Goal: Task Accomplishment & Management: Complete application form

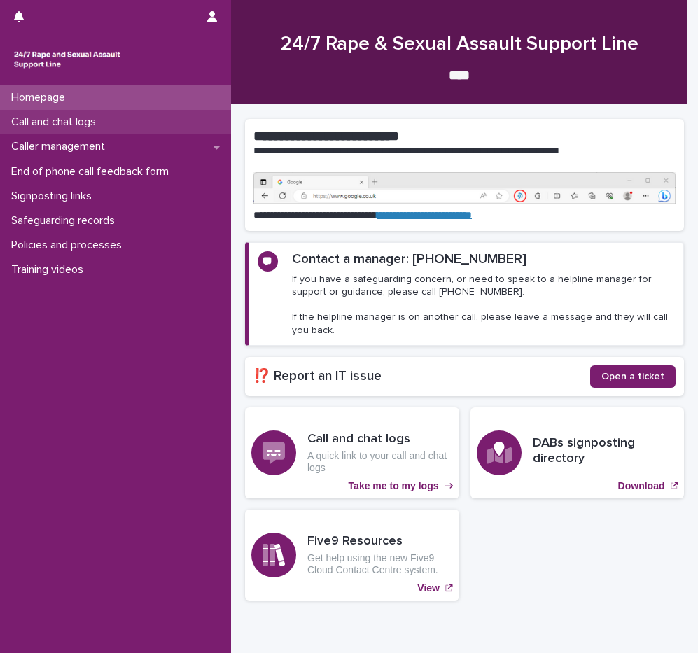
click at [74, 125] on p "Call and chat logs" at bounding box center [57, 122] width 102 height 13
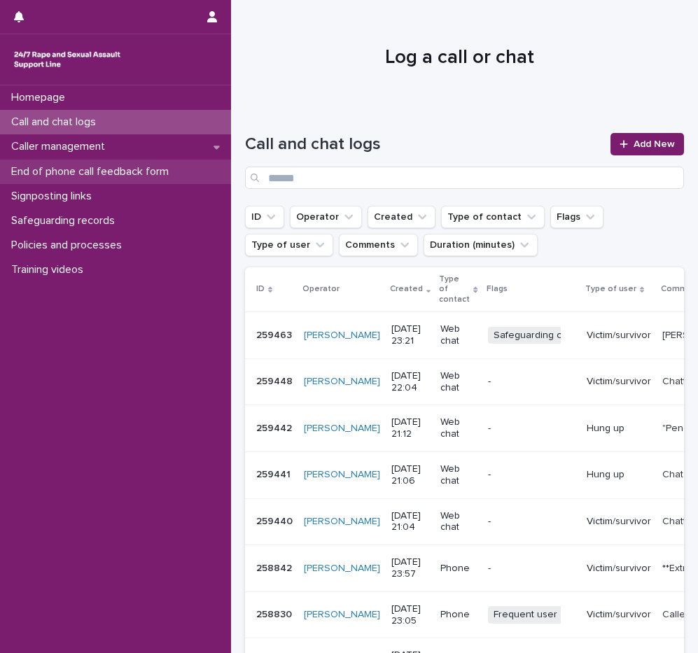
click at [120, 175] on p "End of phone call feedback form" at bounding box center [93, 171] width 174 height 13
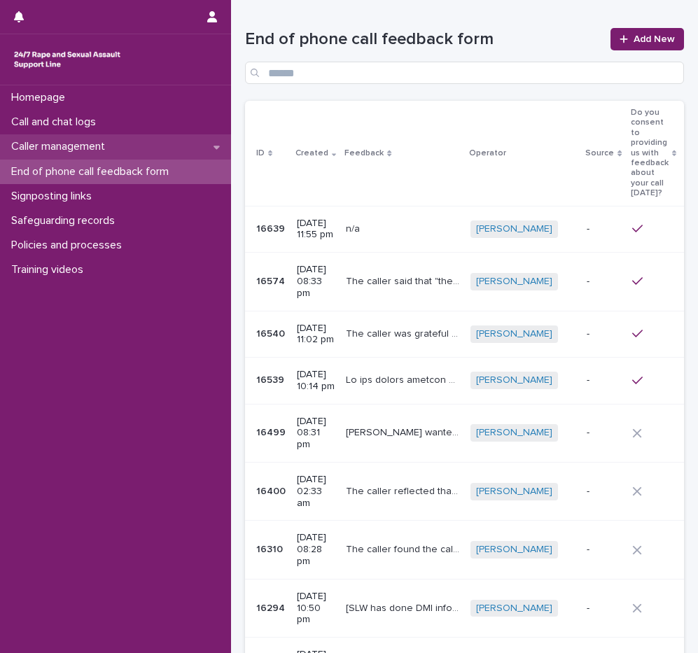
click at [99, 144] on p "Caller management" at bounding box center [61, 146] width 111 height 13
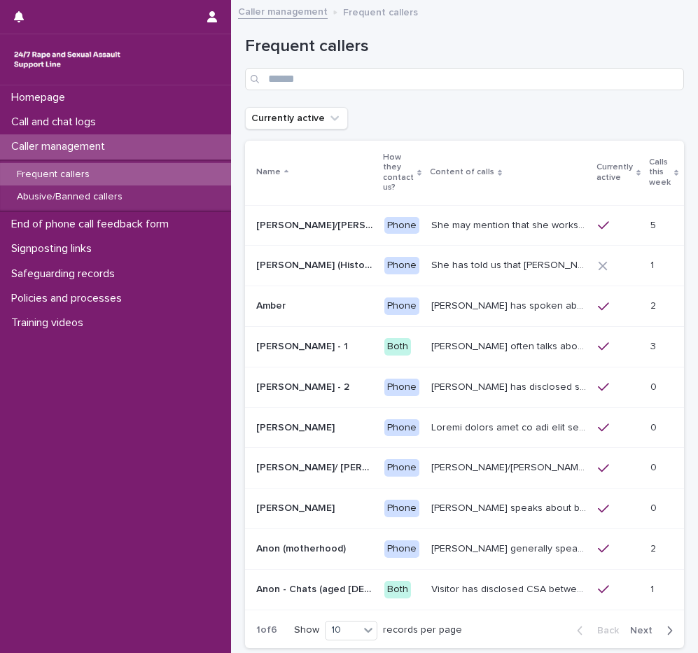
click at [649, 164] on p "Calls this week" at bounding box center [660, 173] width 22 height 36
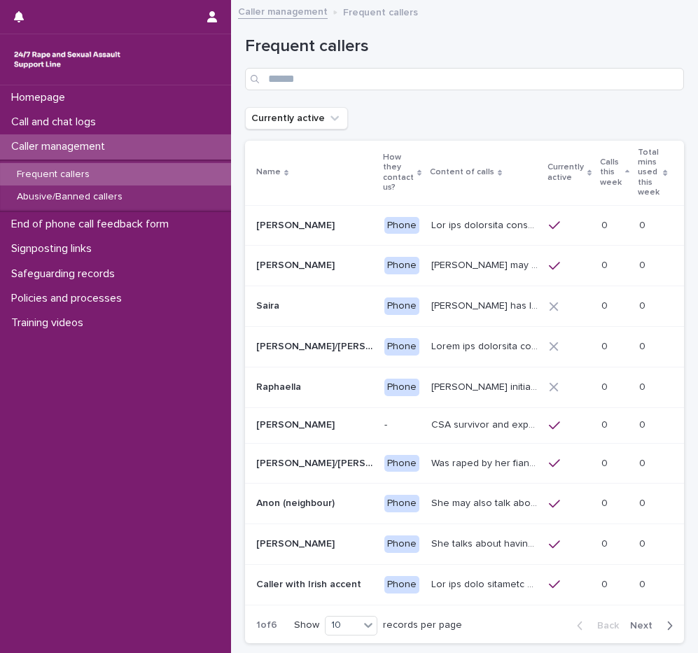
click at [622, 167] on p "Calls this week" at bounding box center [611, 173] width 22 height 36
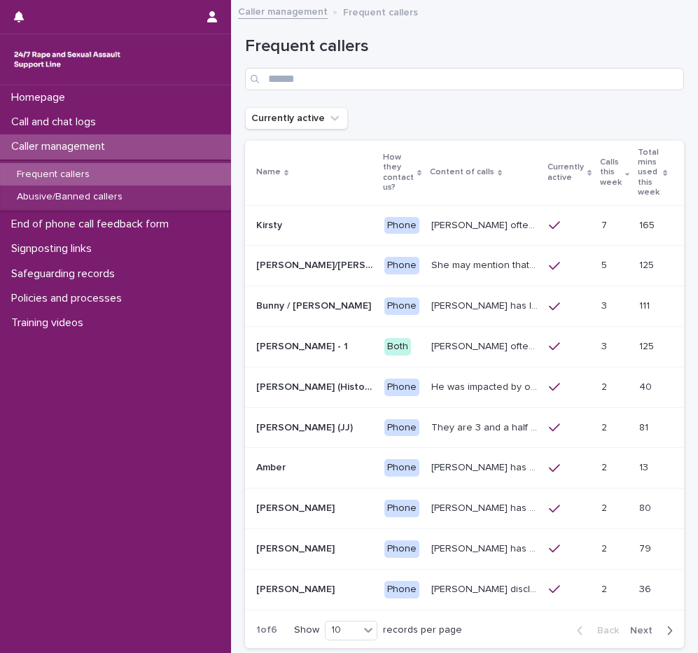
click at [650, 626] on span "Next" at bounding box center [645, 631] width 31 height 10
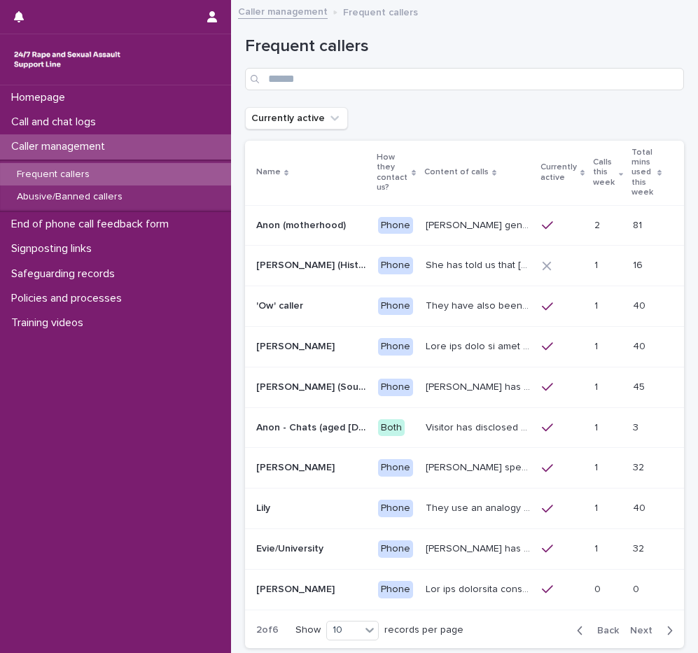
click at [378, 221] on div "Phone" at bounding box center [395, 226] width 35 height 18
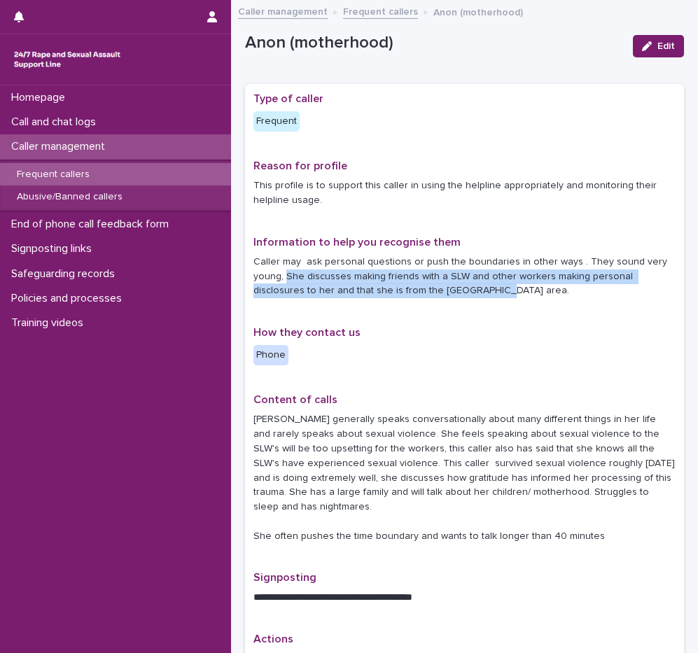
drag, startPoint x: 285, startPoint y: 275, endPoint x: 535, endPoint y: 289, distance: 250.3
click at [535, 289] on p "Caller may ask personal questions or push the boundaries in other ways . They s…" at bounding box center [464, 276] width 422 height 43
click at [531, 291] on p "Caller may ask personal questions or push the boundaries in other ways . They s…" at bounding box center [464, 276] width 422 height 43
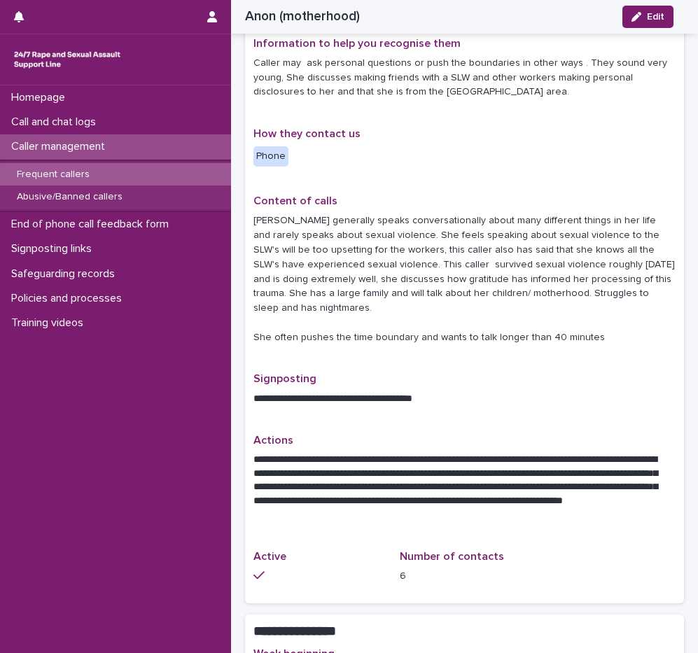
scroll to position [210, 0]
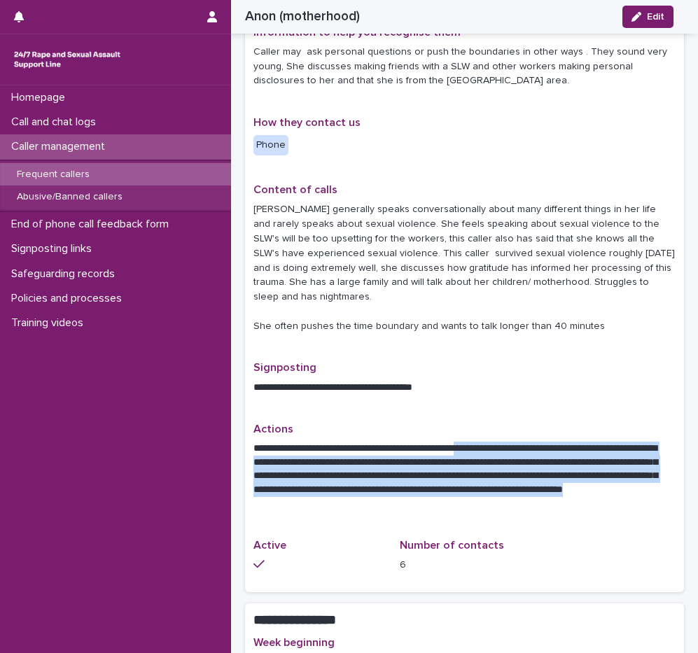
drag, startPoint x: 487, startPoint y: 503, endPoint x: 482, endPoint y: 455, distance: 48.6
click at [482, 455] on p "**********" at bounding box center [459, 476] width 412 height 69
drag, startPoint x: 482, startPoint y: 455, endPoint x: 438, endPoint y: 503, distance: 65.4
click at [438, 503] on p "**********" at bounding box center [459, 476] width 412 height 69
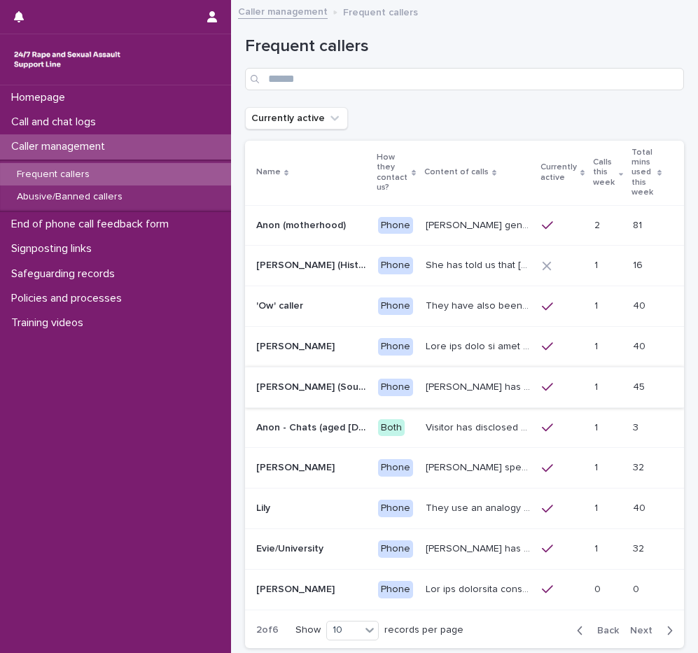
scroll to position [70, 0]
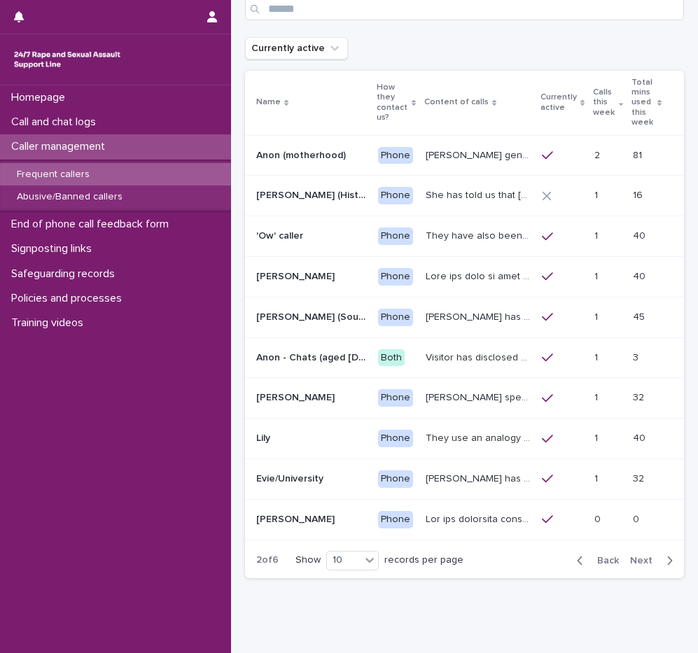
click at [300, 193] on div "Alison (Historic Plan) Alison (Historic Plan)" at bounding box center [311, 195] width 111 height 23
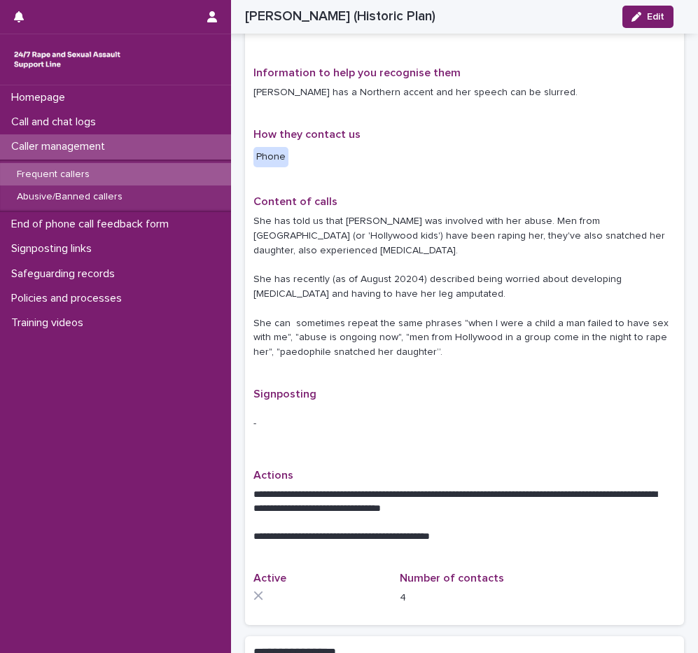
scroll to position [70, 0]
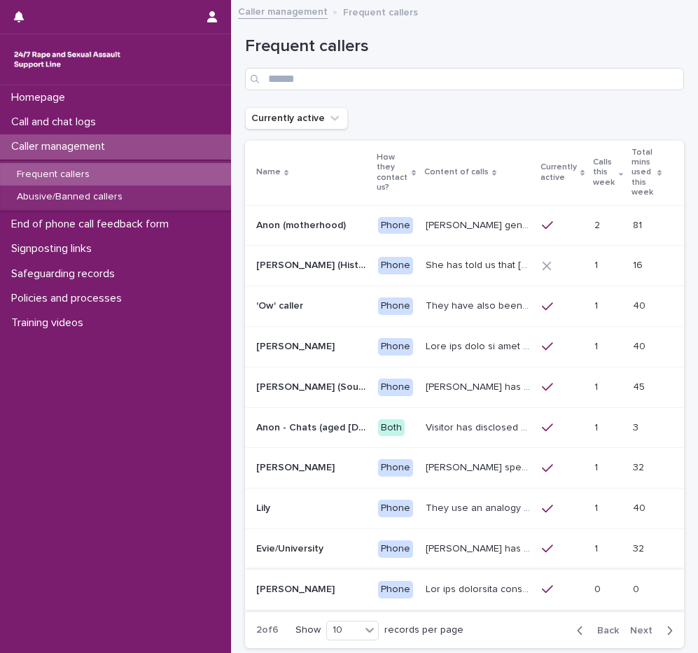
scroll to position [106, 0]
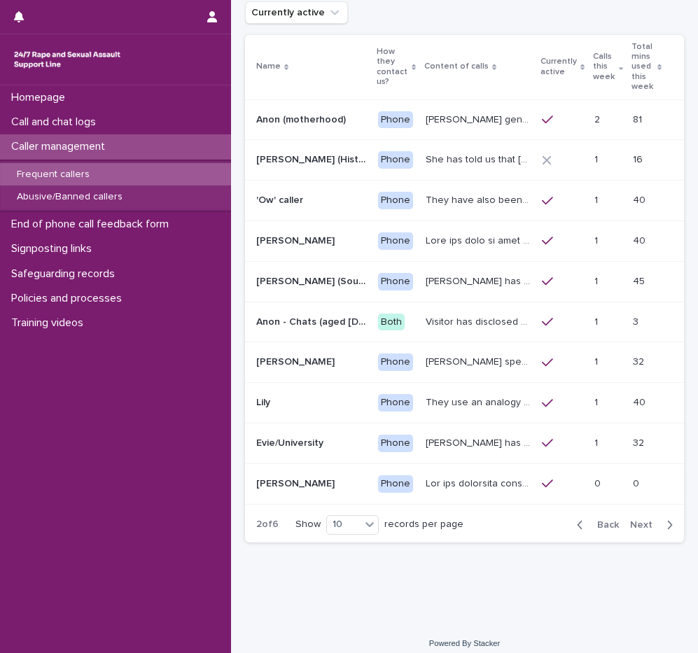
click at [589, 520] on span "Back" at bounding box center [604, 525] width 30 height 10
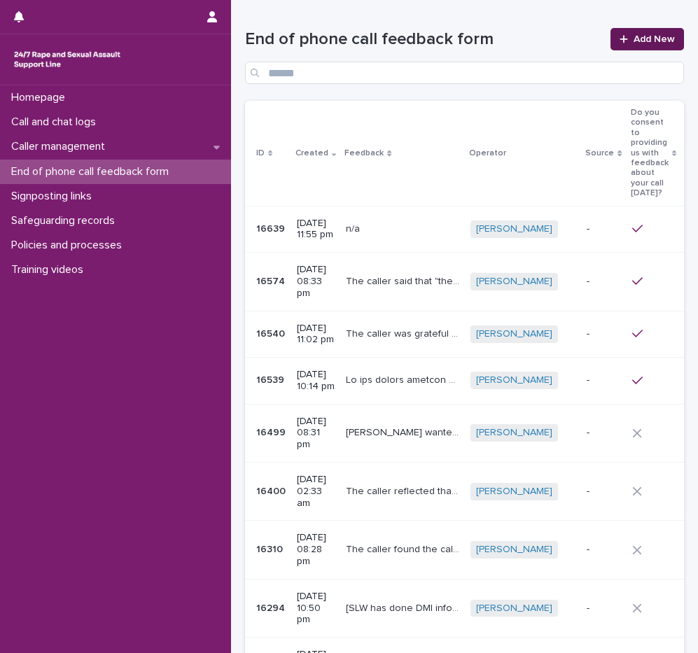
click at [649, 37] on span "Add New" at bounding box center [654, 39] width 41 height 10
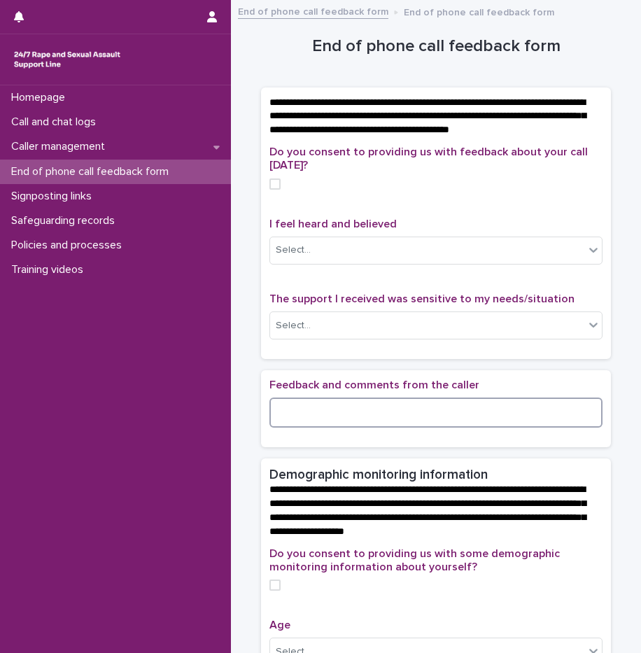
click at [356, 428] on textarea at bounding box center [436, 413] width 333 height 30
type textarea "*"
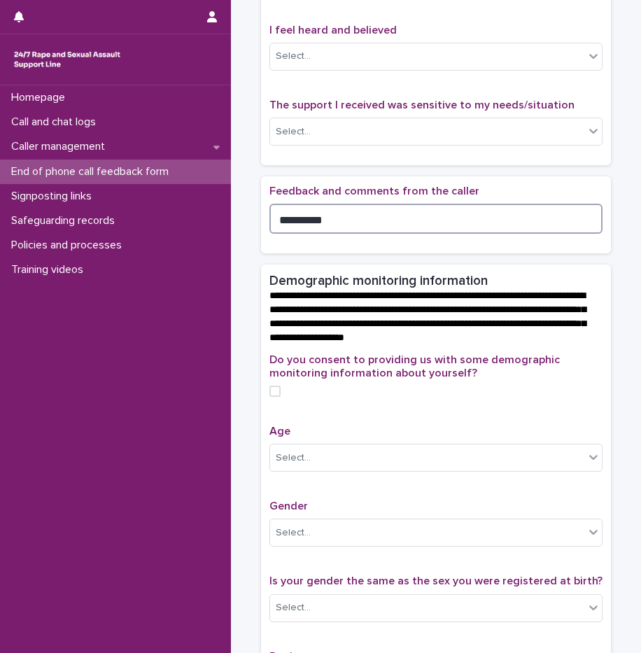
scroll to position [206, 0]
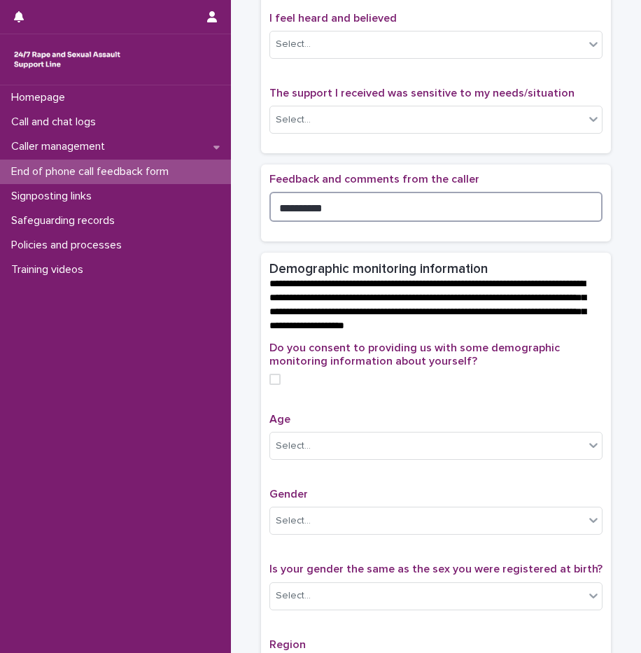
drag, startPoint x: 325, startPoint y: 216, endPoint x: 270, endPoint y: 233, distance: 58.0
click at [270, 222] on textarea "**********" at bounding box center [436, 207] width 333 height 30
click at [312, 222] on textarea "**********" at bounding box center [436, 207] width 333 height 30
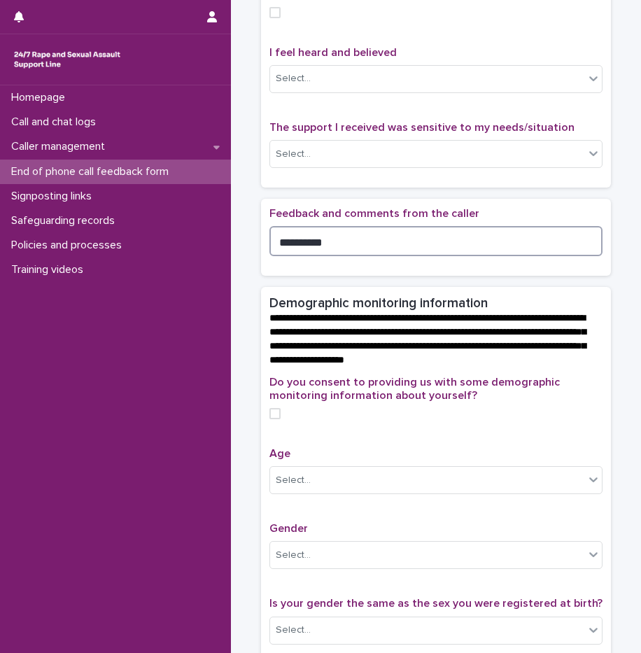
scroll to position [252, 0]
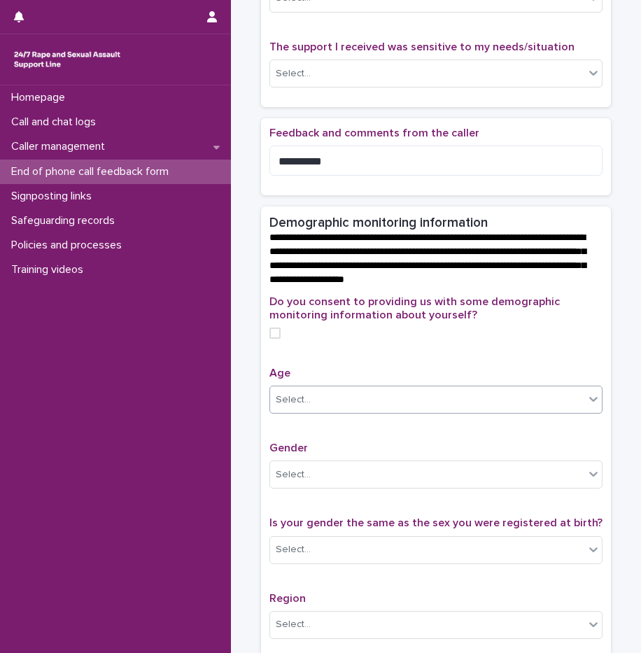
click at [298, 407] on div "Select..." at bounding box center [293, 400] width 35 height 15
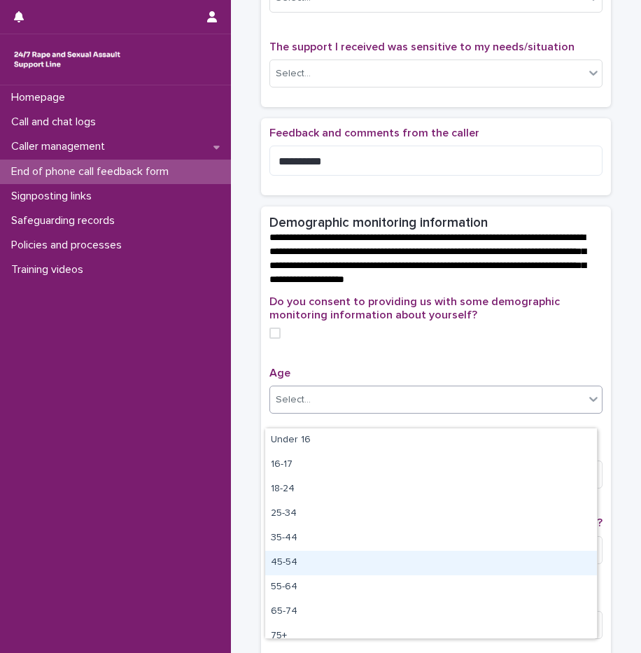
scroll to position [35, 0]
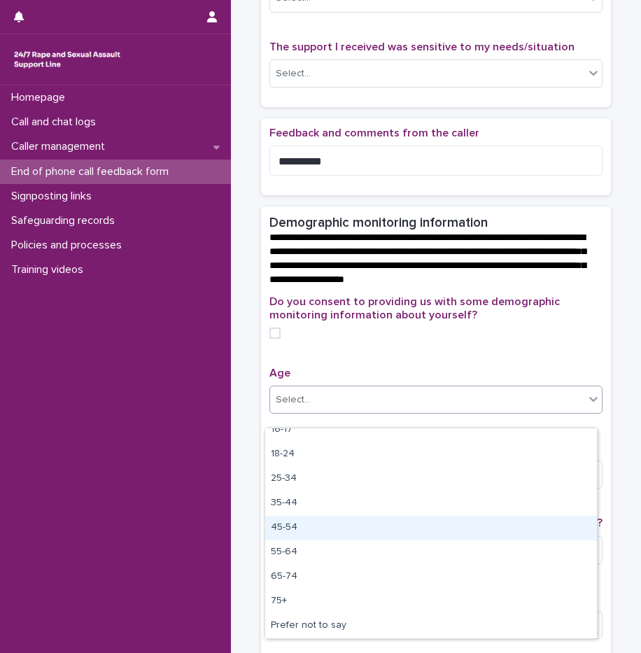
click at [307, 531] on div "45-54" at bounding box center [431, 528] width 332 height 25
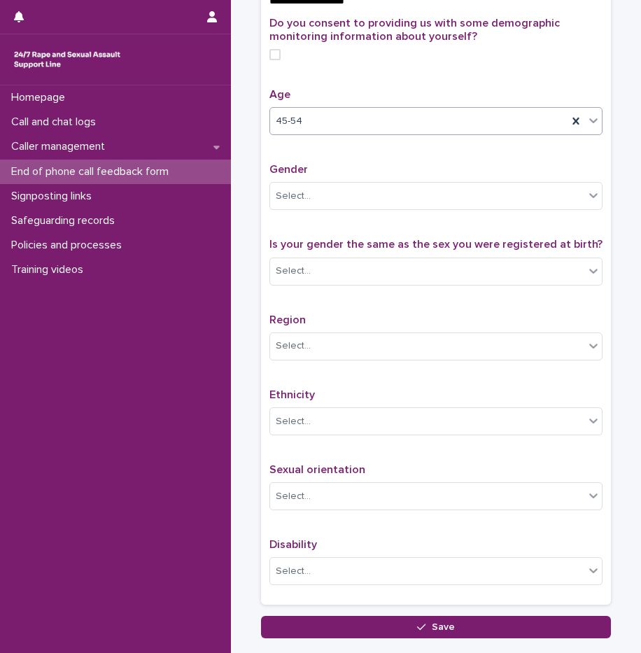
scroll to position [532, 0]
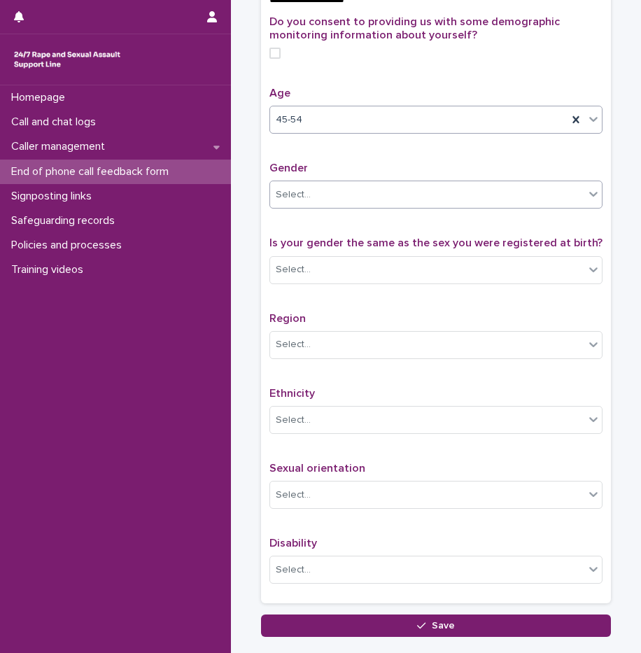
click at [323, 207] on div "Select..." at bounding box center [427, 194] width 314 height 23
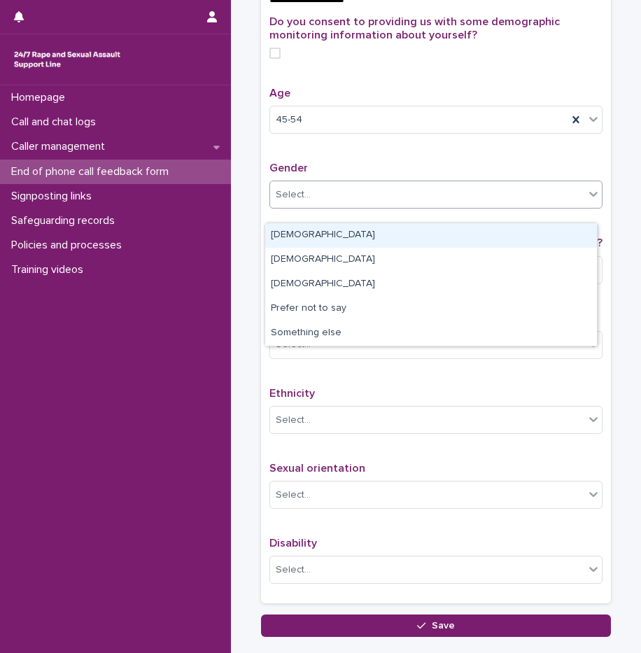
click at [302, 236] on div "[DEMOGRAPHIC_DATA]" at bounding box center [431, 235] width 332 height 25
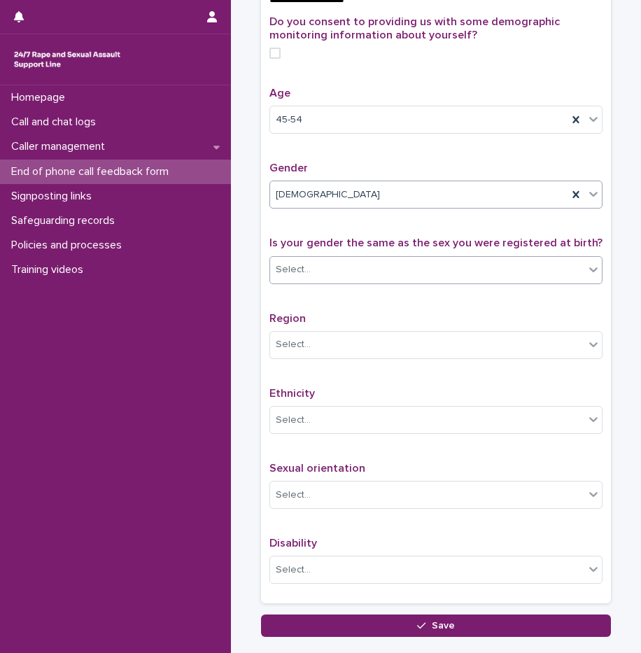
click at [312, 279] on div "Select..." at bounding box center [427, 269] width 314 height 23
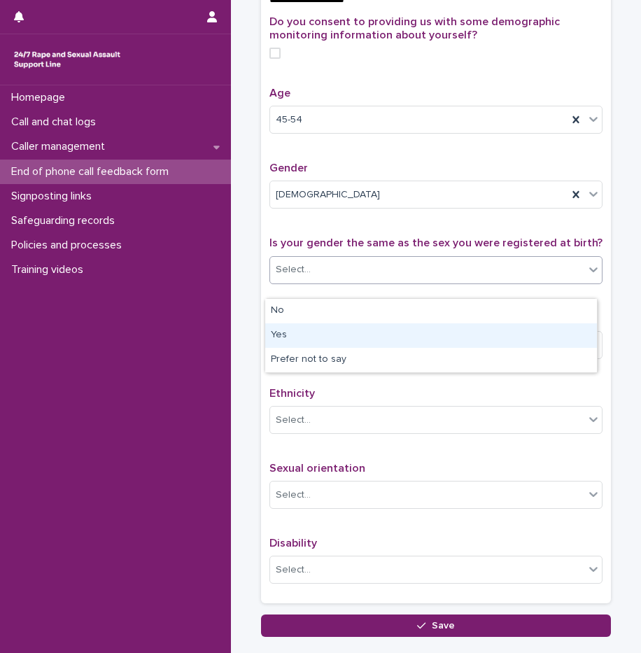
click at [312, 334] on div "Yes" at bounding box center [431, 335] width 332 height 25
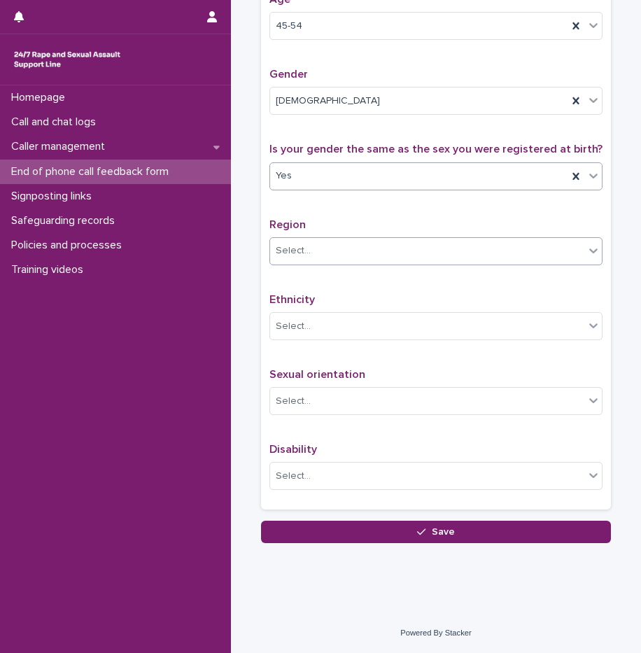
scroll to position [640, 0]
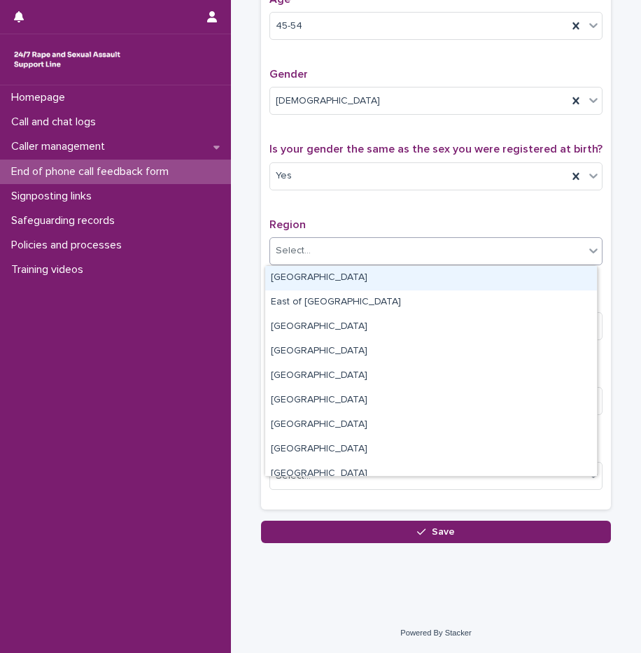
click at [320, 244] on div "Select..." at bounding box center [427, 250] width 314 height 23
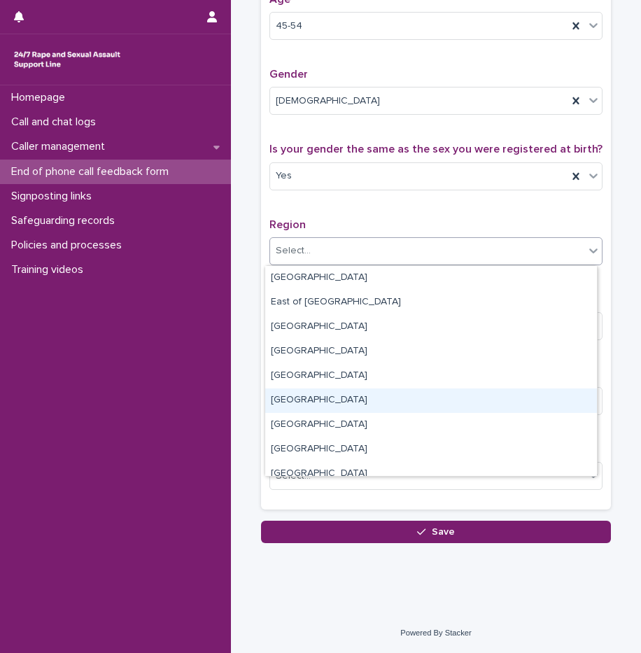
click at [302, 403] on div "[GEOGRAPHIC_DATA]" at bounding box center [431, 401] width 332 height 25
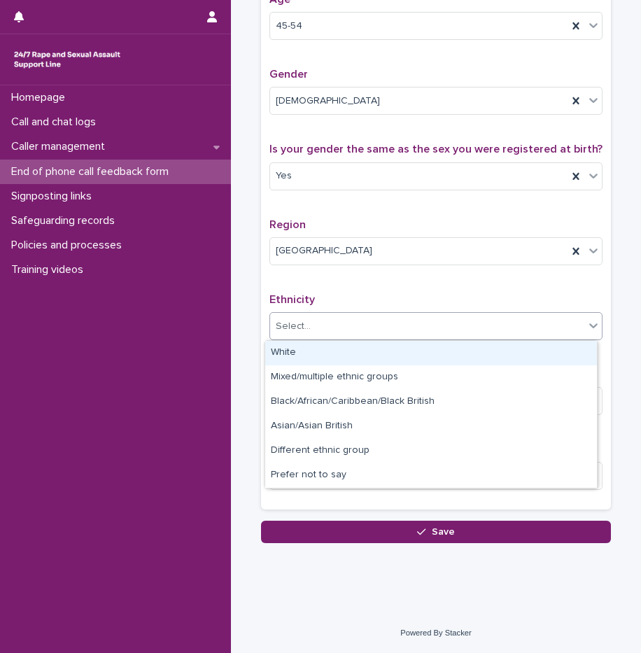
click at [334, 323] on div "Select..." at bounding box center [427, 326] width 314 height 23
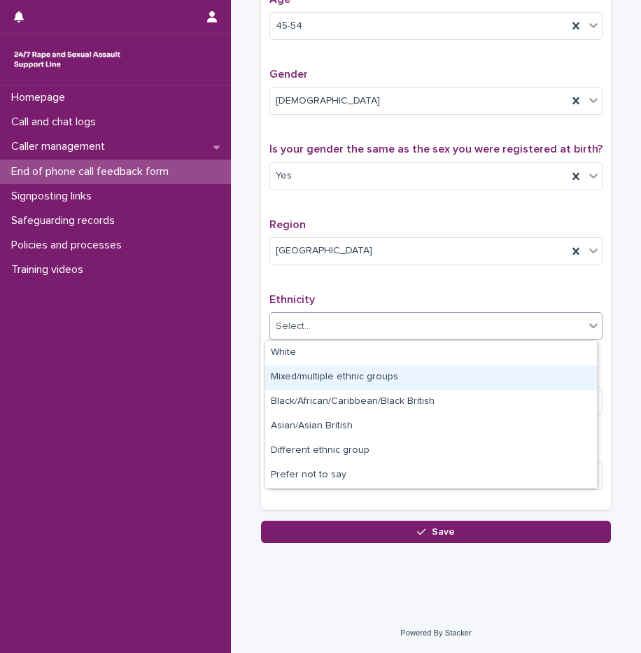
click at [336, 375] on div "Mixed/multiple ethnic groups" at bounding box center [431, 377] width 332 height 25
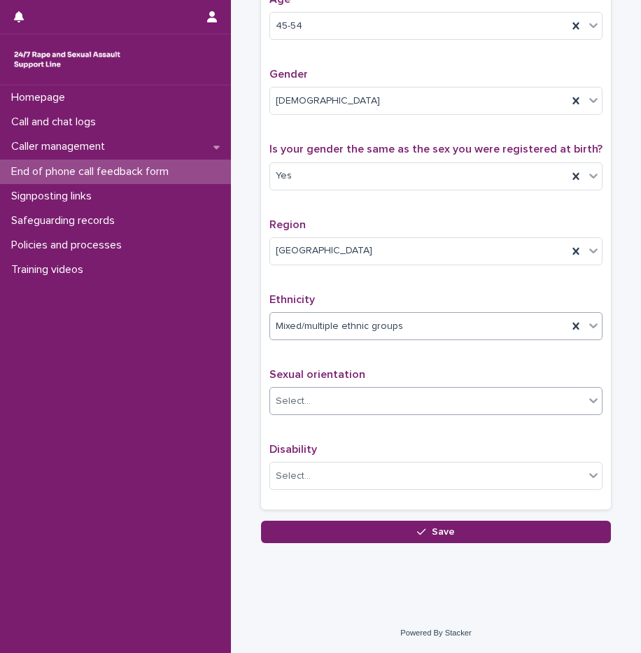
click at [325, 402] on div "Select..." at bounding box center [427, 401] width 314 height 23
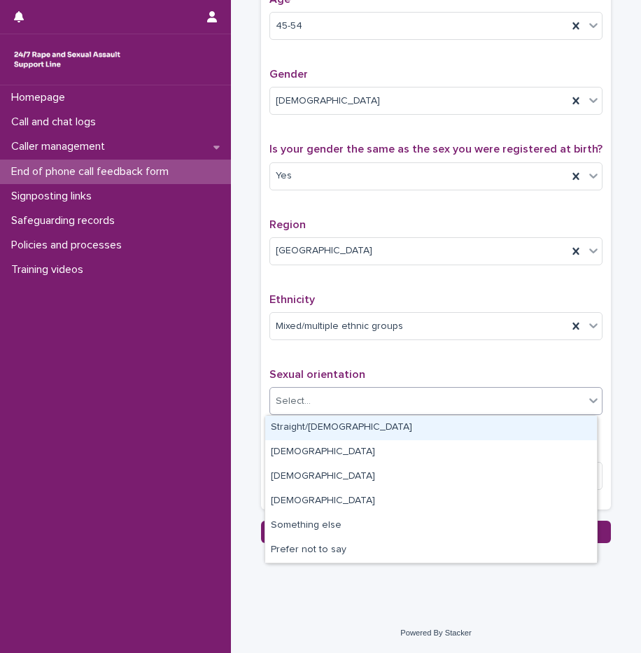
click at [328, 433] on div "Straight/heterosexual" at bounding box center [431, 428] width 332 height 25
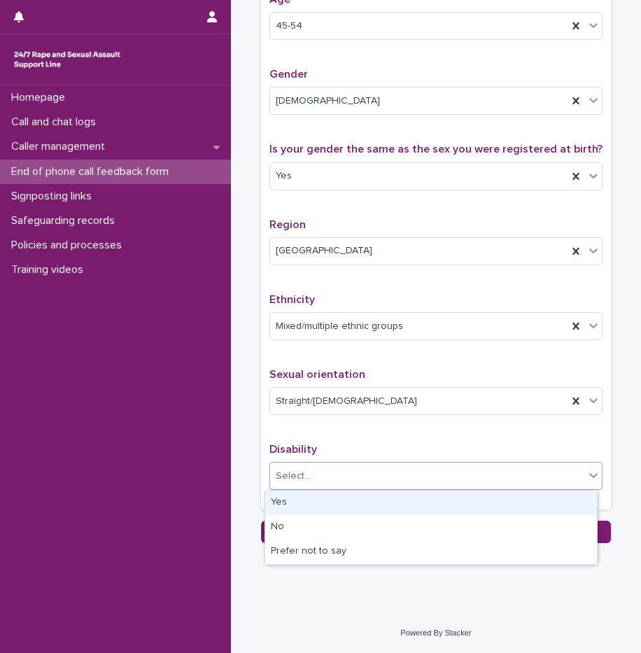
click at [319, 478] on div "Select..." at bounding box center [427, 476] width 314 height 23
click at [317, 503] on div "Yes" at bounding box center [431, 503] width 332 height 25
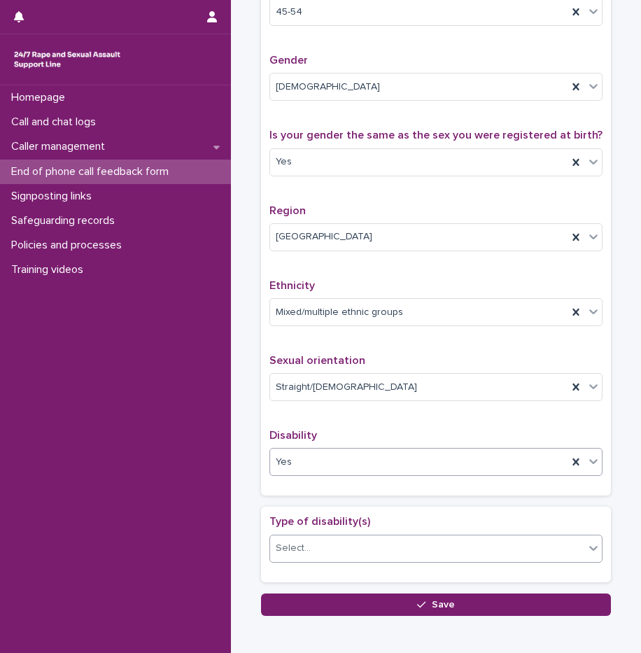
click at [325, 560] on div "Select..." at bounding box center [427, 548] width 314 height 23
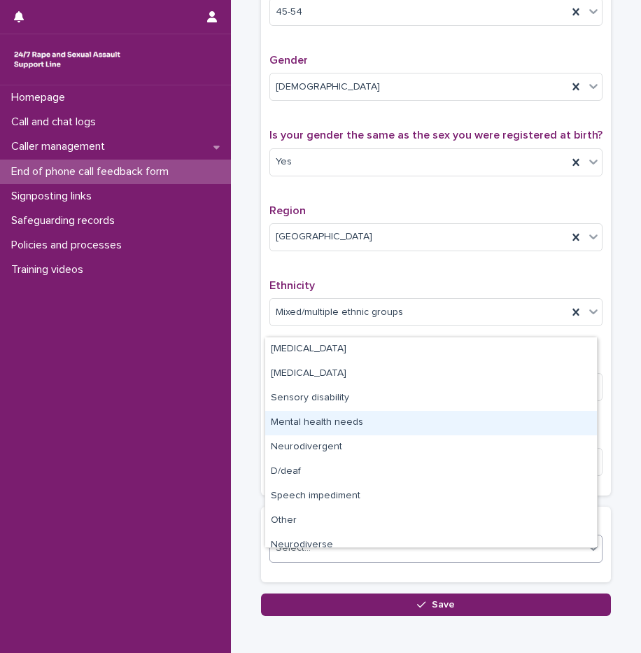
click at [328, 426] on div "Mental health needs" at bounding box center [431, 423] width 332 height 25
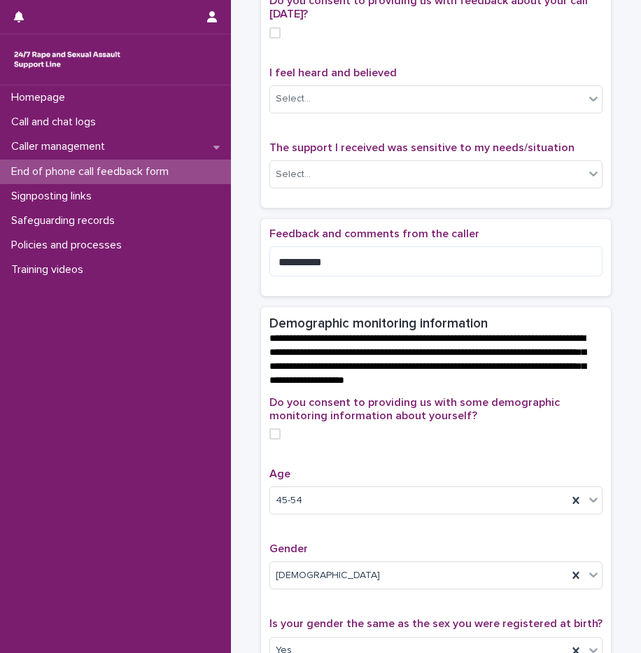
scroll to position [150, 0]
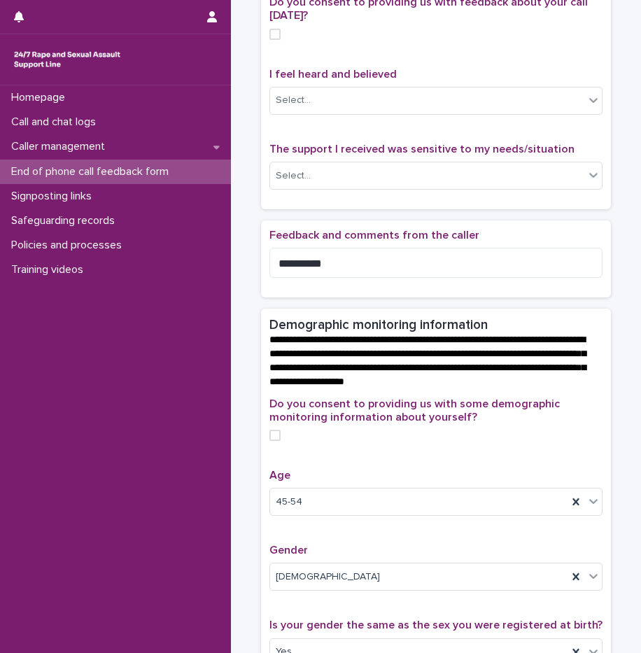
click at [271, 441] on span at bounding box center [275, 435] width 11 height 11
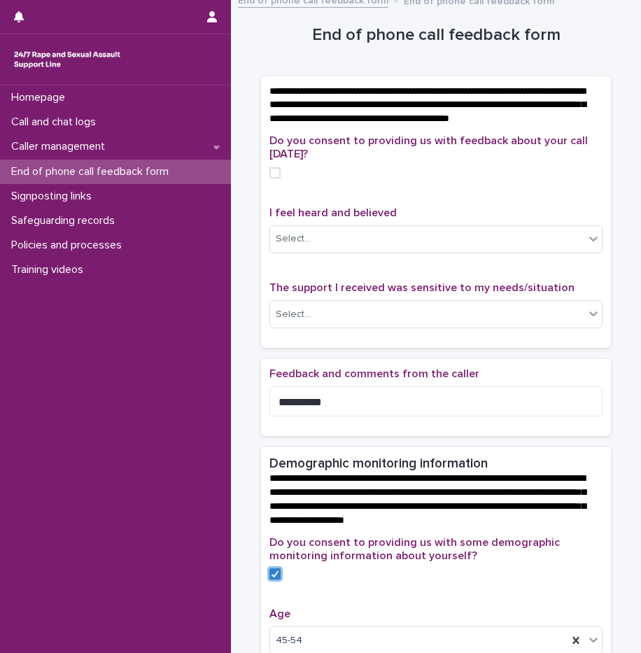
scroll to position [10, 0]
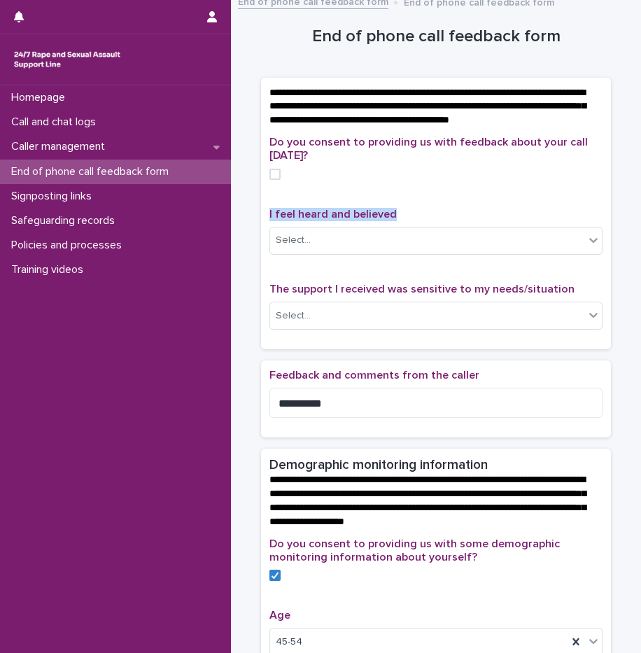
drag, startPoint x: 262, startPoint y: 231, endPoint x: 388, endPoint y: 226, distance: 126.1
click at [388, 226] on div "Do you consent to providing us with feedback about your call today? I feel hear…" at bounding box center [436, 243] width 350 height 214
drag, startPoint x: 388, startPoint y: 226, endPoint x: 380, endPoint y: 231, distance: 9.1
click at [380, 220] on span "I feel heard and believed" at bounding box center [333, 214] width 127 height 11
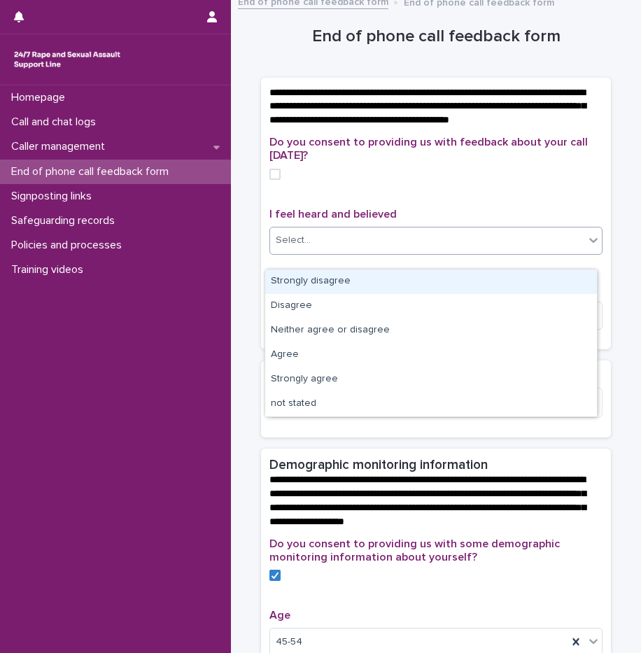
click at [322, 246] on div "Select..." at bounding box center [427, 240] width 314 height 23
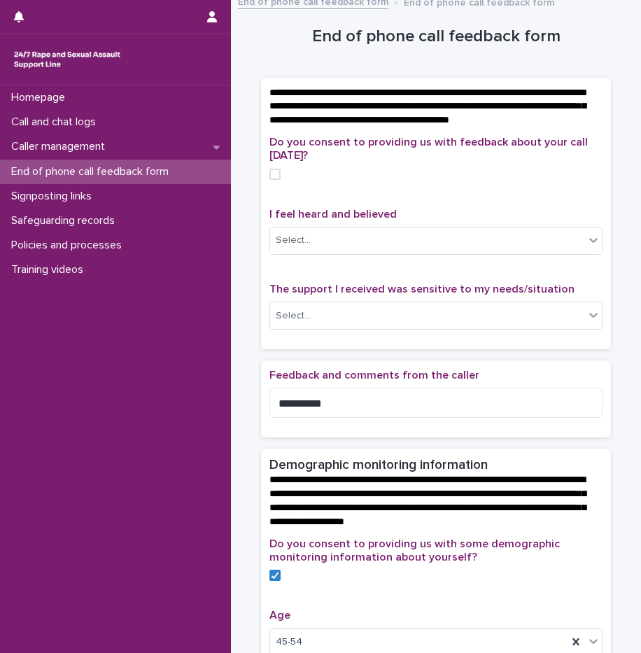
click at [431, 221] on p "I feel heard and believed" at bounding box center [436, 214] width 333 height 13
click at [370, 252] on div "Select..." at bounding box center [427, 240] width 314 height 23
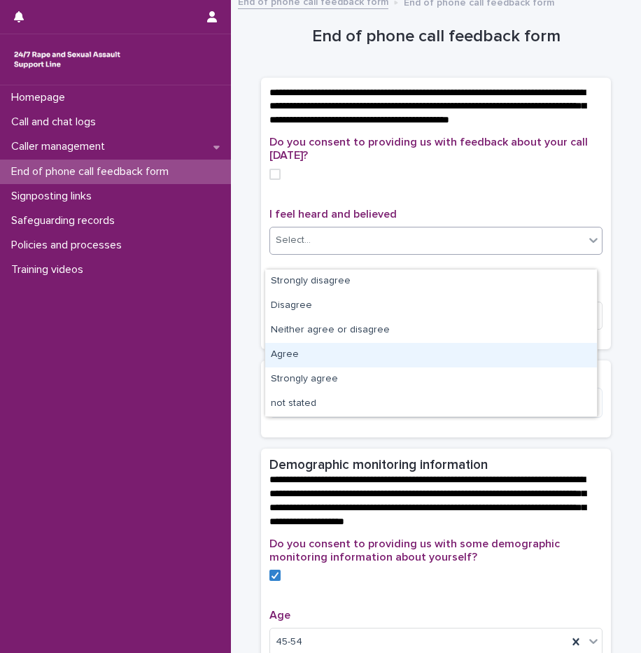
click at [321, 363] on div "Agree" at bounding box center [431, 355] width 332 height 25
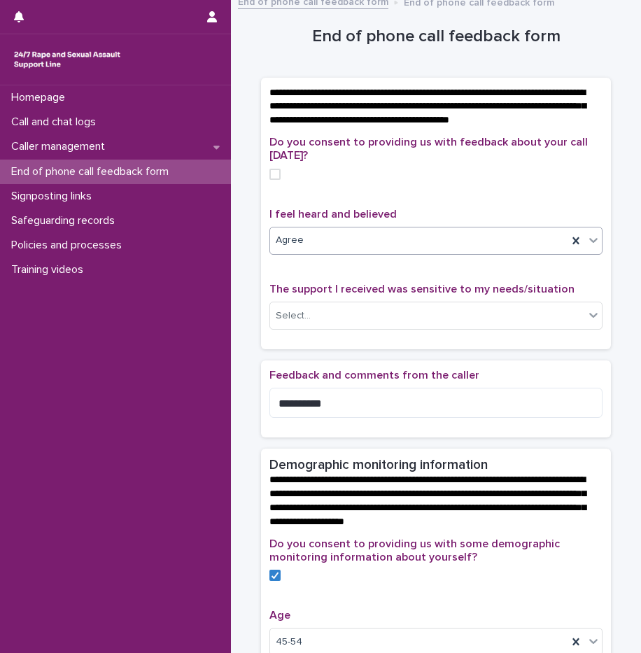
scroll to position [80, 0]
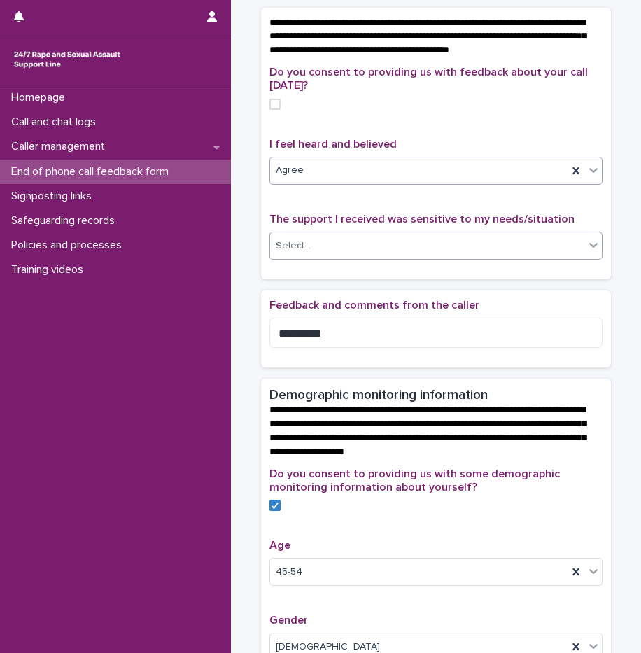
click at [337, 258] on div "Select..." at bounding box center [427, 246] width 314 height 23
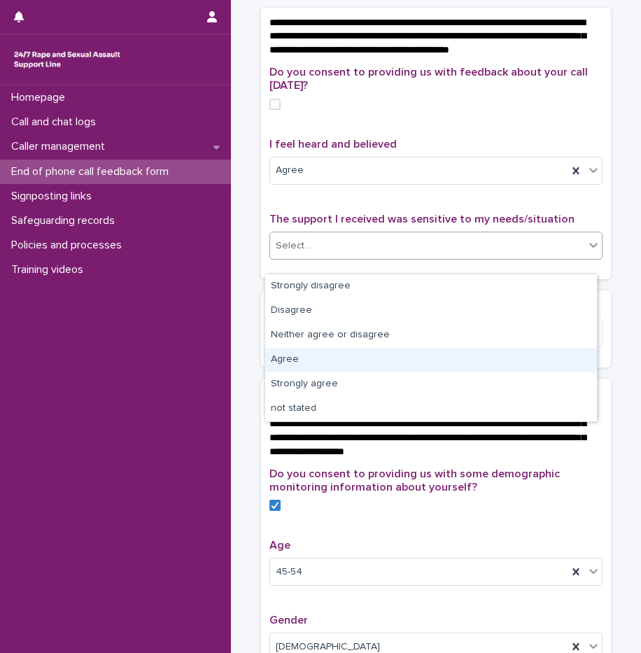
click at [307, 357] on div "Agree" at bounding box center [431, 360] width 332 height 25
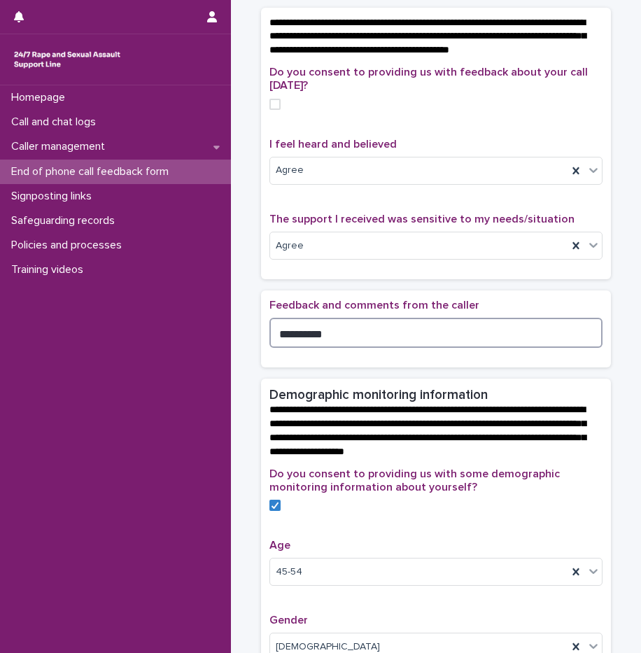
click at [339, 348] on textarea "**********" at bounding box center [436, 333] width 333 height 30
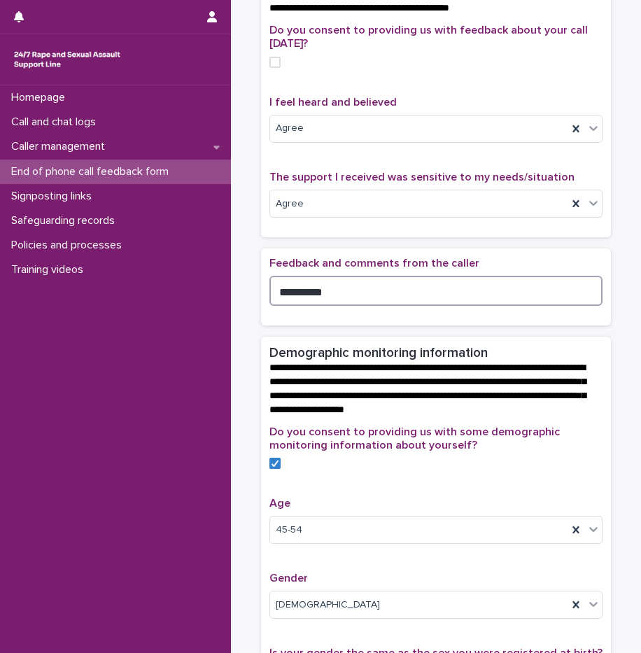
click at [274, 68] on span at bounding box center [275, 62] width 11 height 11
click at [327, 306] on textarea "**********" at bounding box center [436, 291] width 333 height 30
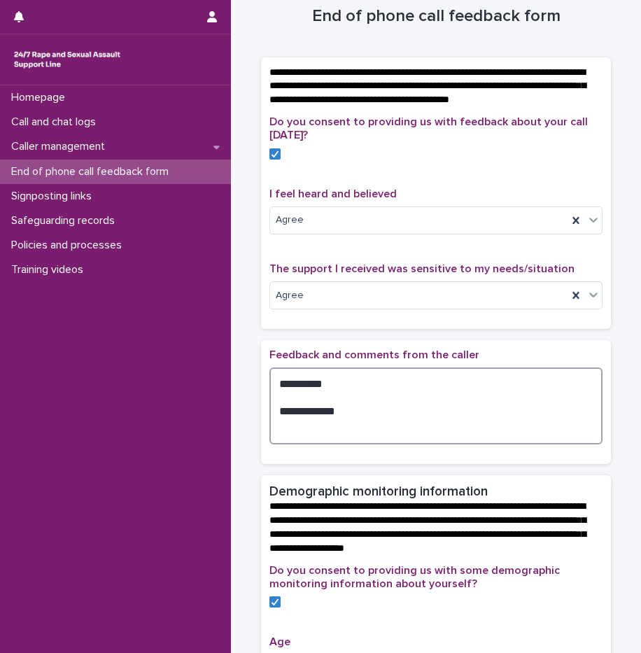
scroll to position [0, 0]
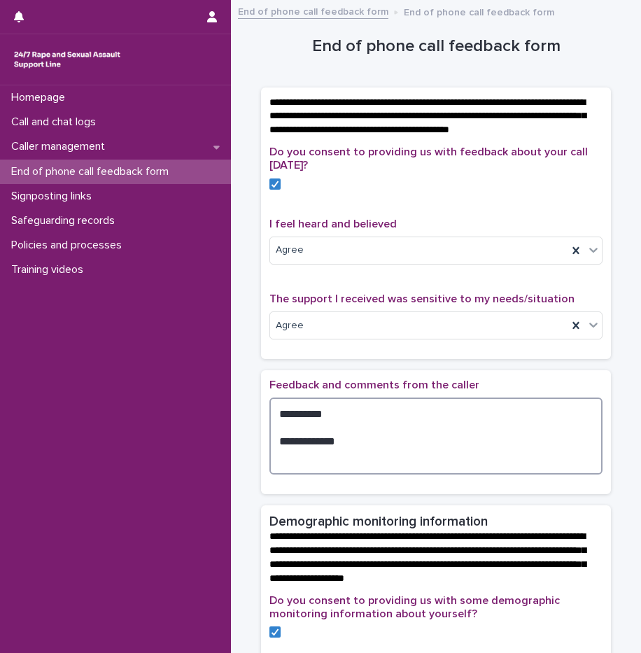
click at [272, 428] on textarea "**********" at bounding box center [436, 436] width 333 height 77
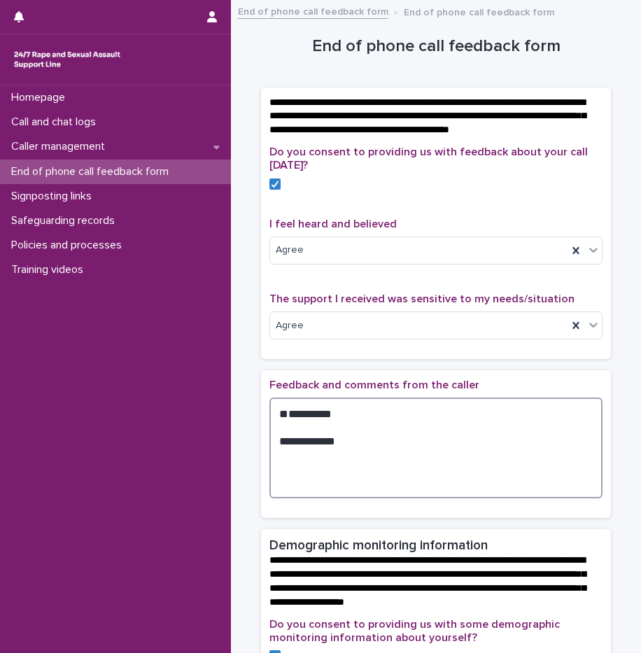
click at [294, 429] on textarea "**********" at bounding box center [436, 448] width 333 height 101
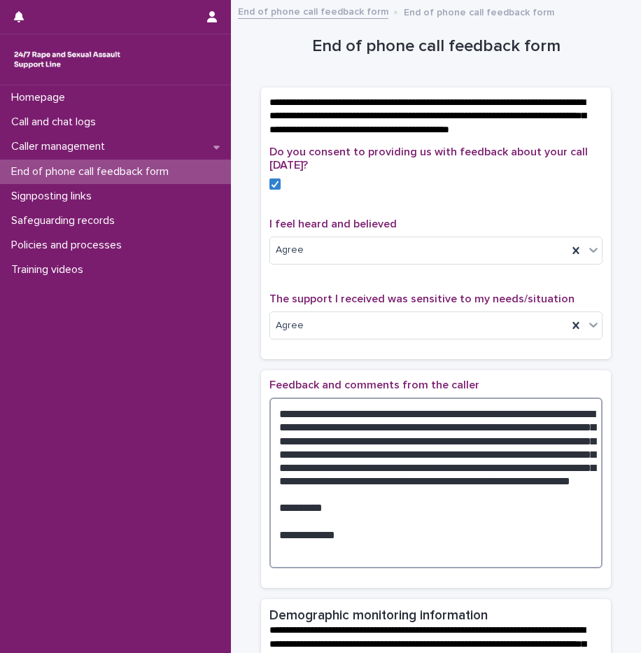
click at [313, 486] on textarea "**********" at bounding box center [436, 483] width 333 height 171
click at [499, 452] on textarea "**********" at bounding box center [436, 483] width 333 height 171
click at [459, 452] on textarea "**********" at bounding box center [436, 483] width 333 height 171
click at [410, 459] on textarea "**********" at bounding box center [436, 483] width 333 height 171
drag, startPoint x: 355, startPoint y: 551, endPoint x: 256, endPoint y: 517, distance: 104.3
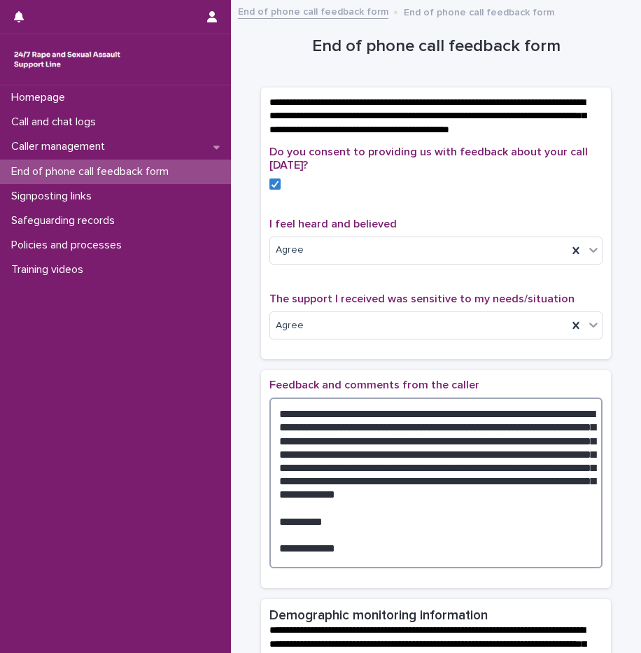
click at [261, 517] on div "**********" at bounding box center [436, 479] width 350 height 218
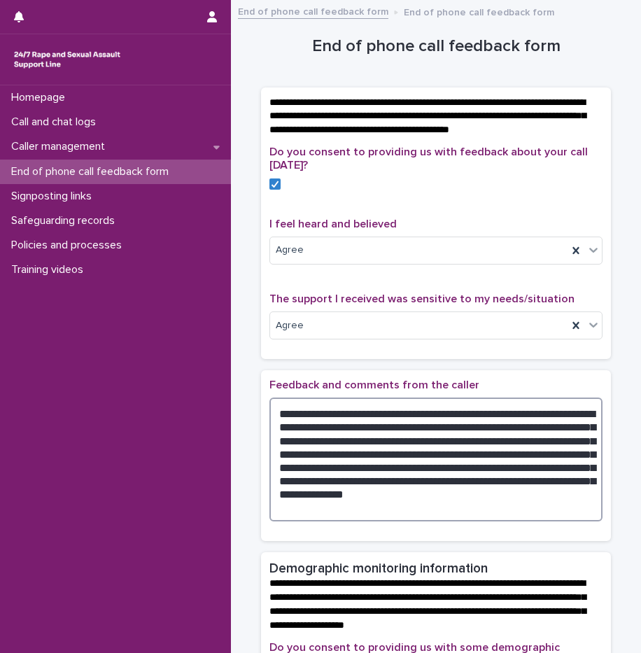
drag, startPoint x: 365, startPoint y: 438, endPoint x: 323, endPoint y: 437, distance: 41.3
click at [323, 437] on textarea "**********" at bounding box center [436, 460] width 333 height 124
click at [398, 483] on textarea "**********" at bounding box center [436, 460] width 333 height 124
click at [326, 522] on textarea "**********" at bounding box center [436, 460] width 333 height 124
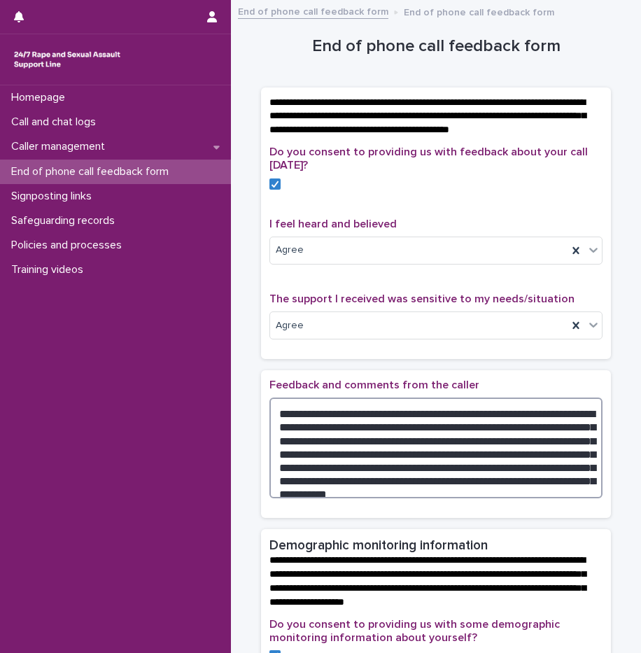
type textarea "**********"
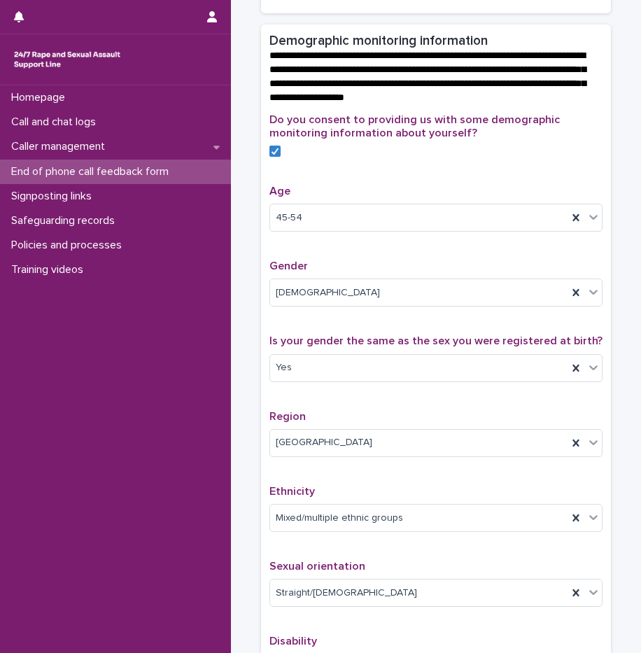
scroll to position [770, 0]
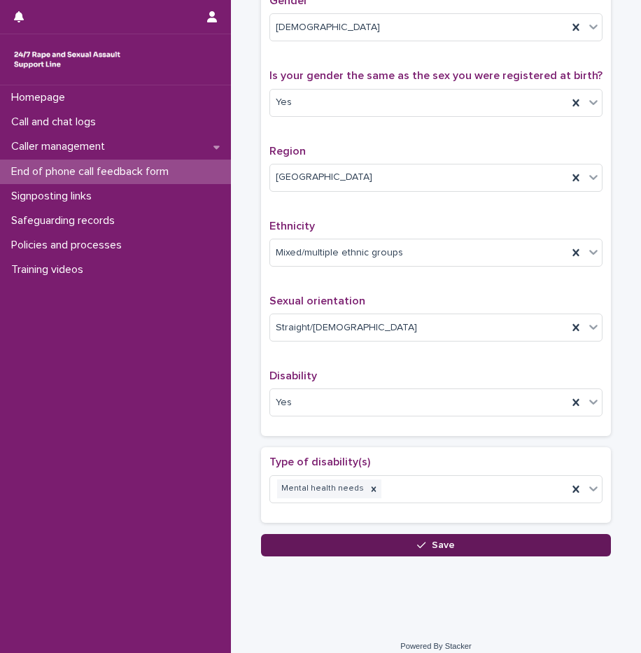
click at [425, 550] on div "button" at bounding box center [424, 546] width 14 height 10
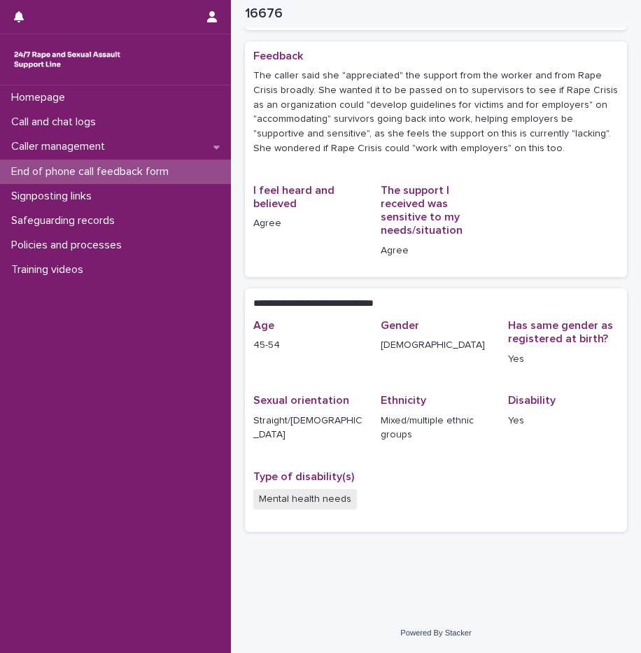
scroll to position [116, 0]
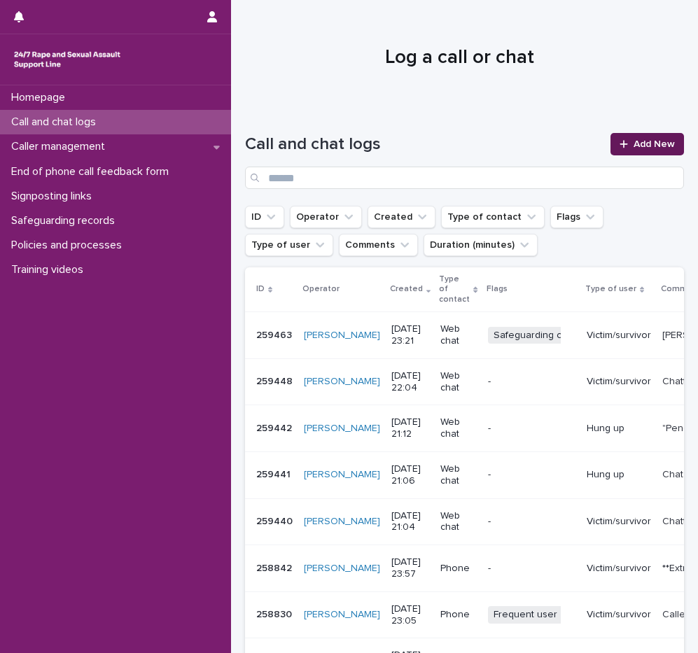
click at [631, 153] on link "Add New" at bounding box center [648, 144] width 74 height 22
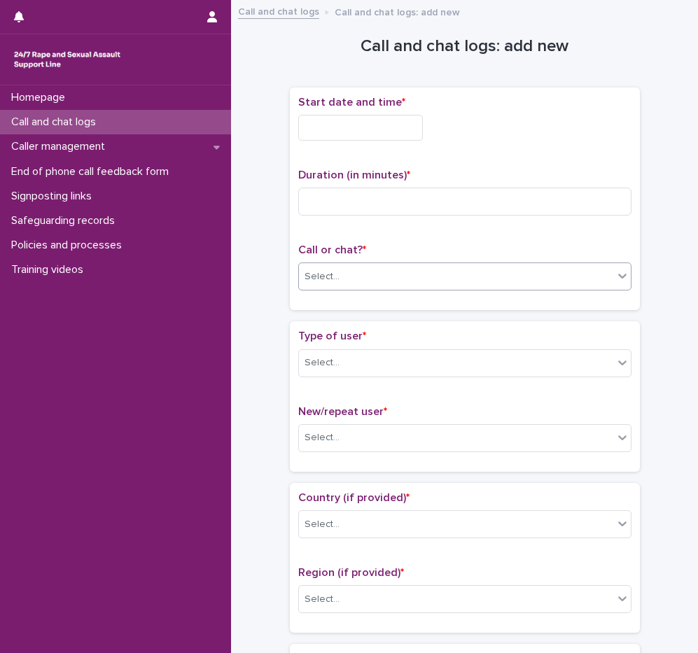
click at [348, 281] on div "Select..." at bounding box center [456, 276] width 314 height 23
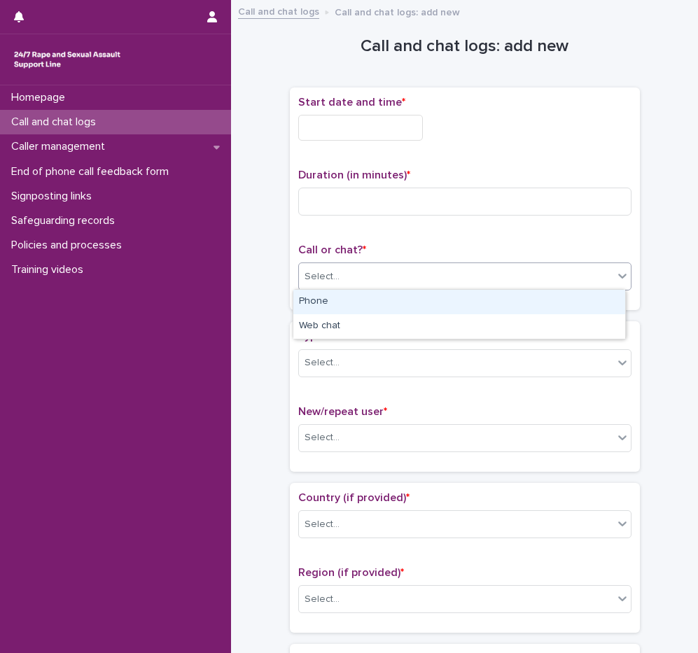
click at [347, 308] on div "Phone" at bounding box center [459, 302] width 332 height 25
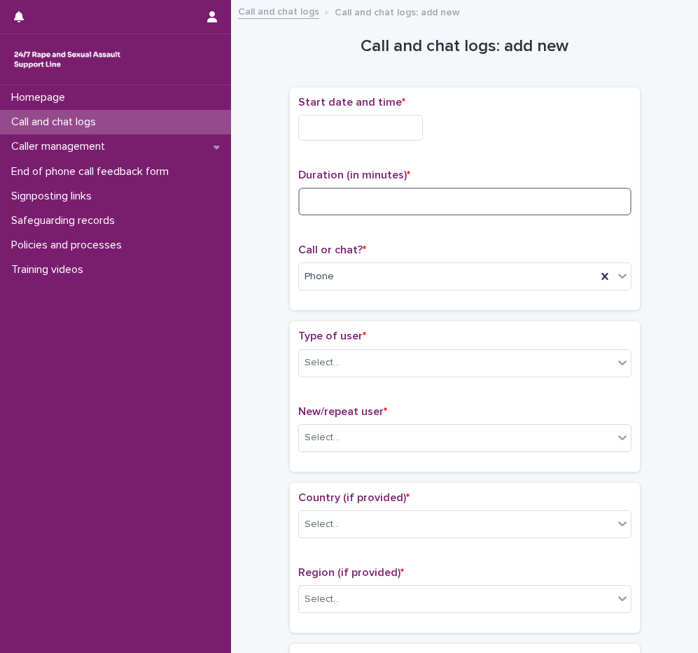
click at [379, 209] on input at bounding box center [464, 202] width 333 height 28
type input "*"
click at [417, 131] on input "text" at bounding box center [360, 128] width 125 height 26
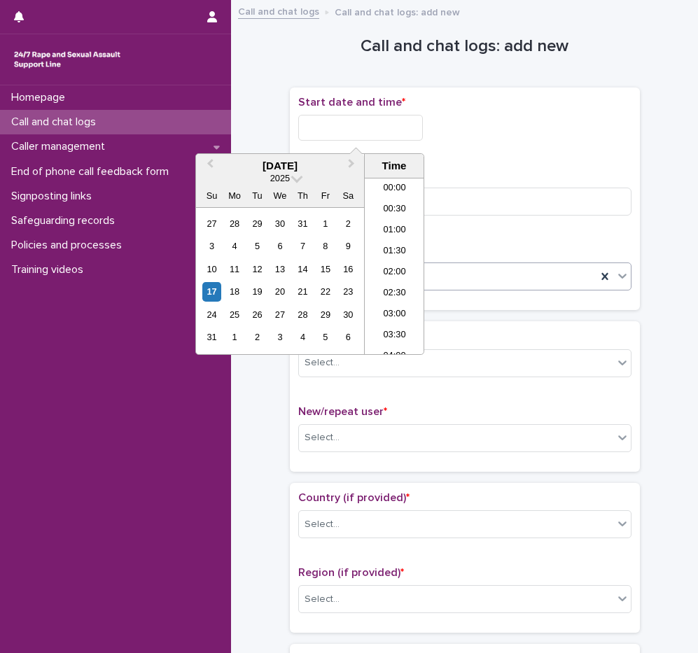
scroll to position [763, 0]
click at [403, 265] on li "20:00" at bounding box center [395, 266] width 60 height 21
click at [398, 137] on input "**********" at bounding box center [360, 128] width 125 height 26
type input "**********"
click at [555, 158] on div "**********" at bounding box center [464, 199] width 333 height 207
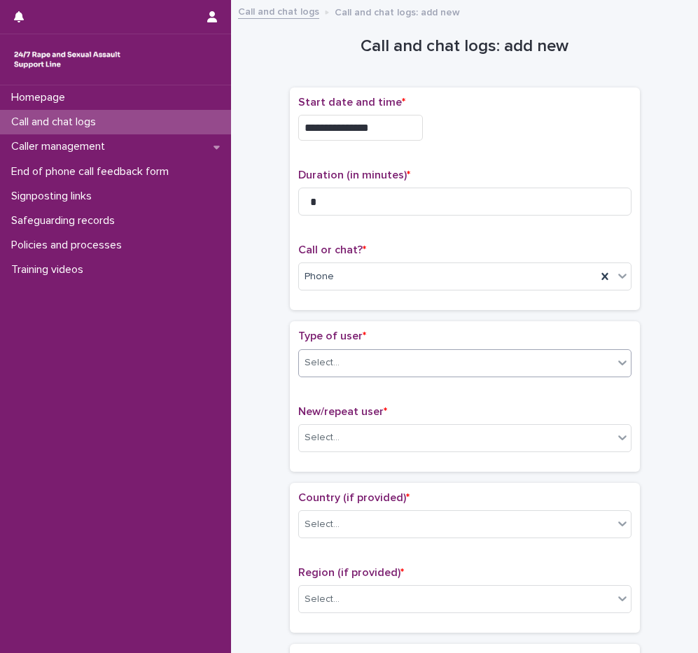
click at [342, 357] on div "Select..." at bounding box center [456, 362] width 314 height 23
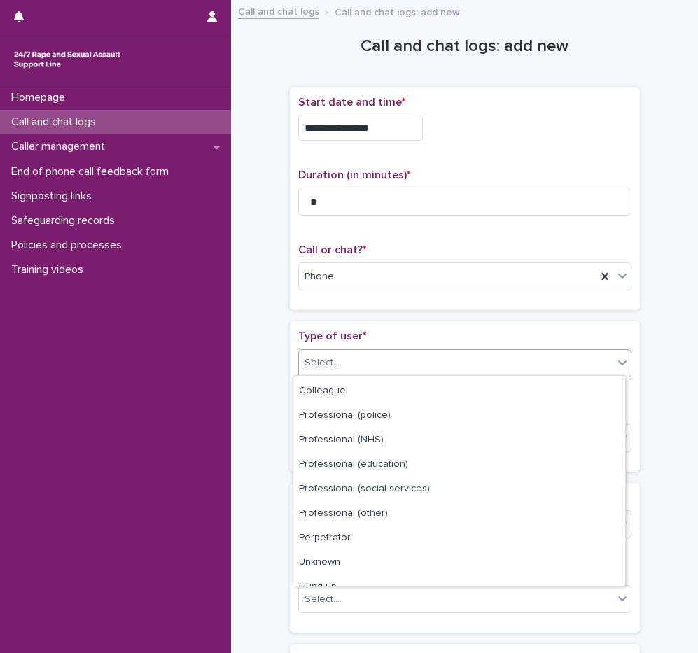
scroll to position [158, 0]
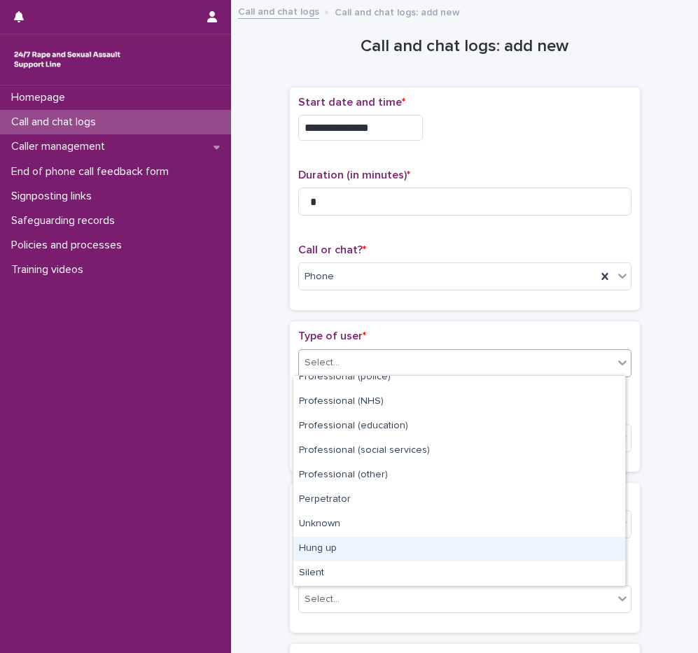
click at [353, 551] on div "Hung up" at bounding box center [459, 549] width 332 height 25
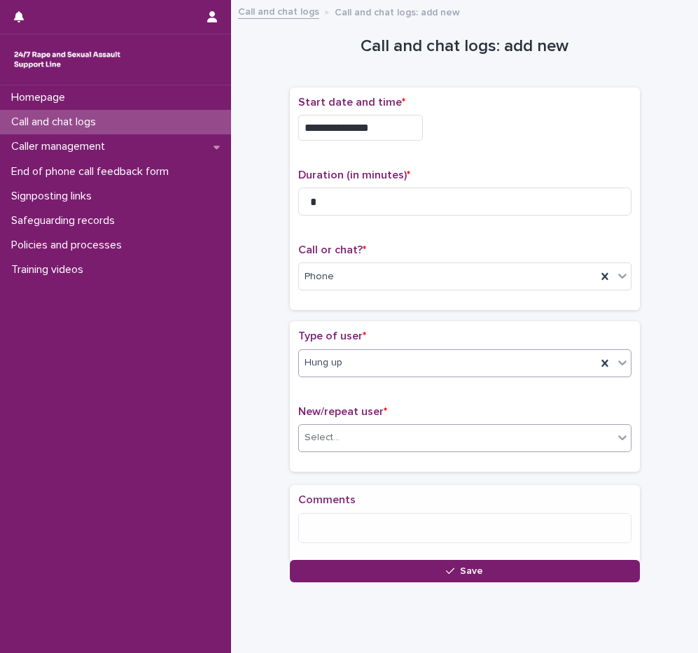
click at [341, 442] on div "Select..." at bounding box center [456, 437] width 314 height 23
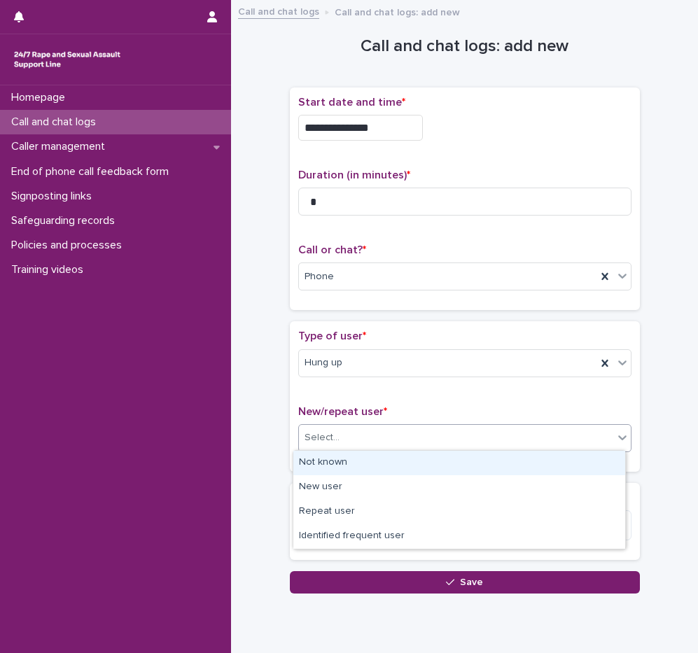
click at [345, 468] on div "Not known" at bounding box center [459, 463] width 332 height 25
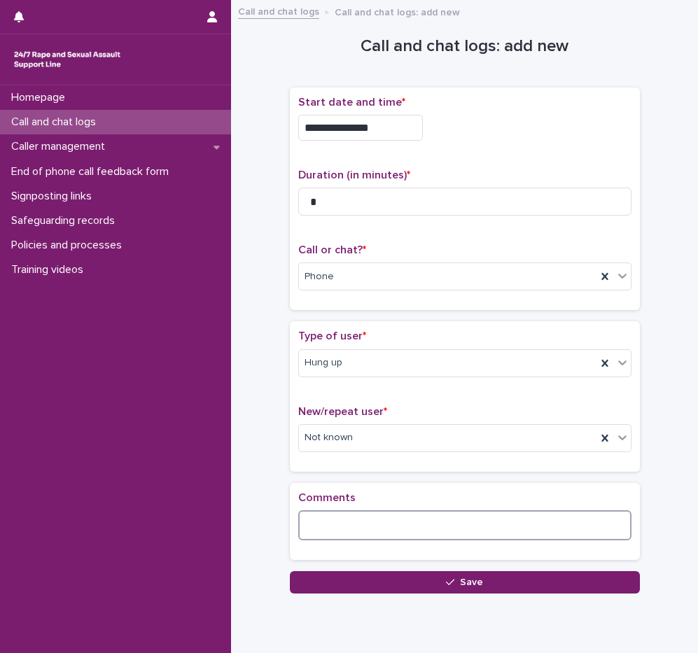
click at [346, 519] on textarea at bounding box center [464, 525] width 333 height 30
type textarea "*"
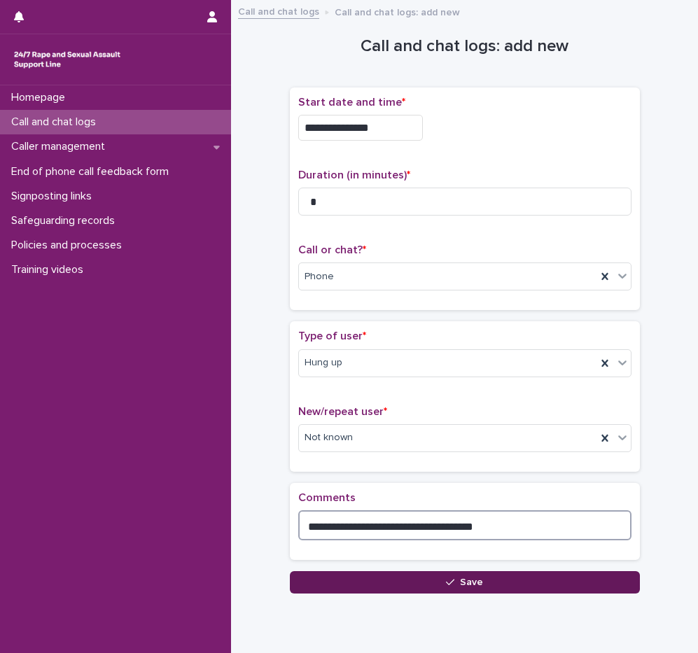
type textarea "**********"
click at [460, 578] on span "Save" at bounding box center [471, 583] width 23 height 10
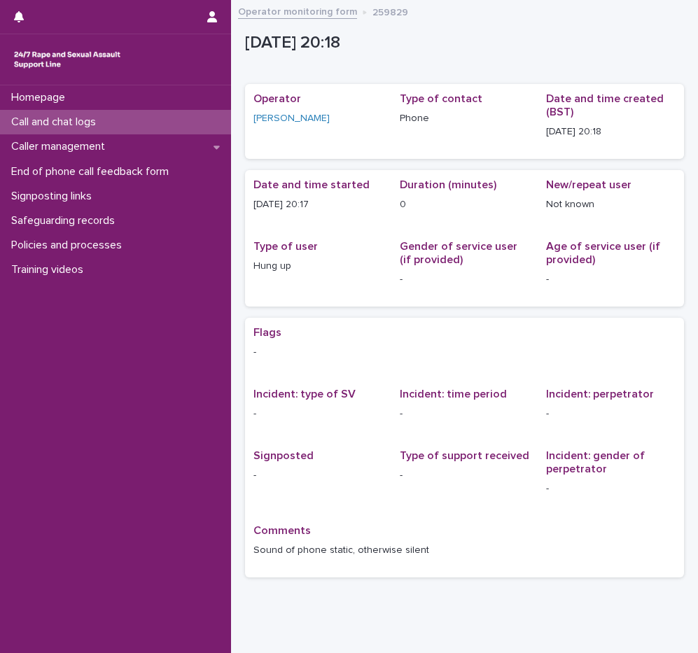
click at [59, 123] on p "Call and chat logs" at bounding box center [57, 122] width 102 height 13
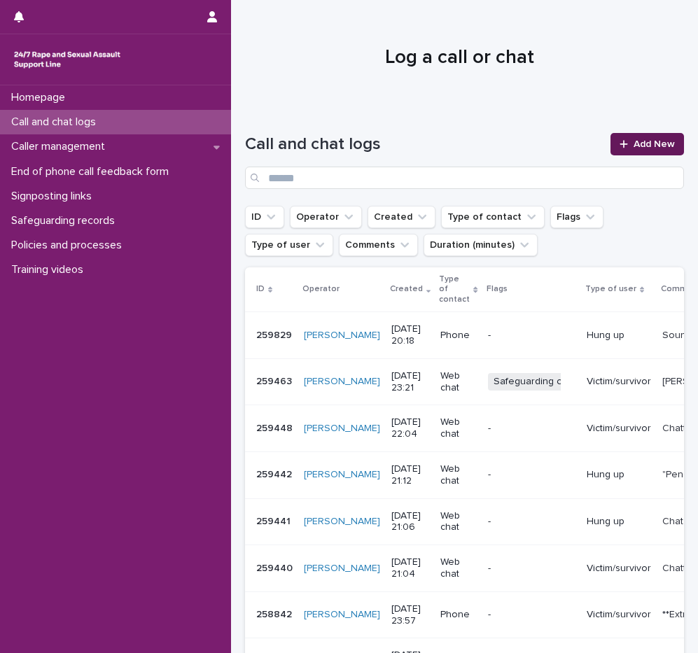
click at [616, 153] on link "Add New" at bounding box center [648, 144] width 74 height 22
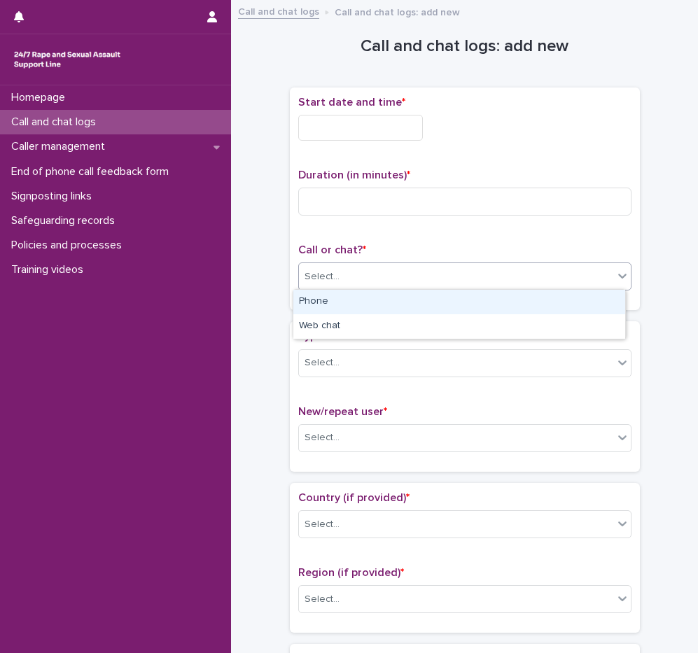
click at [370, 279] on div "Select..." at bounding box center [456, 276] width 314 height 23
click at [350, 305] on div "Phone" at bounding box center [459, 302] width 332 height 25
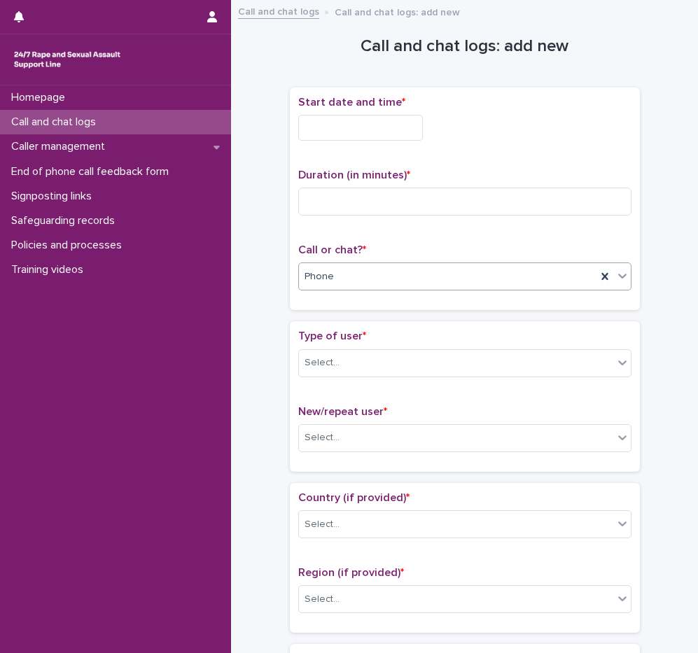
click at [375, 123] on input "text" at bounding box center [360, 128] width 125 height 26
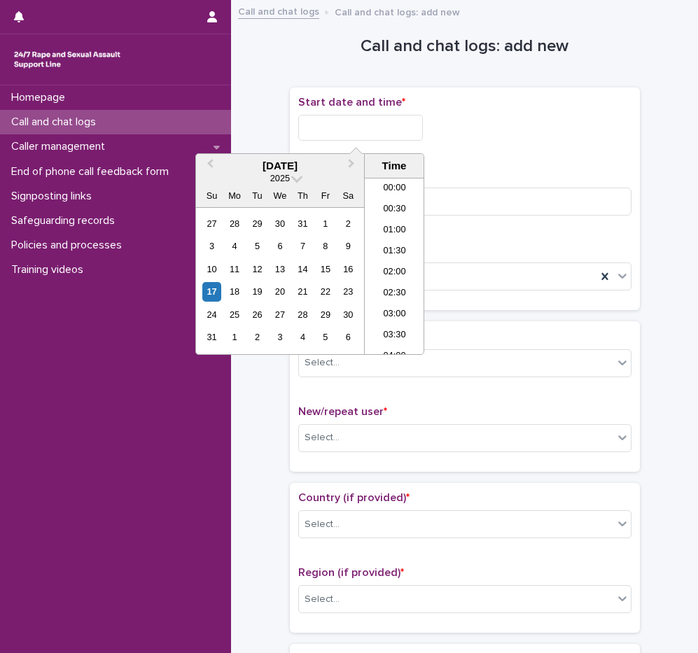
scroll to position [763, 0]
click at [401, 264] on li "20:00" at bounding box center [395, 266] width 60 height 21
click at [398, 121] on input "**********" at bounding box center [360, 128] width 125 height 26
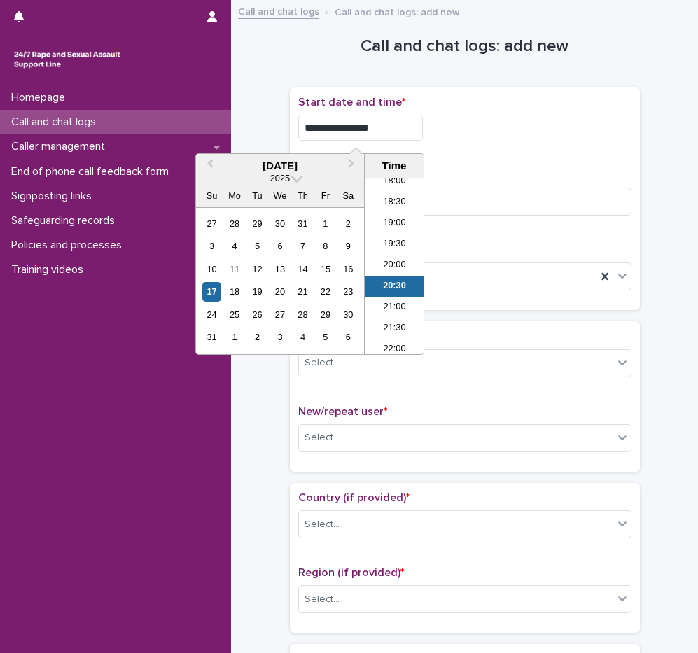
click at [496, 131] on div "**********" at bounding box center [464, 128] width 333 height 26
click at [391, 132] on input "**********" at bounding box center [360, 128] width 125 height 26
type input "**********"
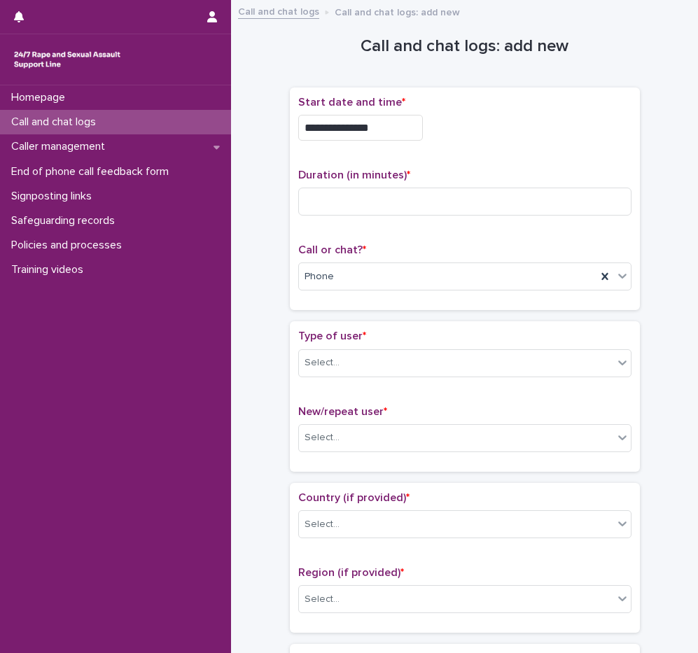
click at [555, 147] on div "**********" at bounding box center [464, 124] width 333 height 56
click at [485, 197] on input at bounding box center [464, 202] width 333 height 28
type input "*"
click at [307, 360] on div "Select..." at bounding box center [322, 363] width 35 height 15
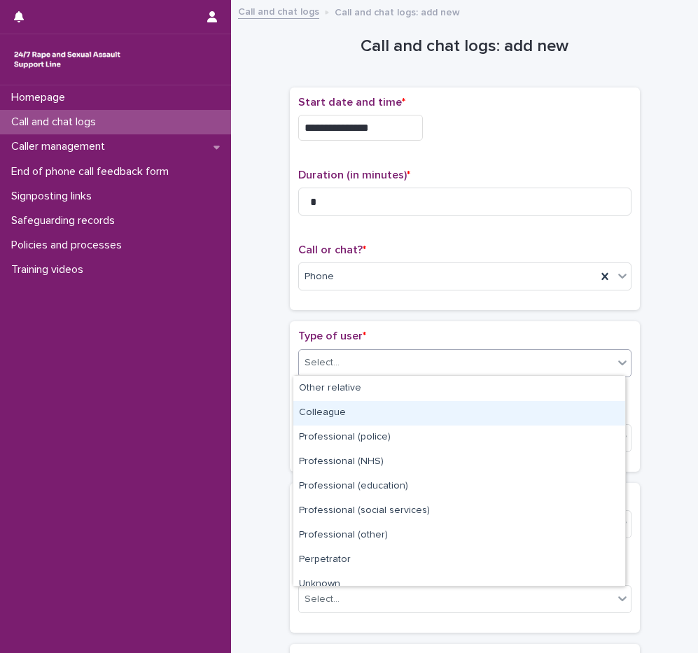
scroll to position [158, 0]
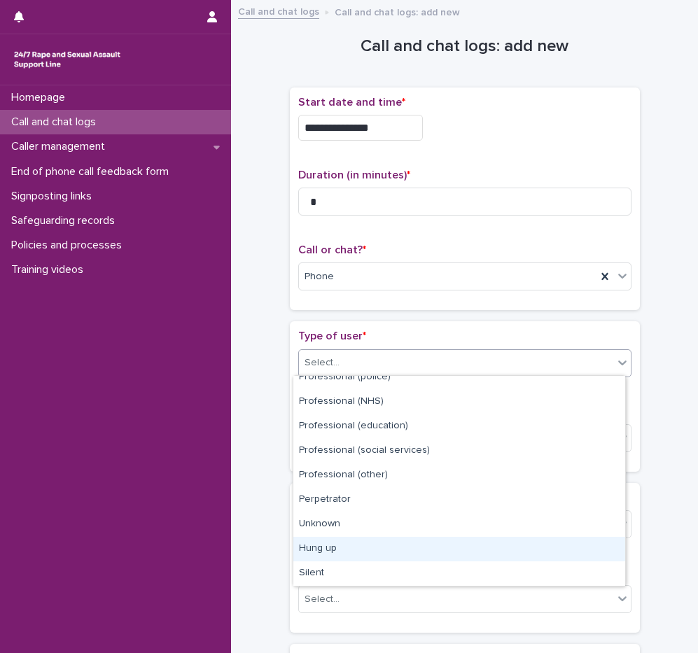
click at [354, 543] on div "Hung up" at bounding box center [459, 549] width 332 height 25
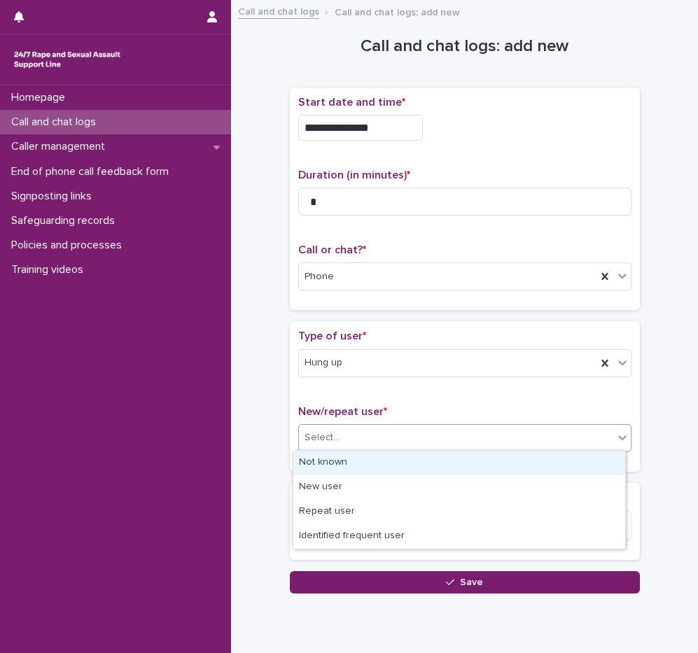
click at [349, 448] on div "Select..." at bounding box center [464, 438] width 333 height 28
click at [349, 459] on div "Not known" at bounding box center [459, 463] width 332 height 25
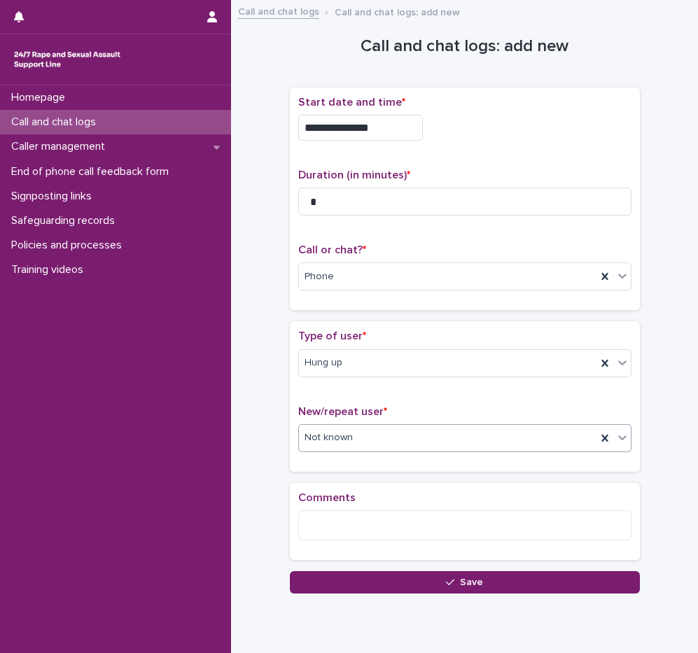
click at [344, 506] on div "Comments" at bounding box center [464, 522] width 333 height 60
click at [339, 517] on textarea at bounding box center [464, 525] width 333 height 30
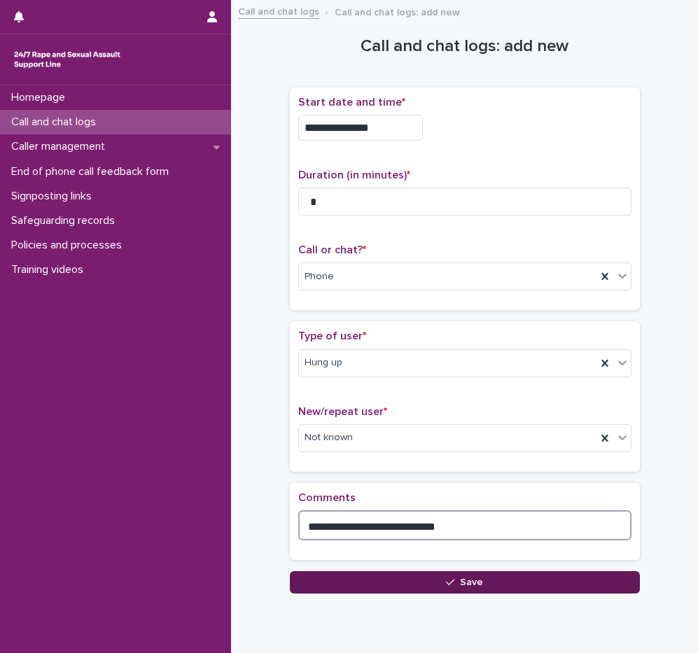
type textarea "**********"
click at [366, 572] on button "Save" at bounding box center [465, 582] width 350 height 22
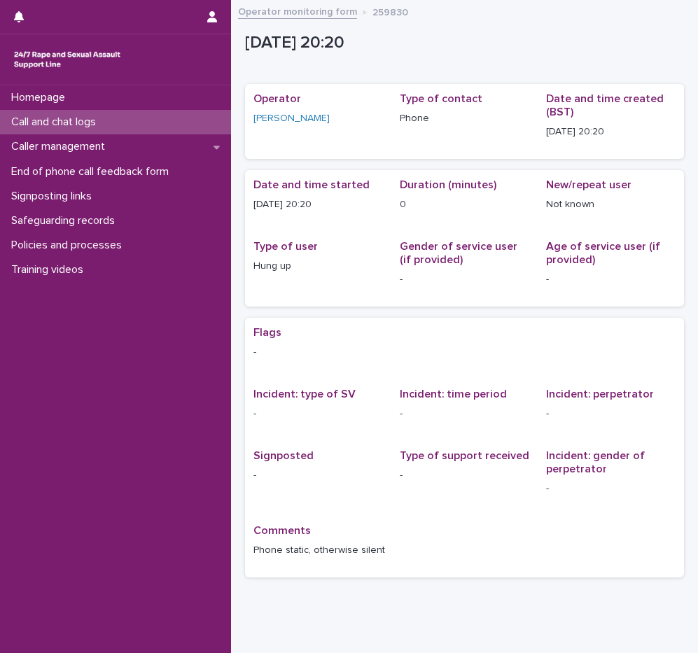
click at [91, 120] on p "Call and chat logs" at bounding box center [57, 122] width 102 height 13
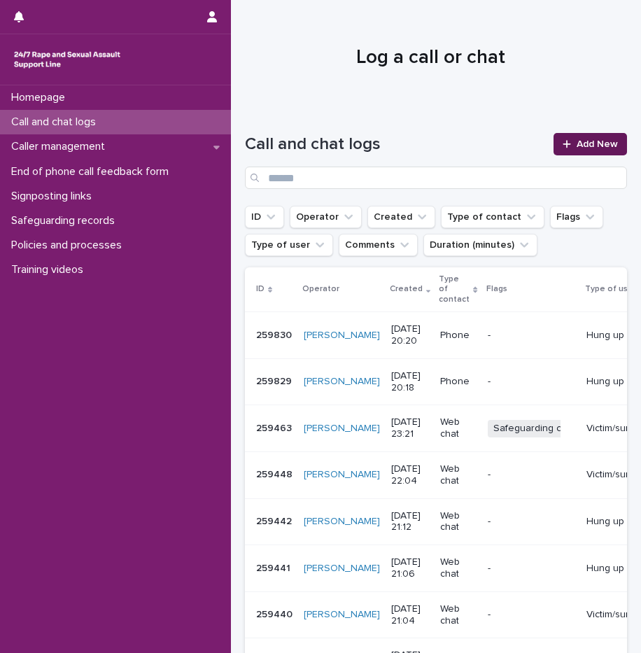
click at [577, 146] on span "Add New" at bounding box center [597, 144] width 41 height 10
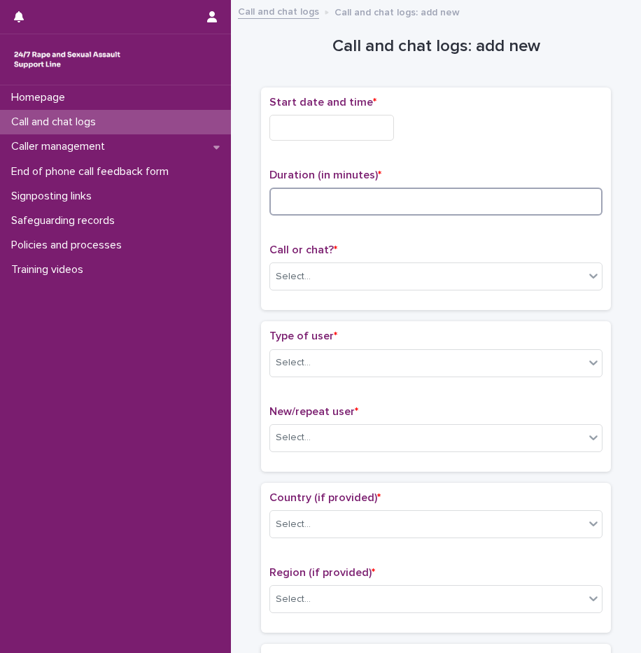
click at [315, 210] on input at bounding box center [436, 202] width 333 height 28
type input "**"
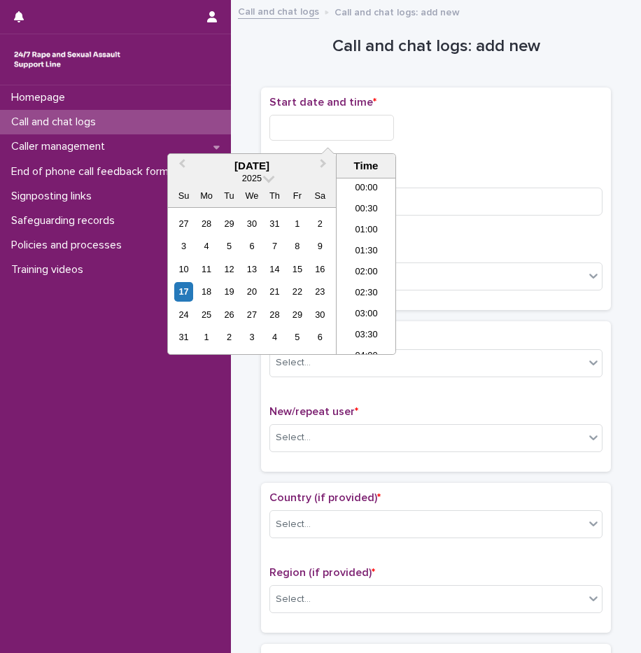
click at [305, 125] on input "text" at bounding box center [332, 128] width 125 height 26
click at [374, 228] on li "20:00" at bounding box center [367, 224] width 60 height 21
click at [374, 127] on input "**********" at bounding box center [332, 128] width 125 height 26
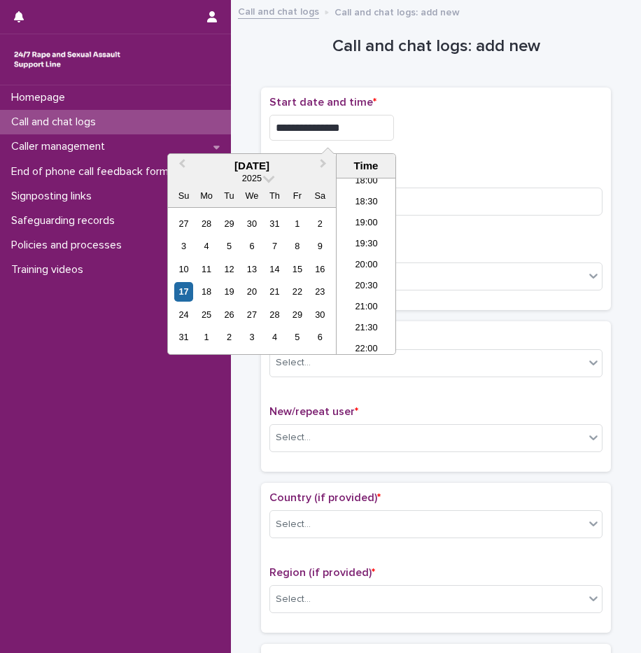
type input "**********"
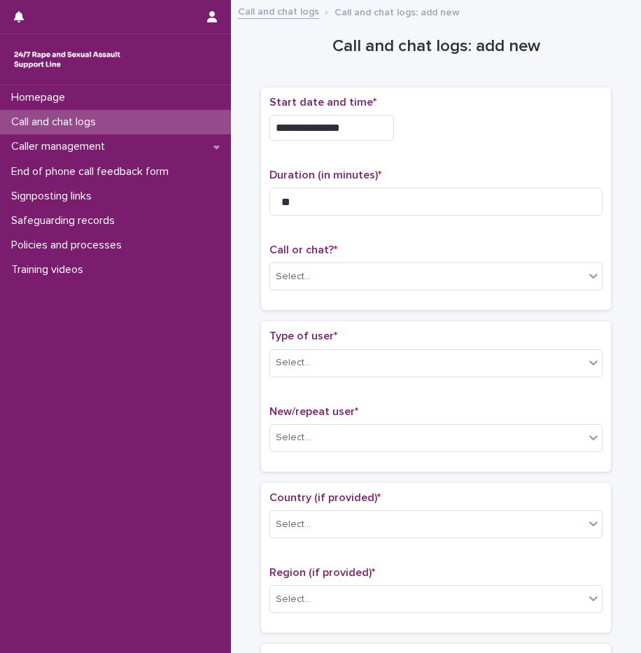
click at [462, 143] on div "**********" at bounding box center [436, 124] width 333 height 56
click at [291, 278] on div "Select..." at bounding box center [293, 277] width 35 height 15
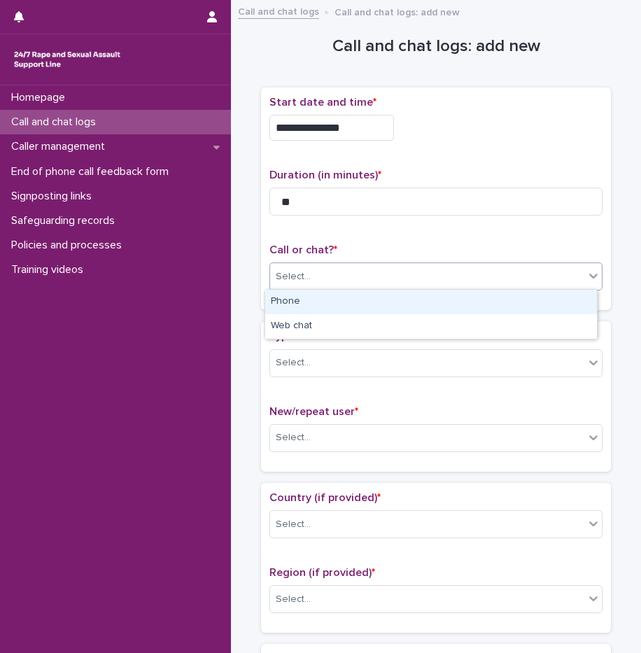
click at [298, 303] on div "Phone" at bounding box center [431, 302] width 332 height 25
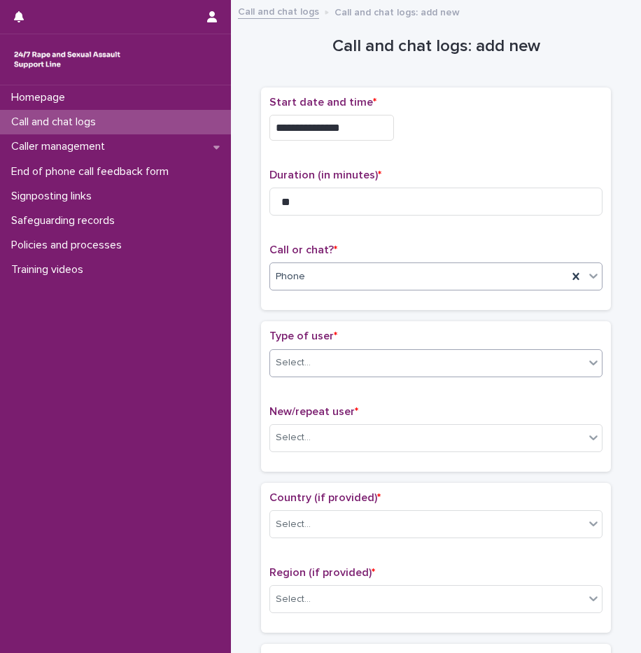
click at [305, 363] on div "Select..." at bounding box center [427, 362] width 314 height 23
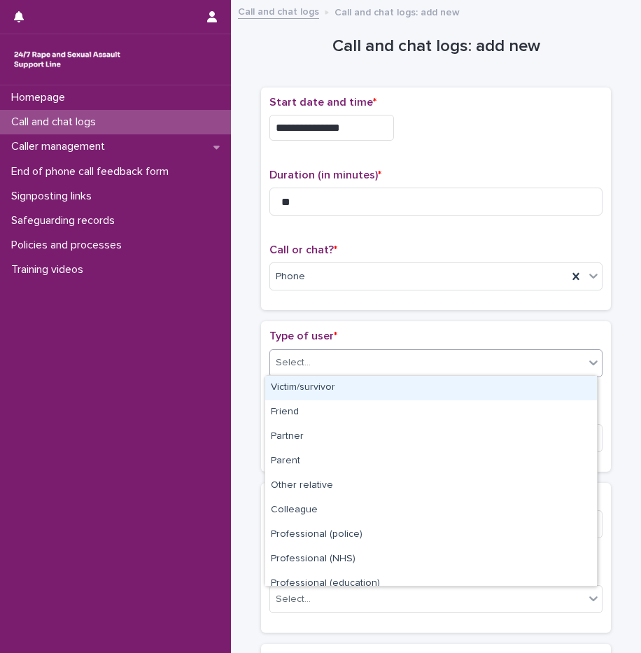
click at [307, 386] on div "Victim/survivor" at bounding box center [431, 388] width 332 height 25
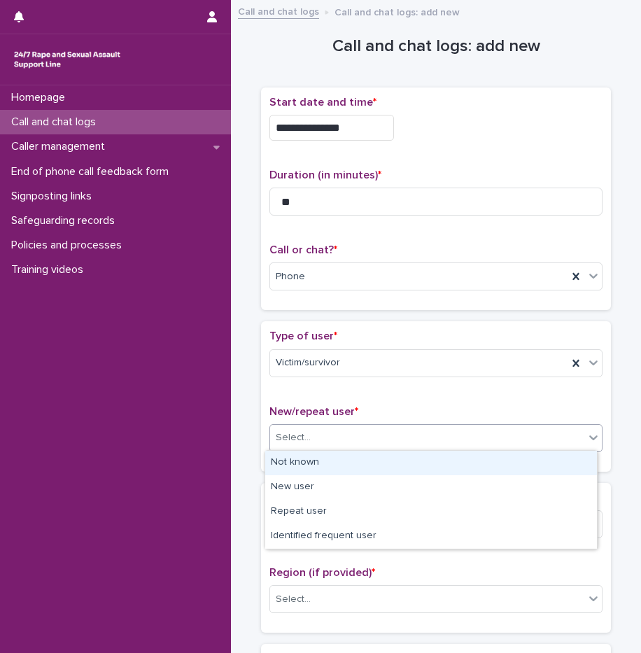
click at [312, 436] on div "Select..." at bounding box center [427, 437] width 314 height 23
click at [361, 391] on div "Type of user * Victim/survivor New/repeat user * option Not known focused, 1 of…" at bounding box center [436, 396] width 333 height 133
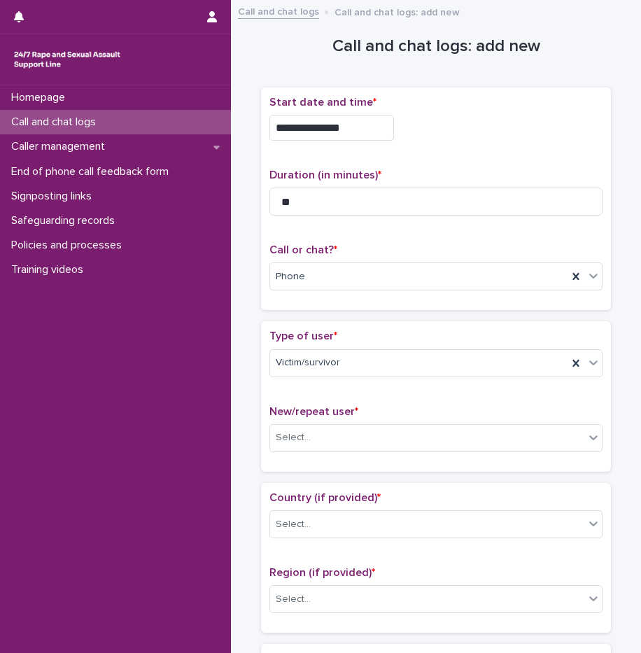
scroll to position [210, 0]
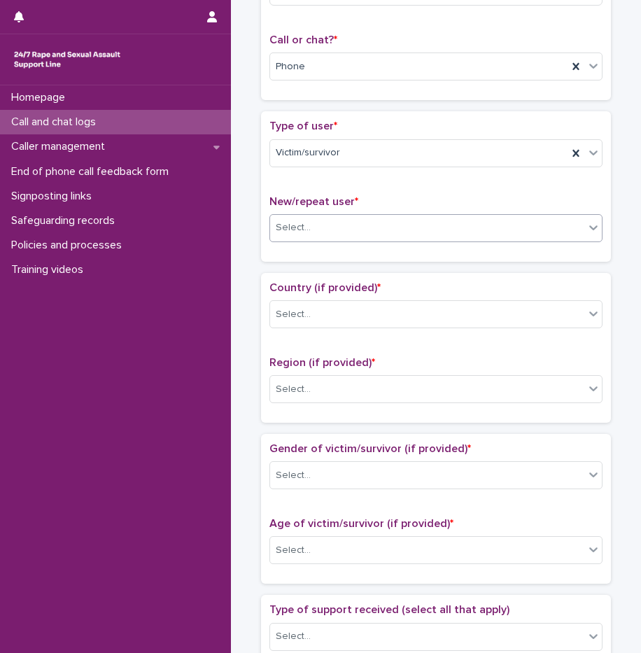
click at [330, 236] on div "Select..." at bounding box center [427, 227] width 314 height 23
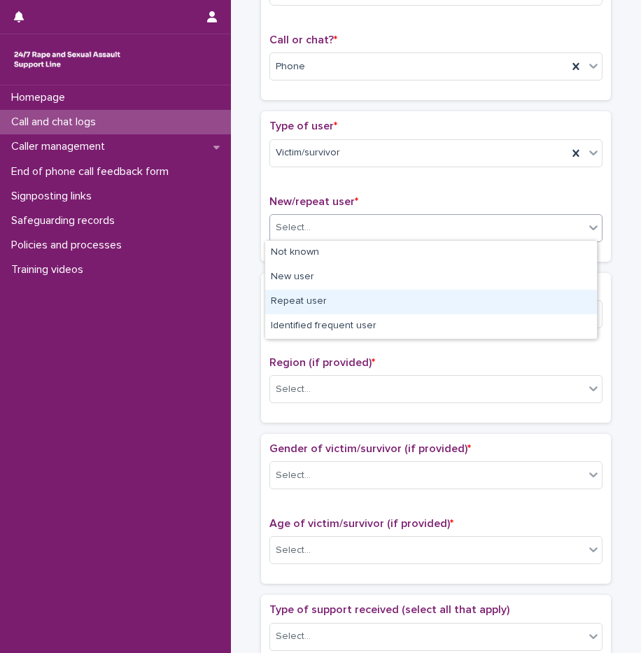
click at [323, 302] on div "Repeat user" at bounding box center [431, 302] width 332 height 25
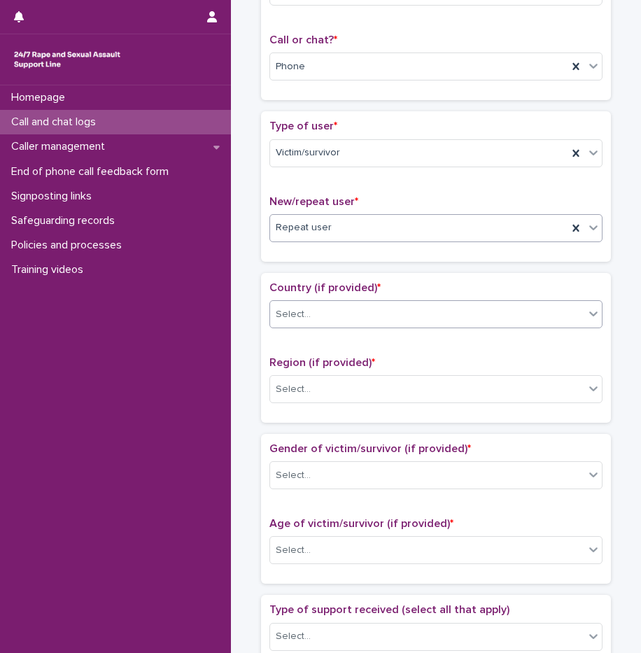
click at [323, 318] on div "Select..." at bounding box center [427, 314] width 314 height 23
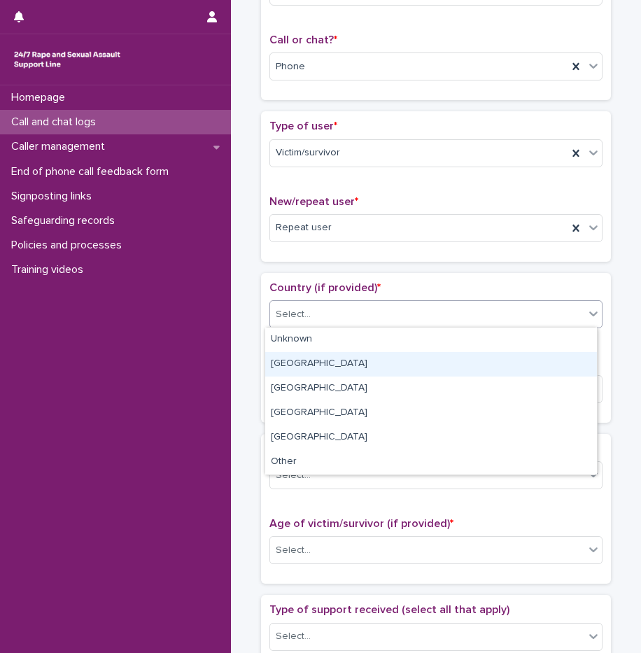
click at [313, 369] on div "[GEOGRAPHIC_DATA]" at bounding box center [431, 364] width 332 height 25
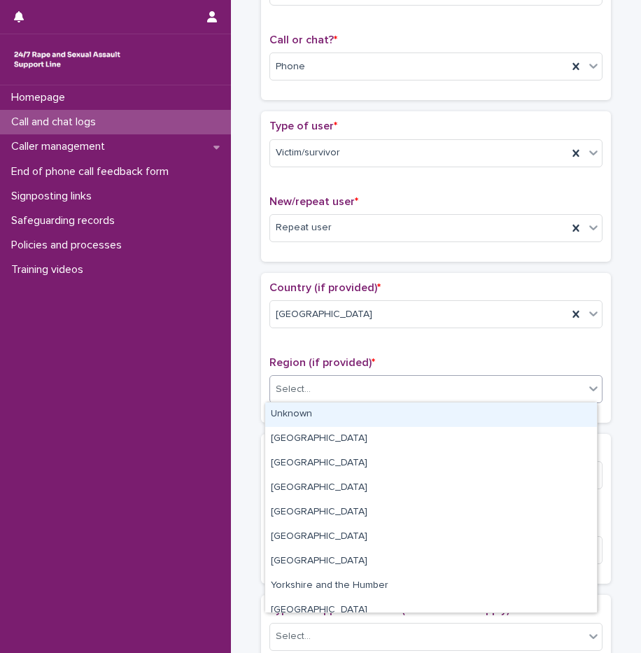
click at [309, 386] on div "Select..." at bounding box center [427, 389] width 314 height 23
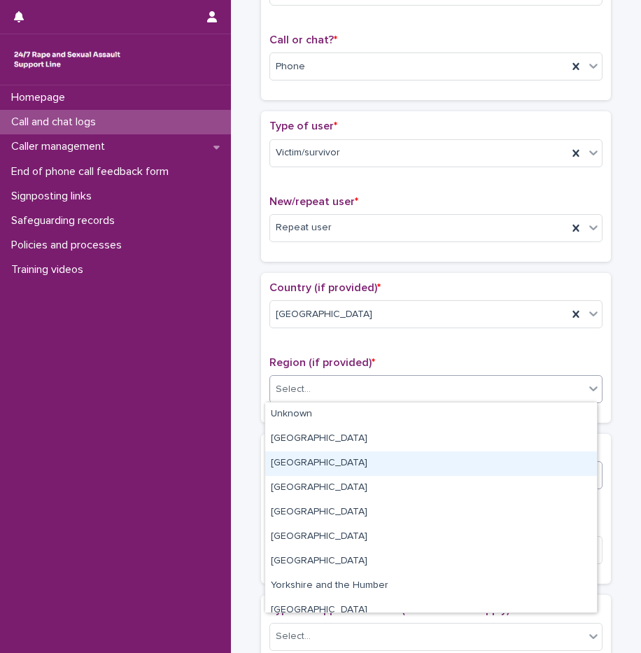
drag, startPoint x: 327, startPoint y: 501, endPoint x: 330, endPoint y: 464, distance: 37.2
click at [330, 464] on div "[GEOGRAPHIC_DATA]" at bounding box center [431, 464] width 332 height 25
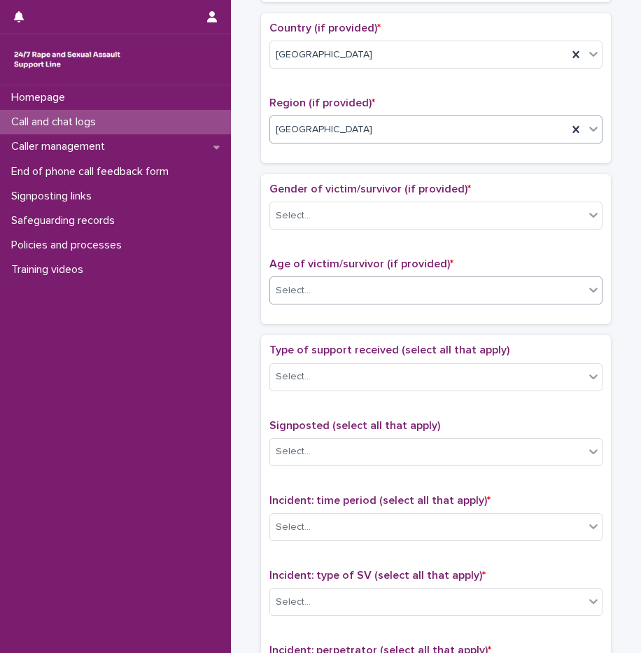
scroll to position [490, 0]
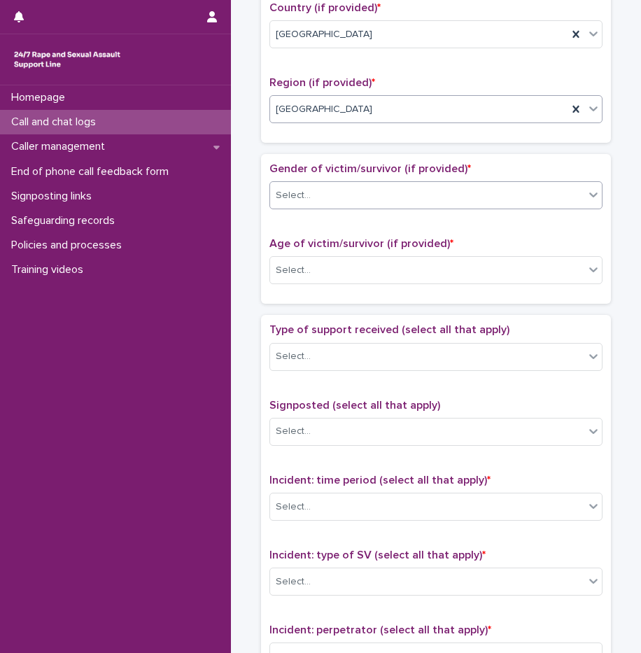
click at [319, 189] on div "Select..." at bounding box center [427, 195] width 314 height 23
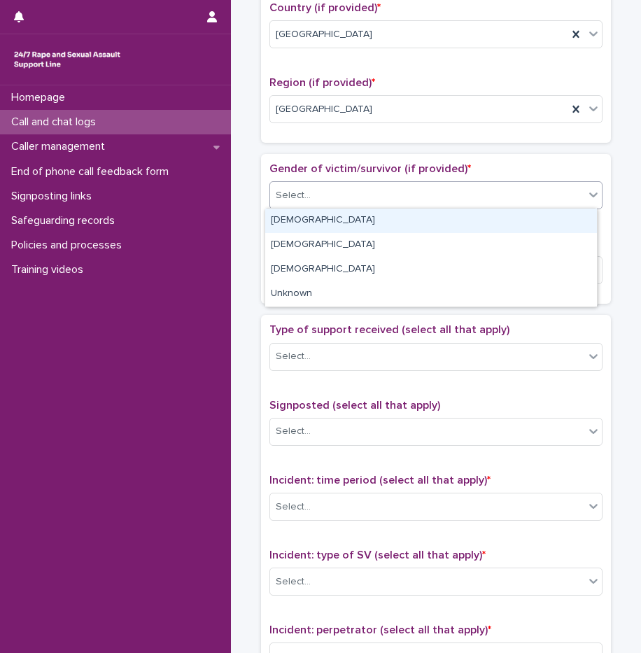
click at [299, 223] on div "[DEMOGRAPHIC_DATA]" at bounding box center [431, 221] width 332 height 25
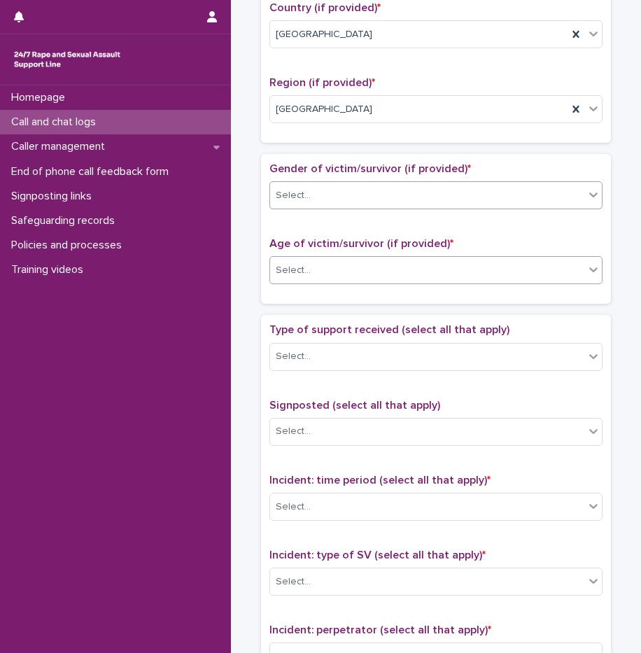
click at [312, 270] on div "Select..." at bounding box center [427, 270] width 314 height 23
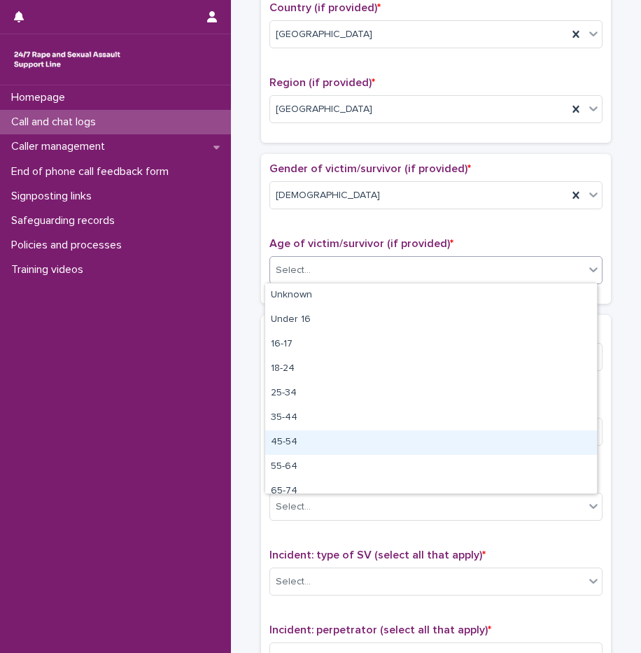
click at [298, 448] on div "45-54" at bounding box center [431, 443] width 332 height 25
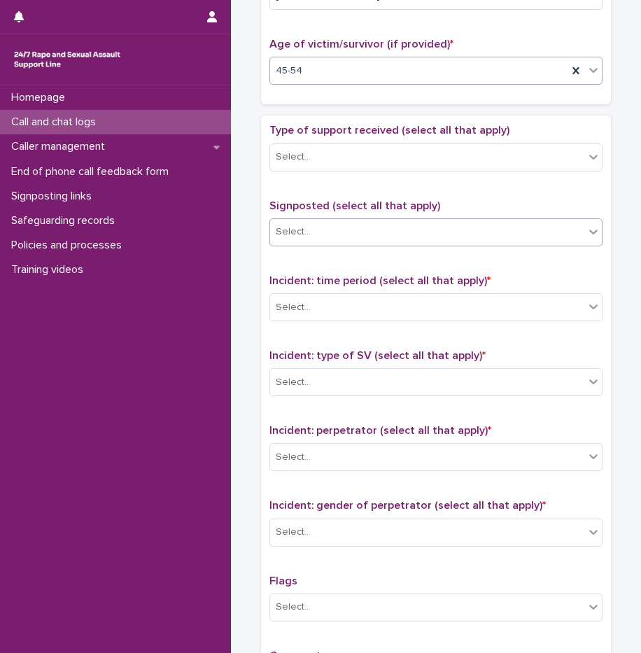
scroll to position [686, 0]
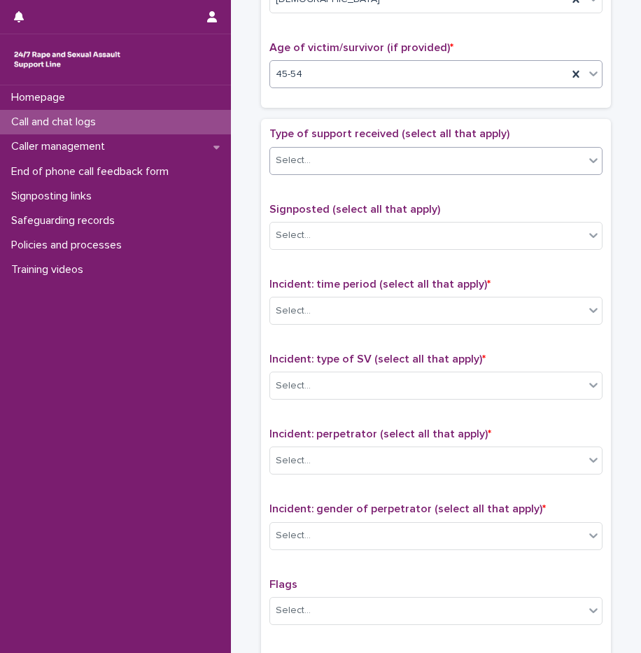
click at [300, 155] on div "Select..." at bounding box center [293, 160] width 35 height 15
click at [342, 167] on div "Select..." at bounding box center [427, 160] width 314 height 23
click at [354, 175] on div "Type of support received (select all that apply) Select..." at bounding box center [436, 156] width 333 height 58
click at [347, 163] on div "Select..." at bounding box center [427, 160] width 314 height 23
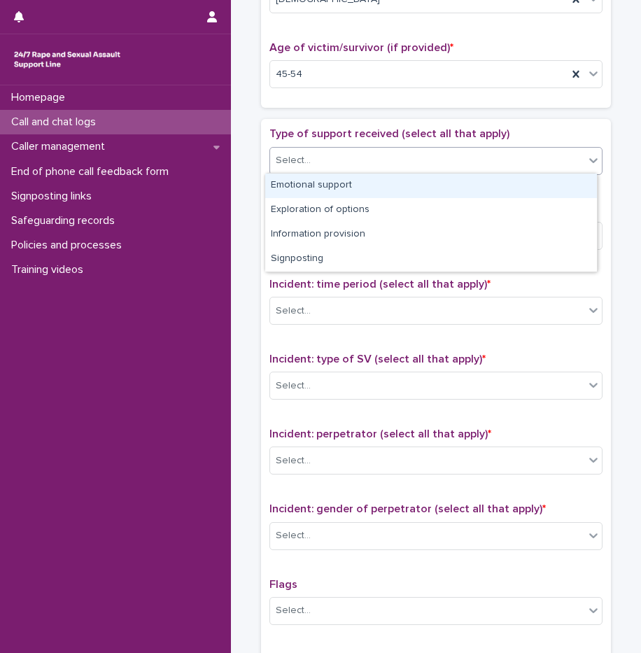
click at [335, 187] on div "Emotional support" at bounding box center [431, 186] width 332 height 25
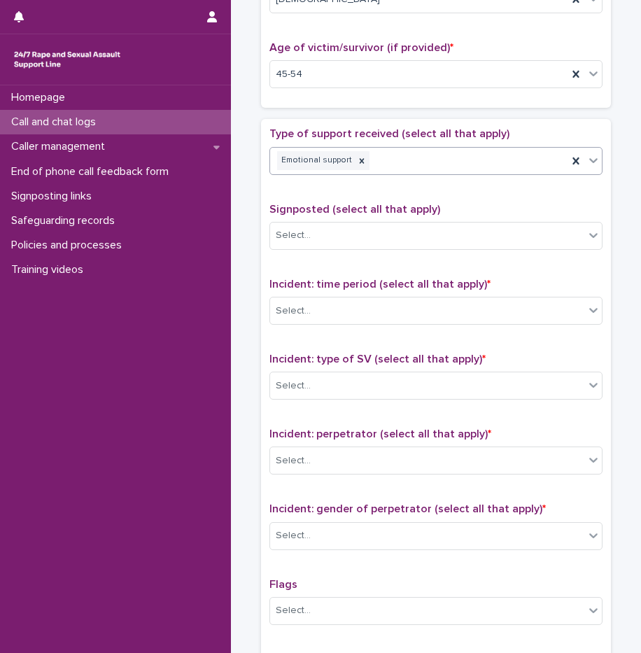
click at [426, 160] on div "Emotional support" at bounding box center [419, 160] width 298 height 25
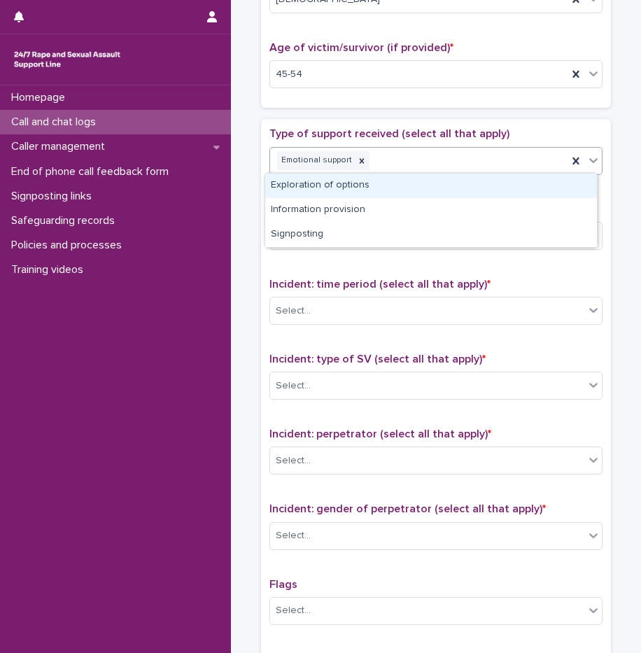
click at [370, 186] on div "Exploration of options" at bounding box center [431, 186] width 332 height 25
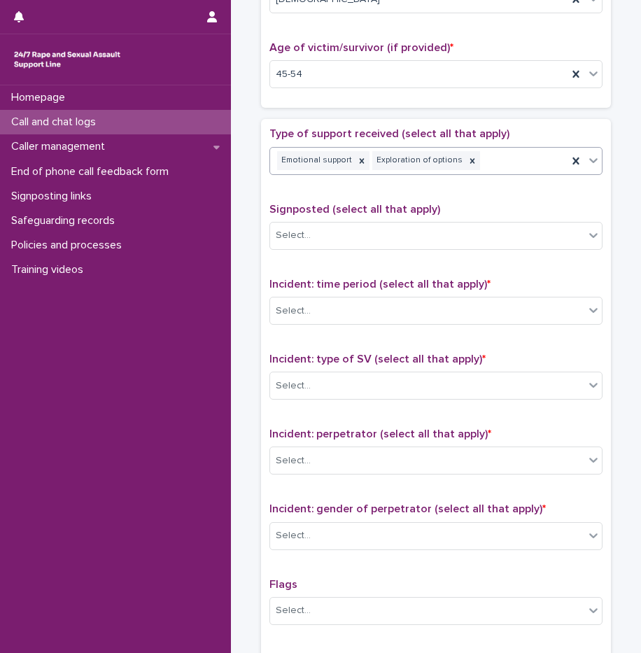
click at [511, 162] on div "Emotional support Exploration of options" at bounding box center [419, 160] width 298 height 25
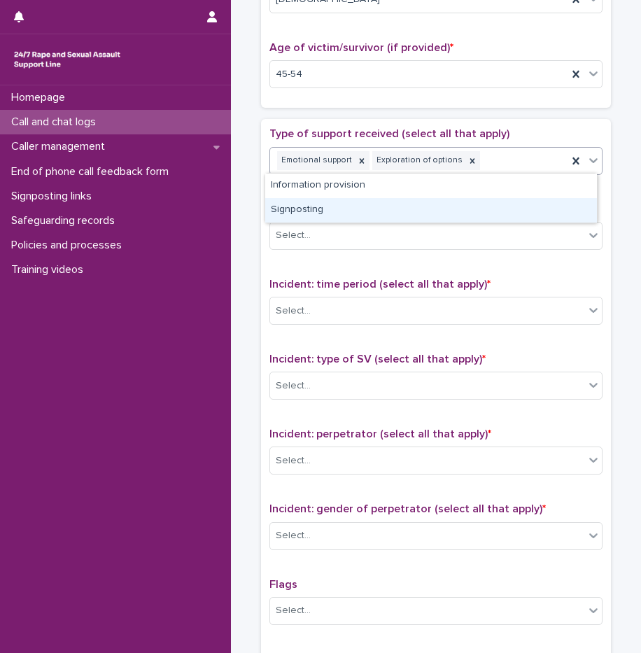
click at [325, 210] on div "Signposting" at bounding box center [431, 210] width 332 height 25
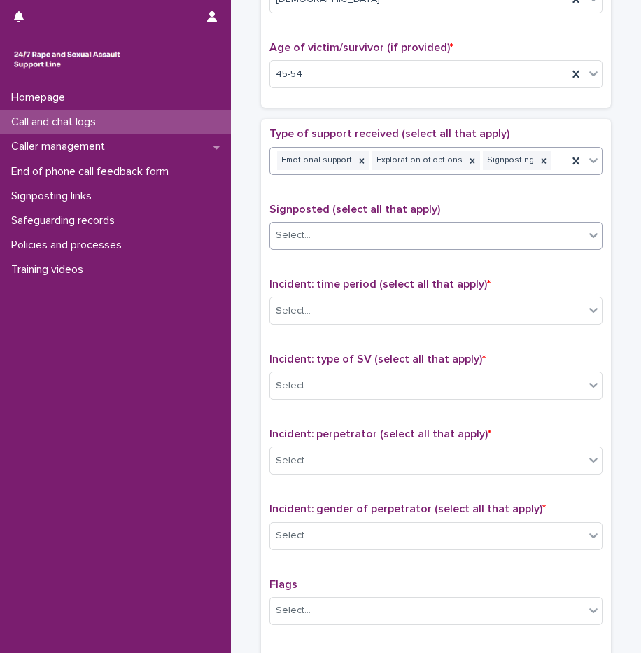
click at [323, 234] on div "Select..." at bounding box center [427, 235] width 314 height 23
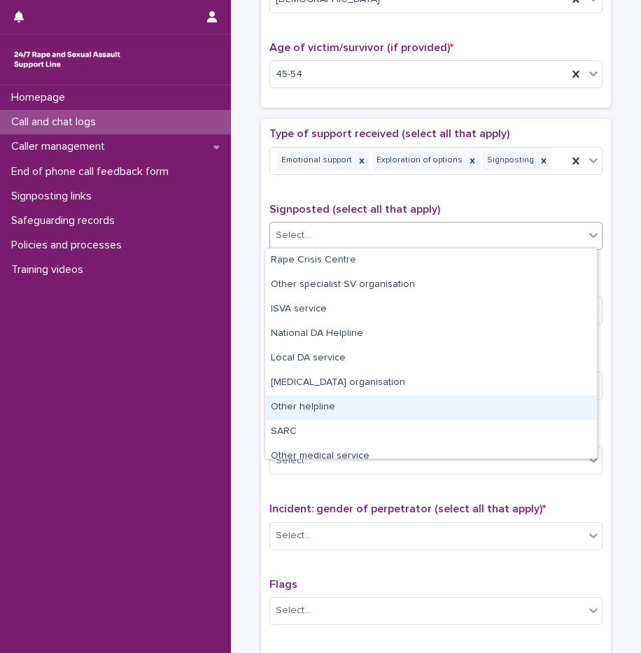
click at [320, 405] on div "Other helpline" at bounding box center [431, 408] width 332 height 25
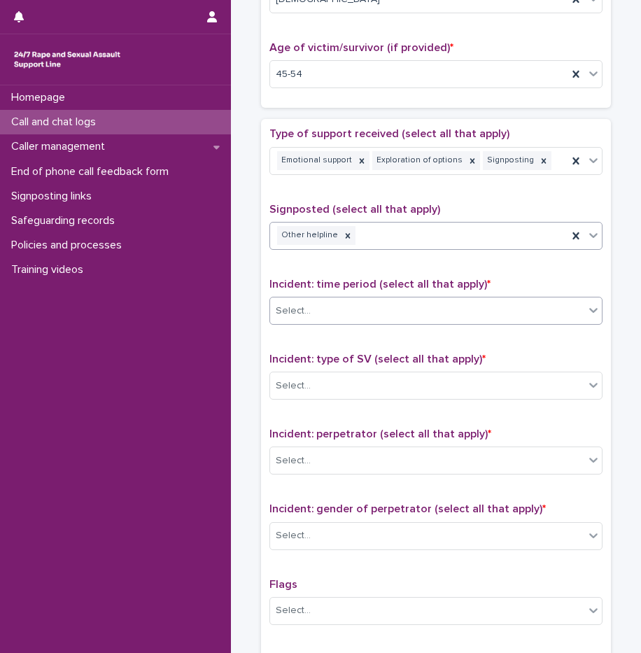
click at [320, 308] on div "Select..." at bounding box center [427, 311] width 314 height 23
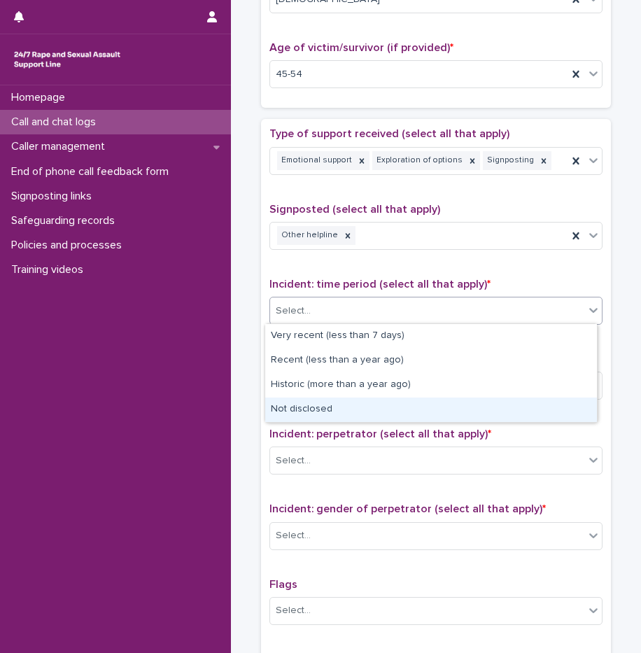
click at [320, 404] on div "Not disclosed" at bounding box center [431, 410] width 332 height 25
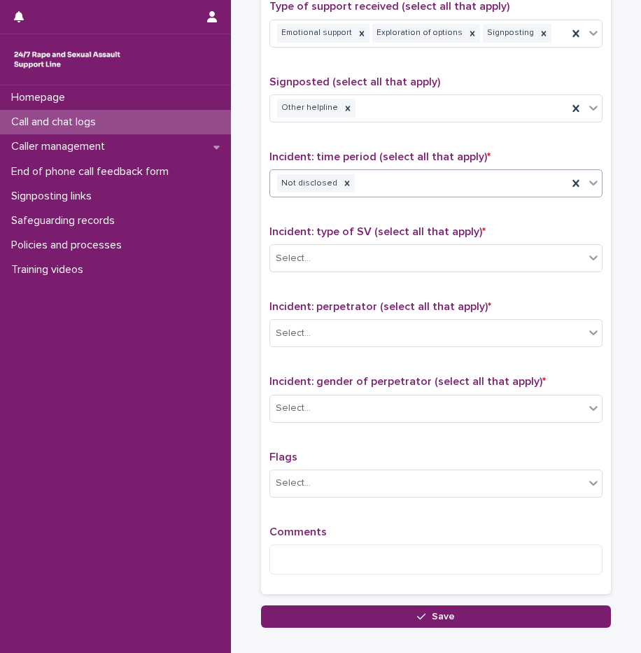
scroll to position [826, 0]
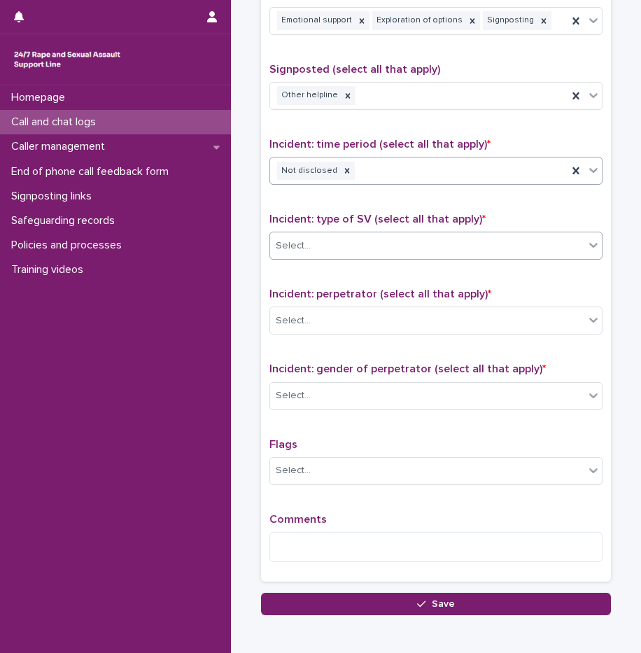
click at [337, 239] on div "Select..." at bounding box center [427, 246] width 314 height 23
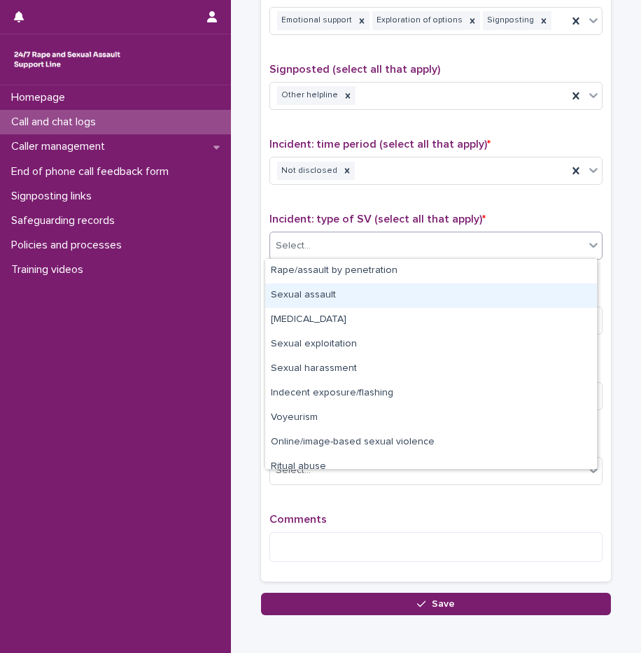
drag, startPoint x: 350, startPoint y: 434, endPoint x: 306, endPoint y: 300, distance: 141.5
click at [306, 300] on div "Sexual assault" at bounding box center [431, 296] width 332 height 25
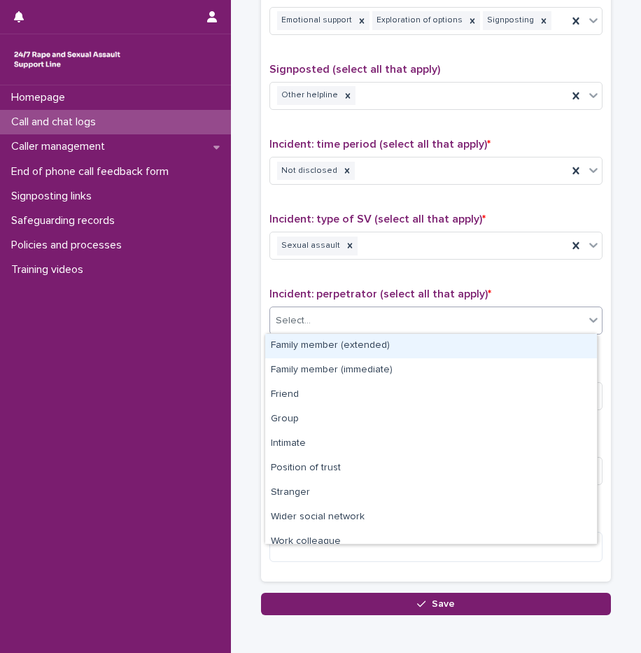
click at [313, 322] on div "Select..." at bounding box center [427, 320] width 314 height 23
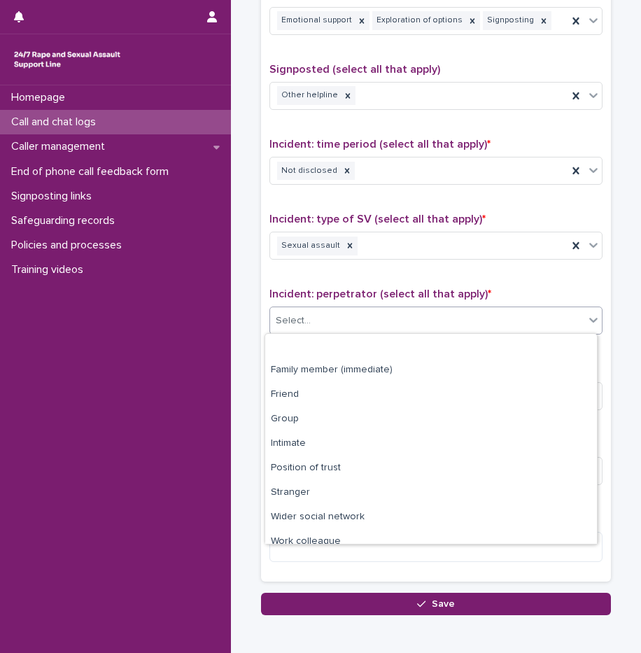
scroll to position [60, 0]
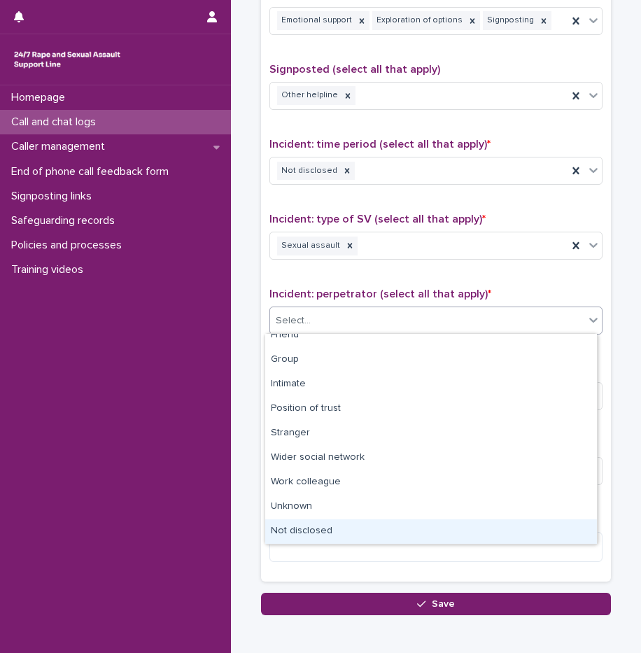
click at [301, 524] on div "Not disclosed" at bounding box center [431, 532] width 332 height 25
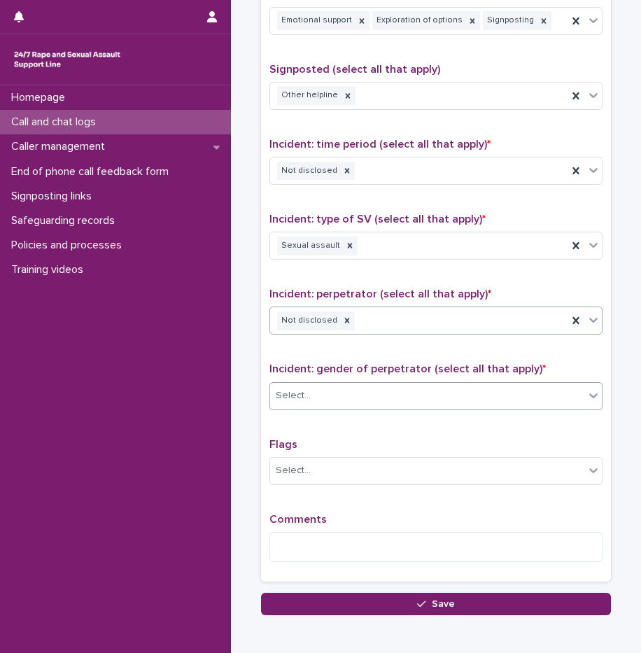
click at [312, 397] on input "text" at bounding box center [312, 395] width 1 height 13
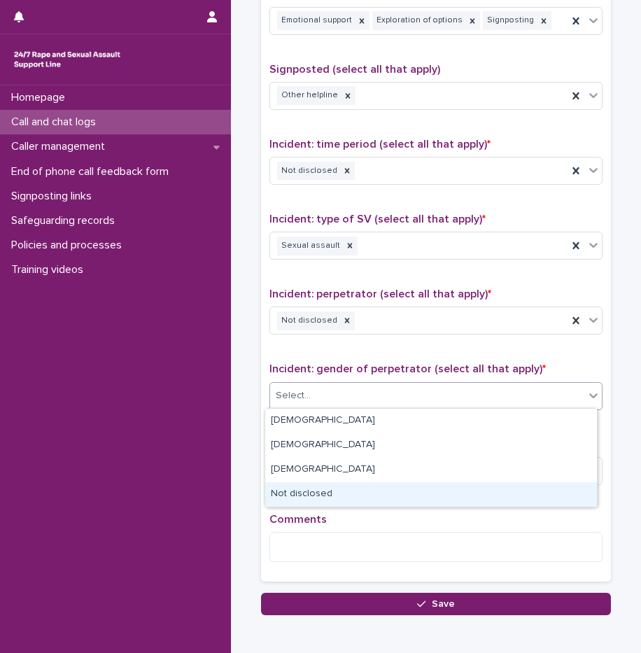
click at [314, 502] on div "Not disclosed" at bounding box center [431, 494] width 332 height 25
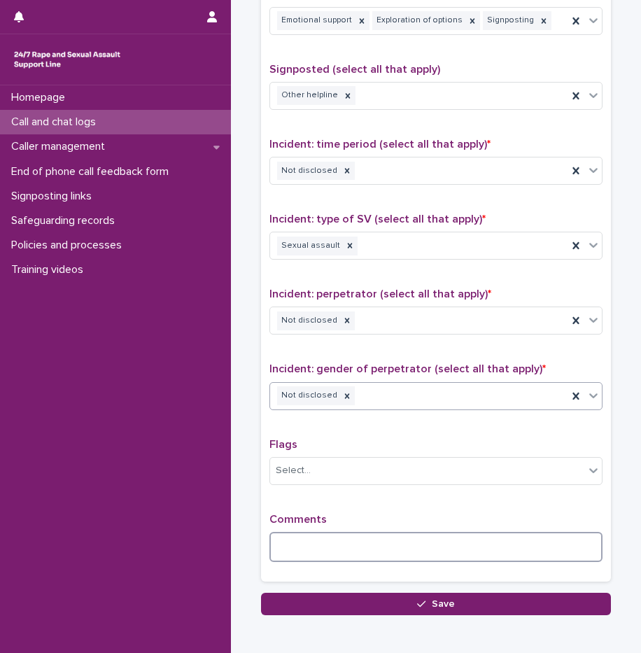
click at [319, 539] on textarea at bounding box center [436, 547] width 333 height 30
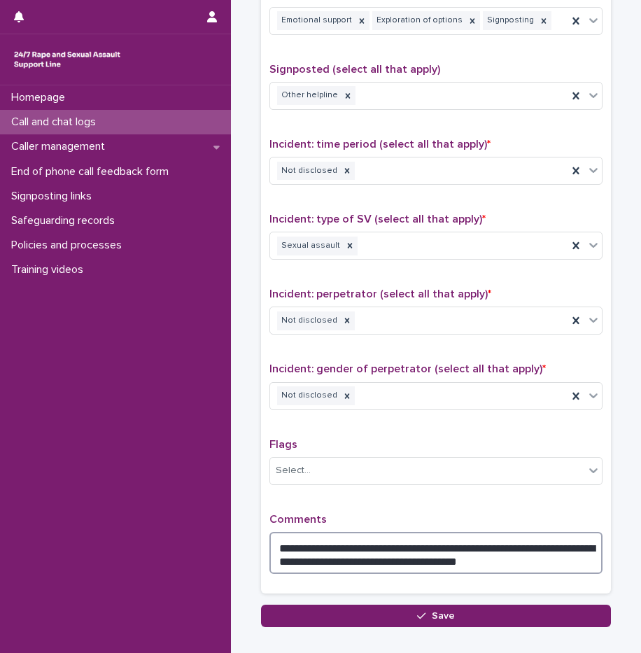
drag, startPoint x: 509, startPoint y: 557, endPoint x: 322, endPoint y: 562, distance: 187.0
click at [322, 562] on textarea "**********" at bounding box center [436, 553] width 333 height 42
click at [450, 549] on textarea "**********" at bounding box center [436, 553] width 333 height 42
click at [492, 557] on textarea "**********" at bounding box center [436, 553] width 333 height 42
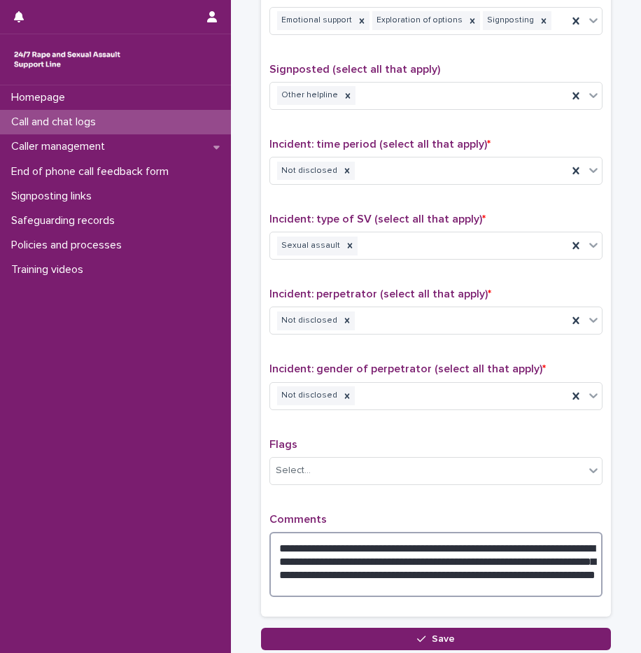
drag, startPoint x: 464, startPoint y: 560, endPoint x: 478, endPoint y: 580, distance: 23.7
click at [478, 580] on textarea "**********" at bounding box center [436, 564] width 333 height 65
click at [471, 580] on textarea "**********" at bounding box center [436, 564] width 333 height 65
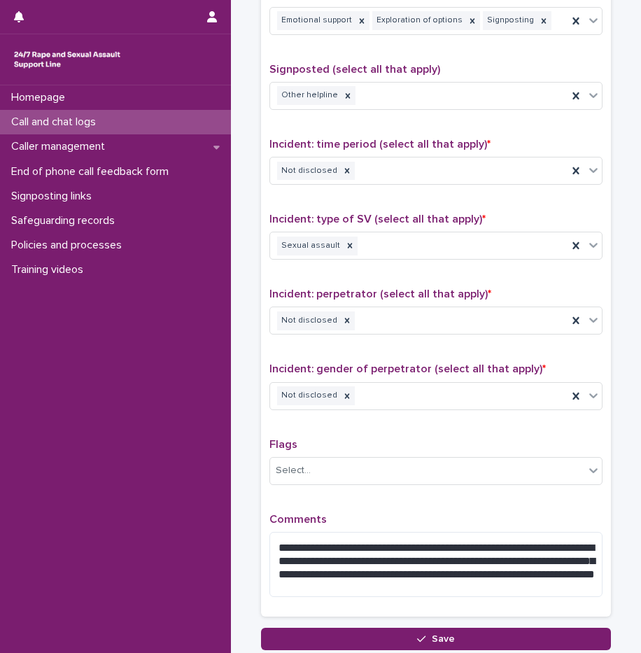
click at [422, 515] on p "Comments" at bounding box center [436, 519] width 333 height 13
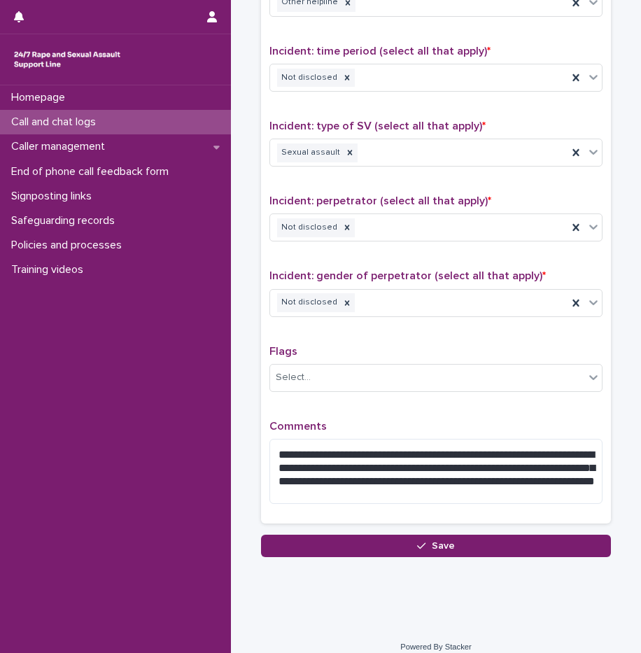
scroll to position [923, 0]
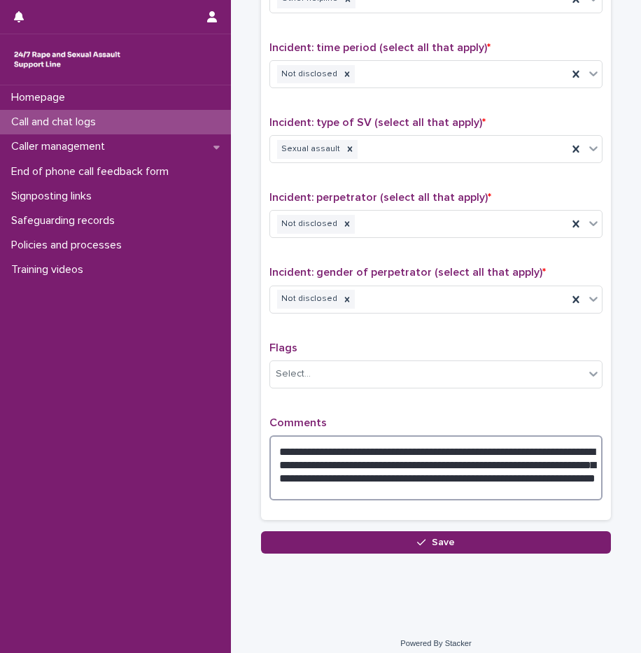
click at [382, 494] on textarea "**********" at bounding box center [436, 467] width 333 height 65
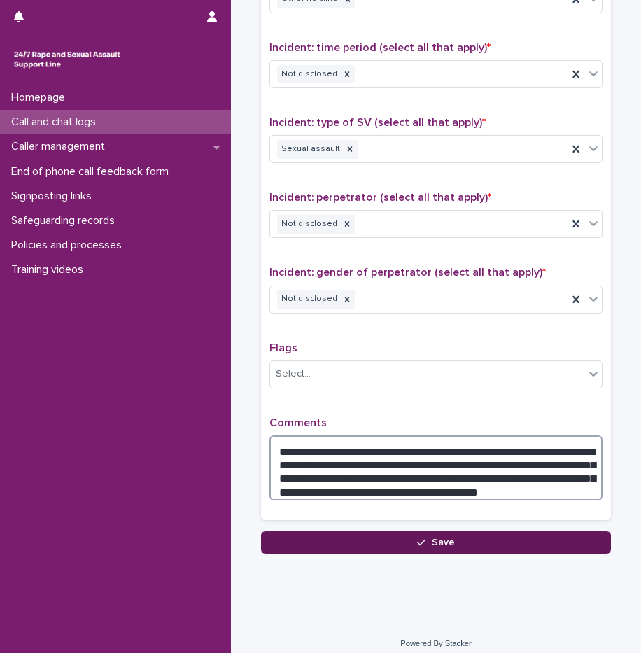
type textarea "**********"
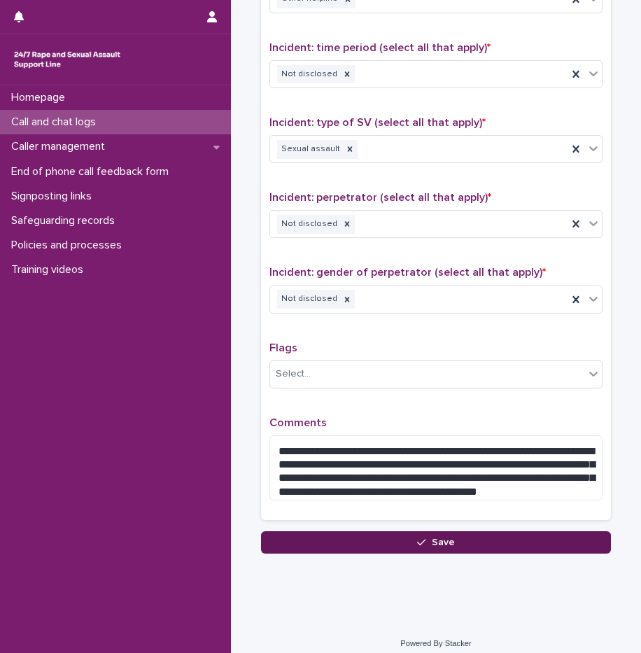
click at [449, 545] on button "Save" at bounding box center [436, 542] width 350 height 22
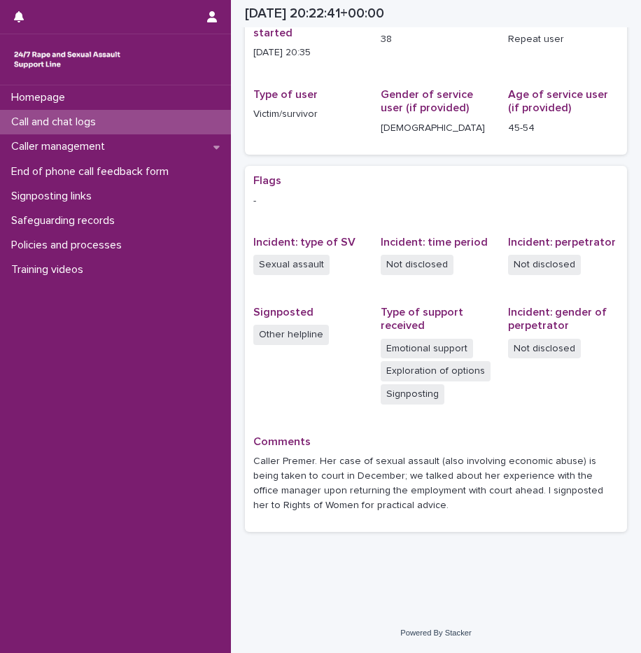
scroll to position [165, 0]
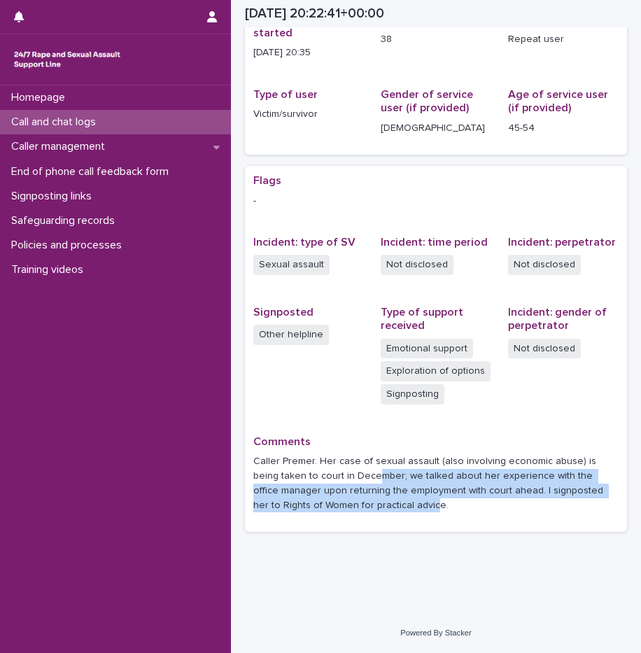
drag, startPoint x: 347, startPoint y: 482, endPoint x: 403, endPoint y: 506, distance: 60.2
click at [403, 506] on p "Caller Premer. Her case of sexual assault (also involving economic abuse) is be…" at bounding box center [435, 483] width 365 height 58
click at [402, 508] on p "Caller Premer. Her case of sexual assault (also involving economic abuse) is be…" at bounding box center [435, 483] width 365 height 58
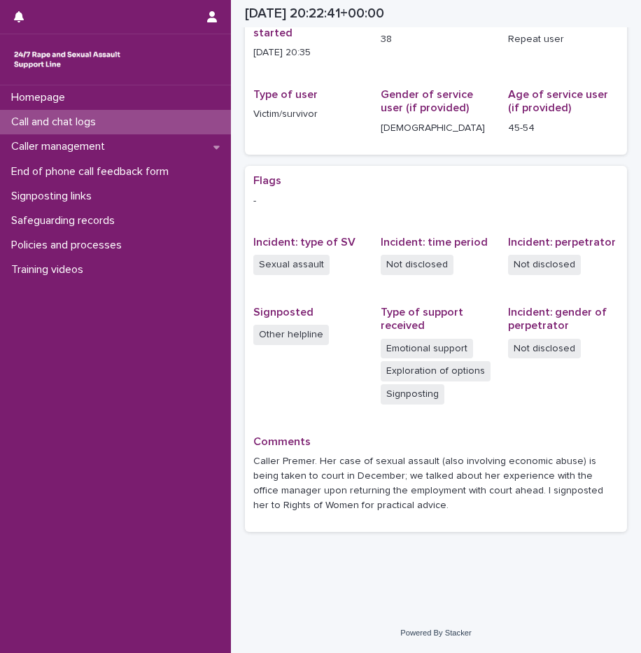
drag, startPoint x: 431, startPoint y: 505, endPoint x: 431, endPoint y: 473, distance: 32.2
click at [431, 473] on p "Caller Premer. Her case of sexual assault (also involving economic abuse) is be…" at bounding box center [435, 483] width 365 height 58
drag, startPoint x: 431, startPoint y: 473, endPoint x: 431, endPoint y: 485, distance: 12.6
click at [431, 485] on p "Caller Premer. Her case of sexual assault (also involving economic abuse) is be…" at bounding box center [435, 483] width 365 height 58
click at [127, 123] on div "Call and chat logs" at bounding box center [115, 122] width 231 height 25
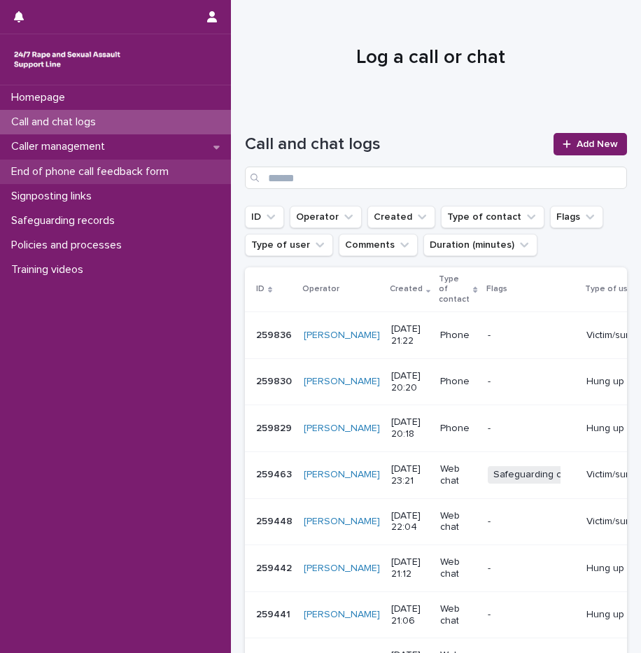
click at [130, 163] on div "End of phone call feedback form" at bounding box center [115, 172] width 231 height 25
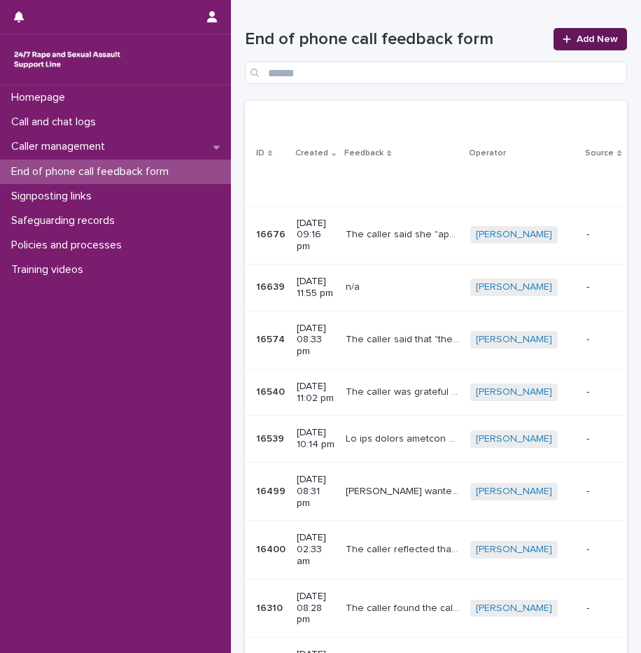
click at [578, 39] on span "Add New" at bounding box center [597, 39] width 41 height 10
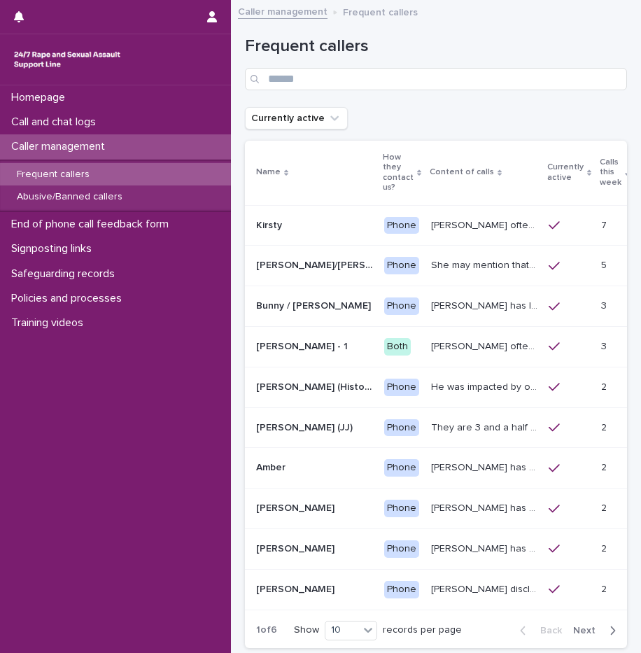
scroll to position [106, 0]
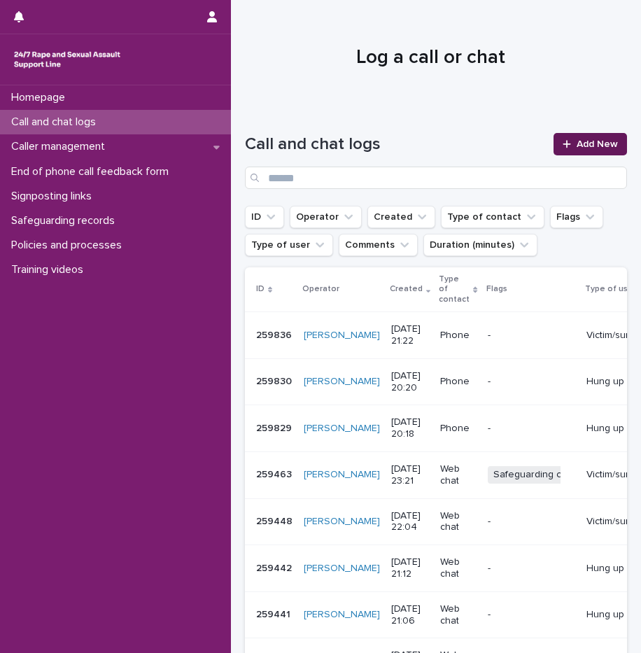
click at [580, 141] on span "Add New" at bounding box center [597, 144] width 41 height 10
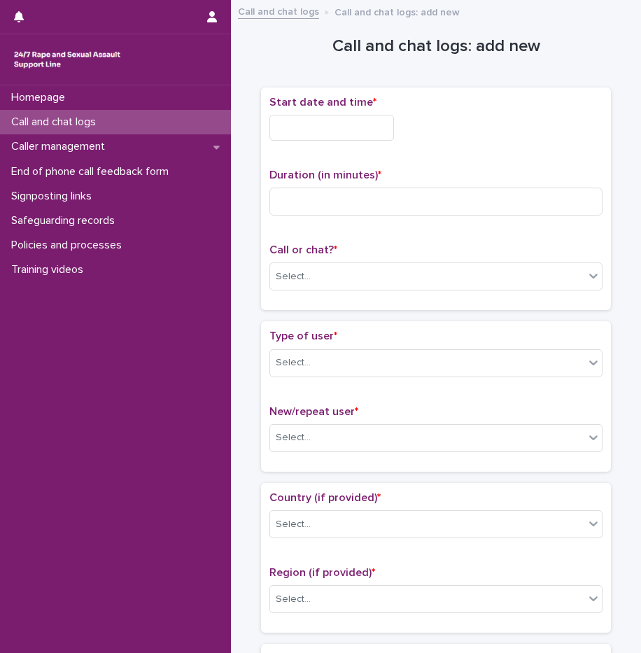
click at [309, 292] on div "Call or chat? * Select..." at bounding box center [436, 273] width 333 height 58
click at [319, 284] on div "Select..." at bounding box center [427, 276] width 314 height 23
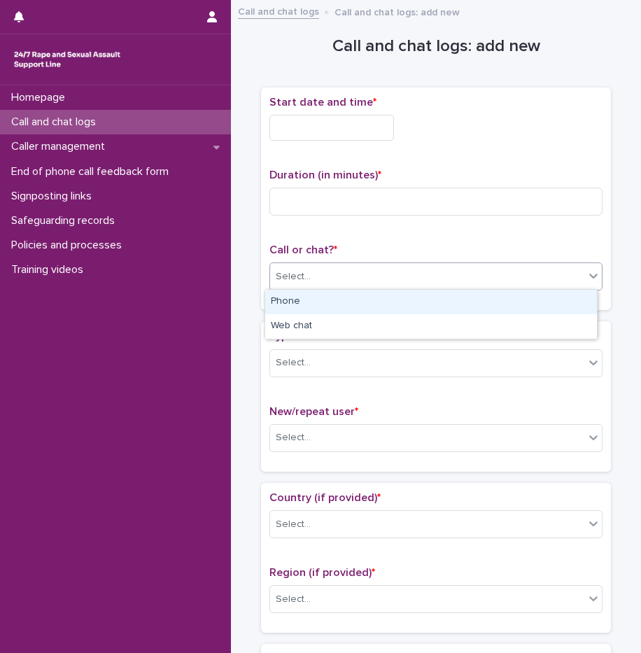
click at [319, 298] on div "Phone" at bounding box center [431, 302] width 332 height 25
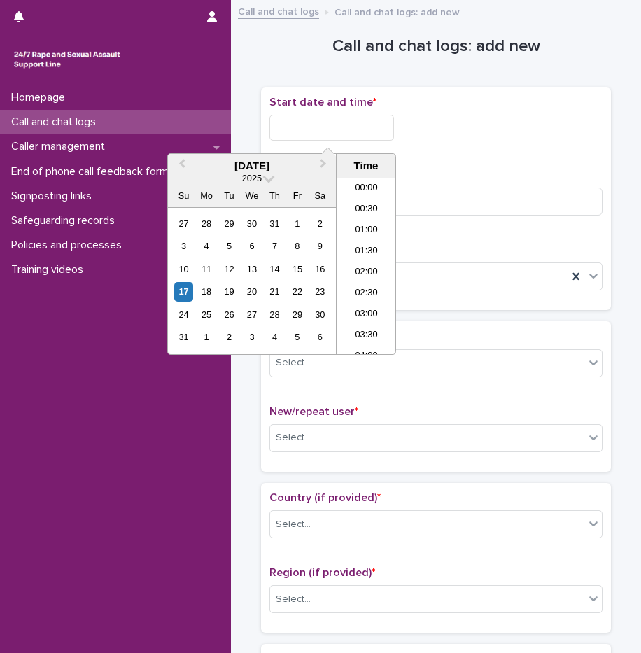
click at [361, 125] on input "text" at bounding box center [332, 128] width 125 height 26
click at [355, 270] on li "21:00" at bounding box center [367, 266] width 60 height 21
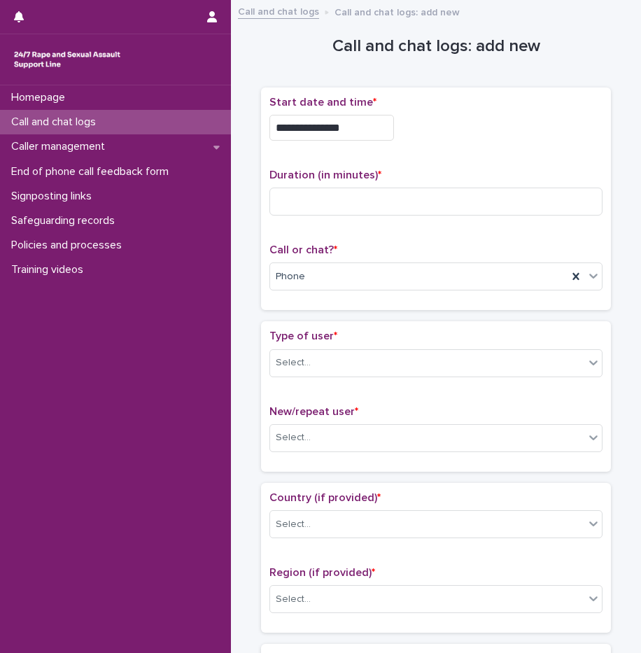
click at [359, 132] on input "**********" at bounding box center [332, 128] width 125 height 26
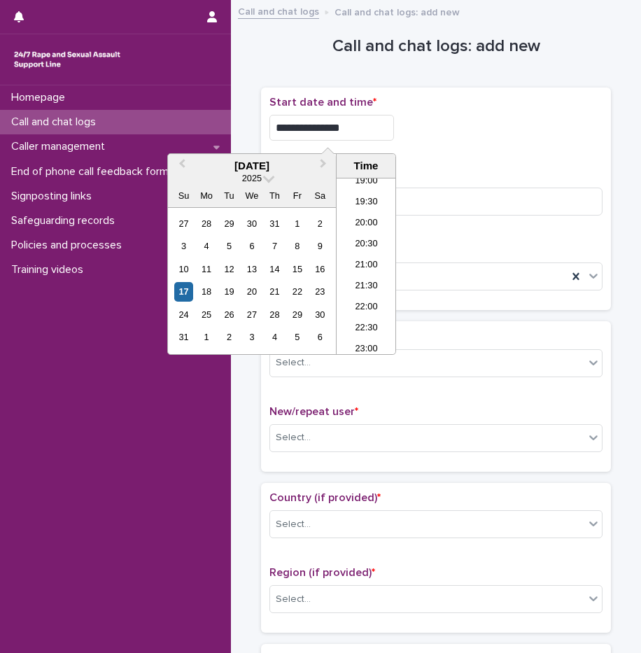
type input "**********"
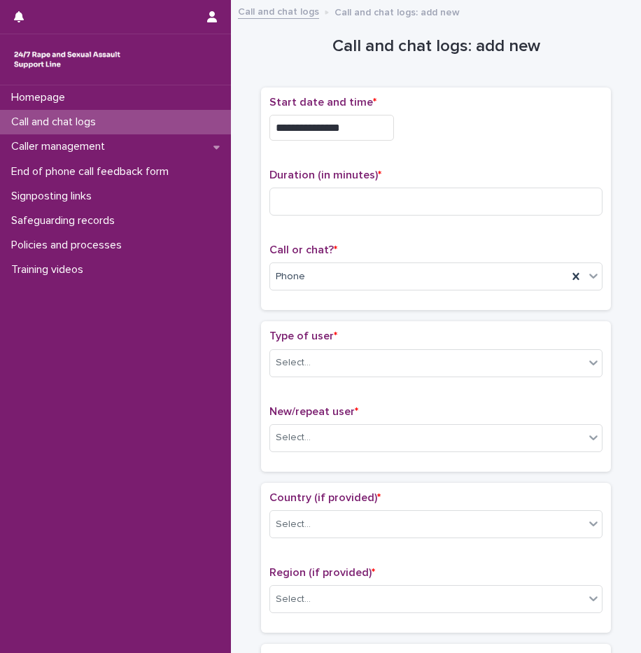
click at [478, 130] on div "**********" at bounding box center [436, 128] width 333 height 26
click at [390, 202] on input at bounding box center [436, 202] width 333 height 28
type input "*"
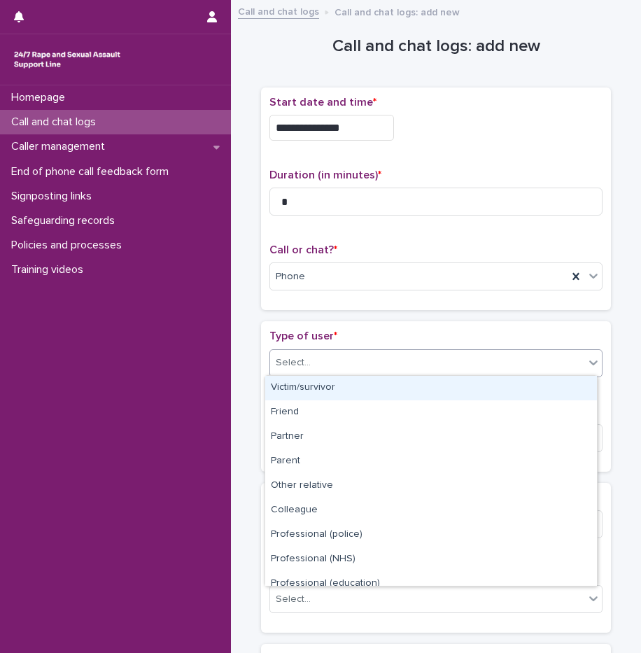
click at [329, 362] on div "Select..." at bounding box center [427, 362] width 314 height 23
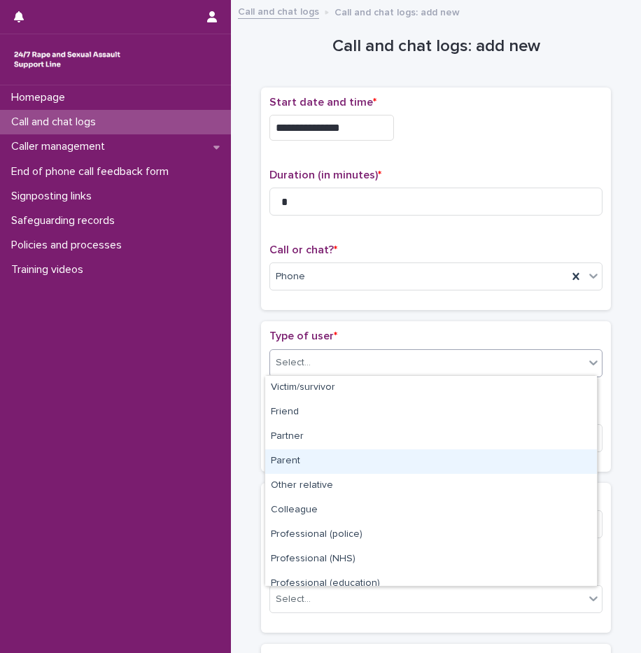
scroll to position [158, 0]
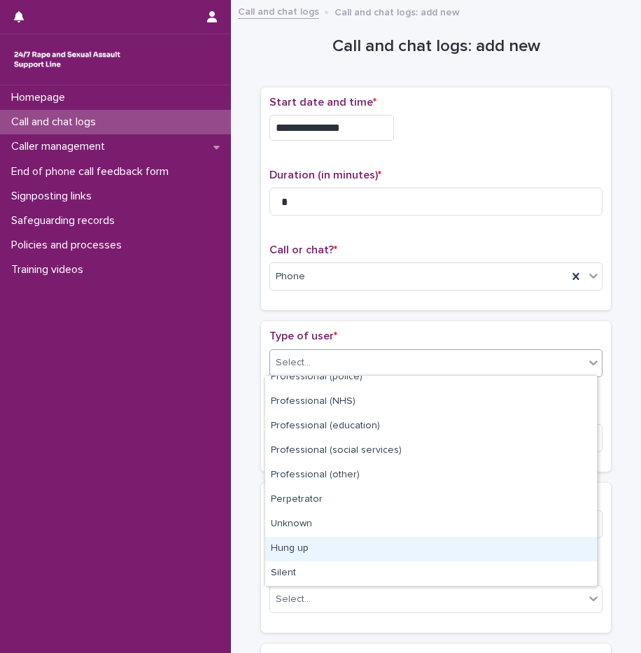
click at [315, 551] on div "Hung up" at bounding box center [431, 549] width 332 height 25
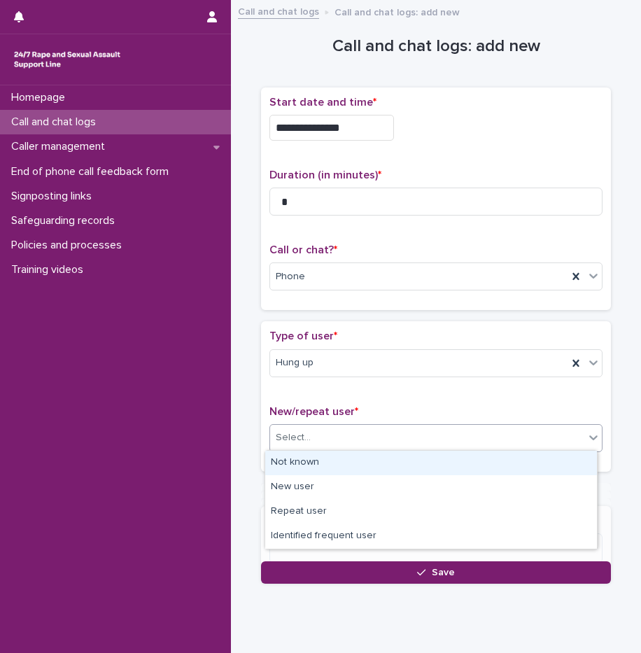
click at [322, 438] on div "Select..." at bounding box center [427, 437] width 314 height 23
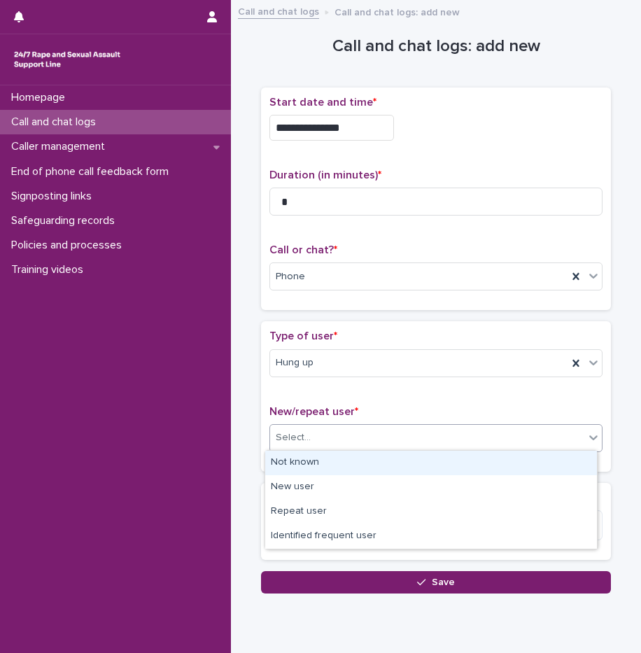
click at [326, 458] on div "Not known" at bounding box center [431, 463] width 332 height 25
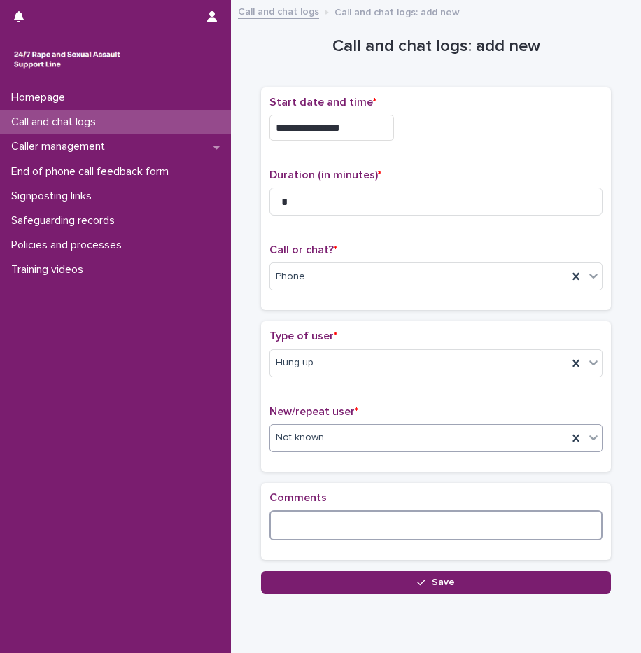
click at [327, 525] on textarea at bounding box center [436, 525] width 333 height 30
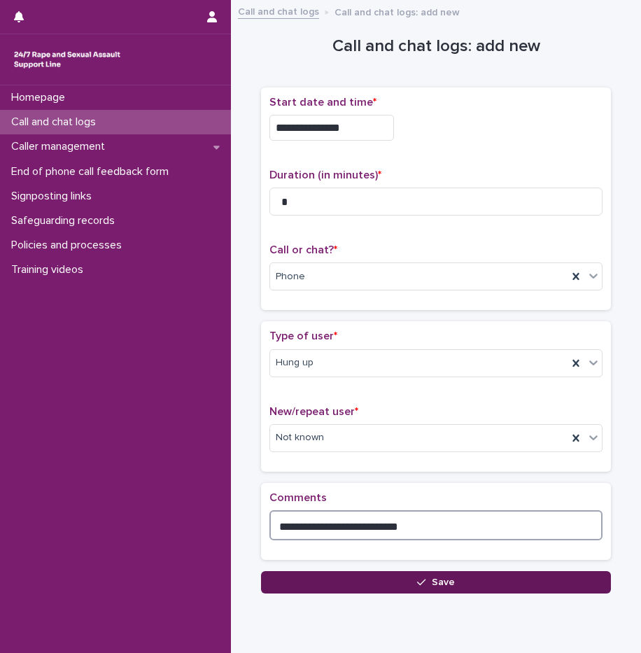
type textarea "**********"
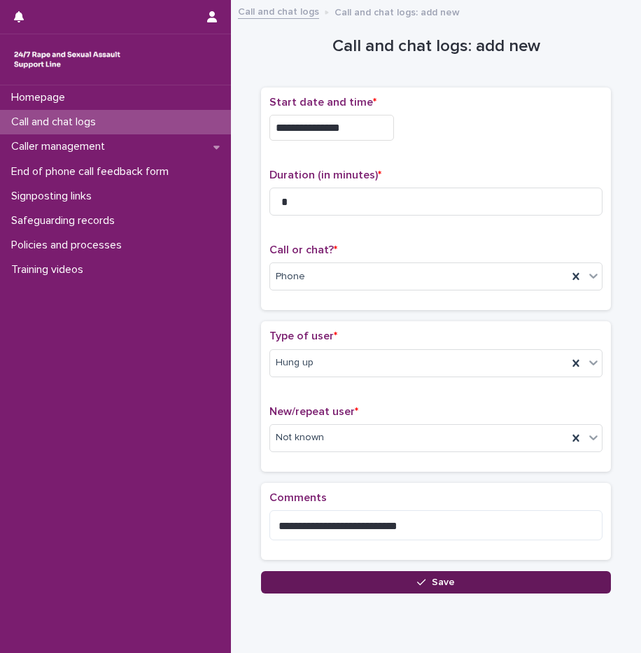
click at [365, 586] on button "Save" at bounding box center [436, 582] width 350 height 22
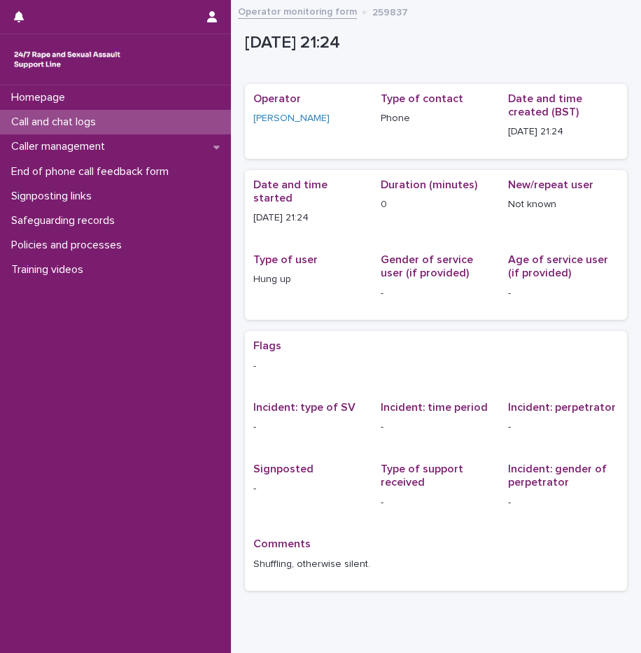
click at [82, 123] on p "Call and chat logs" at bounding box center [57, 122] width 102 height 13
